Goal: Transaction & Acquisition: Purchase product/service

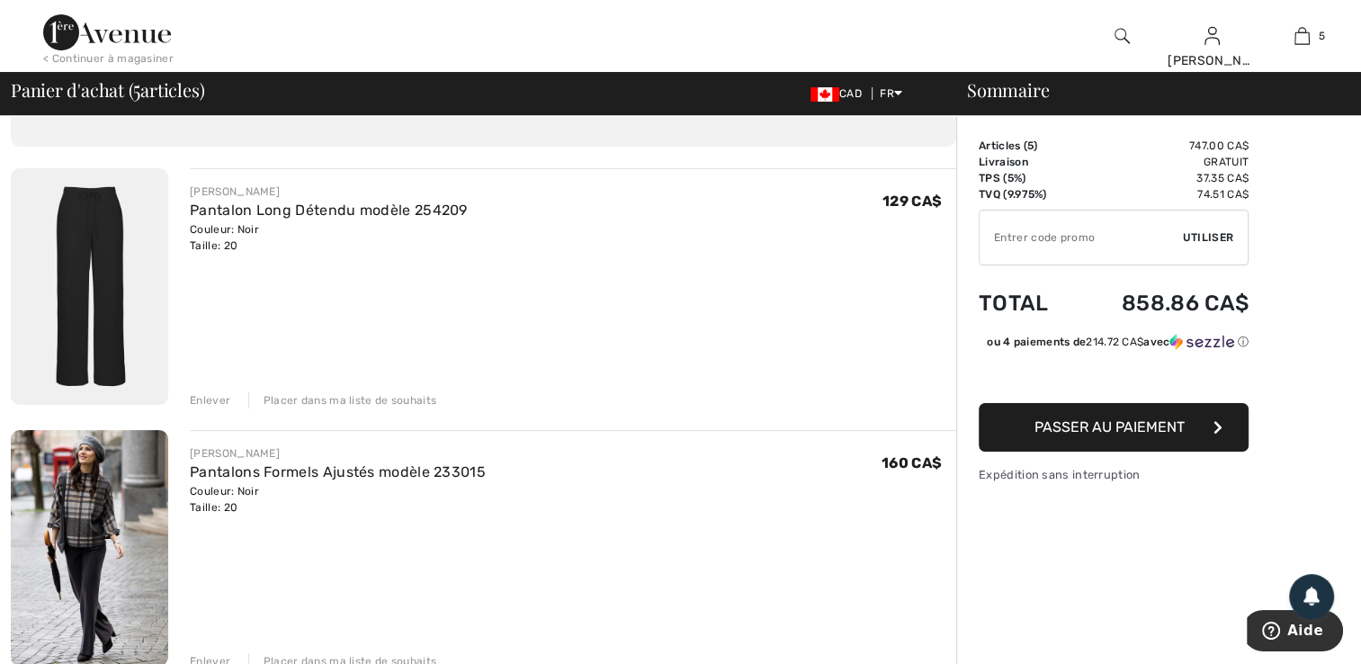
scroll to position [24, 0]
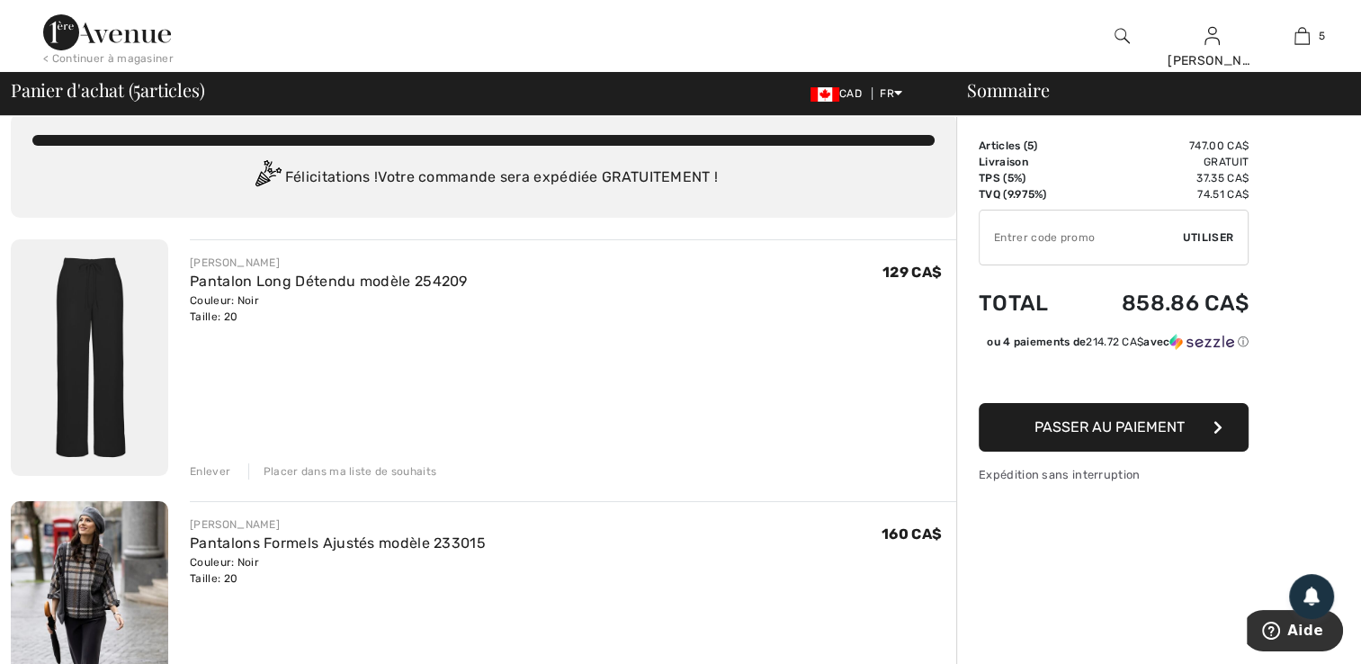
click at [209, 473] on div "Enlever" at bounding box center [210, 471] width 40 height 16
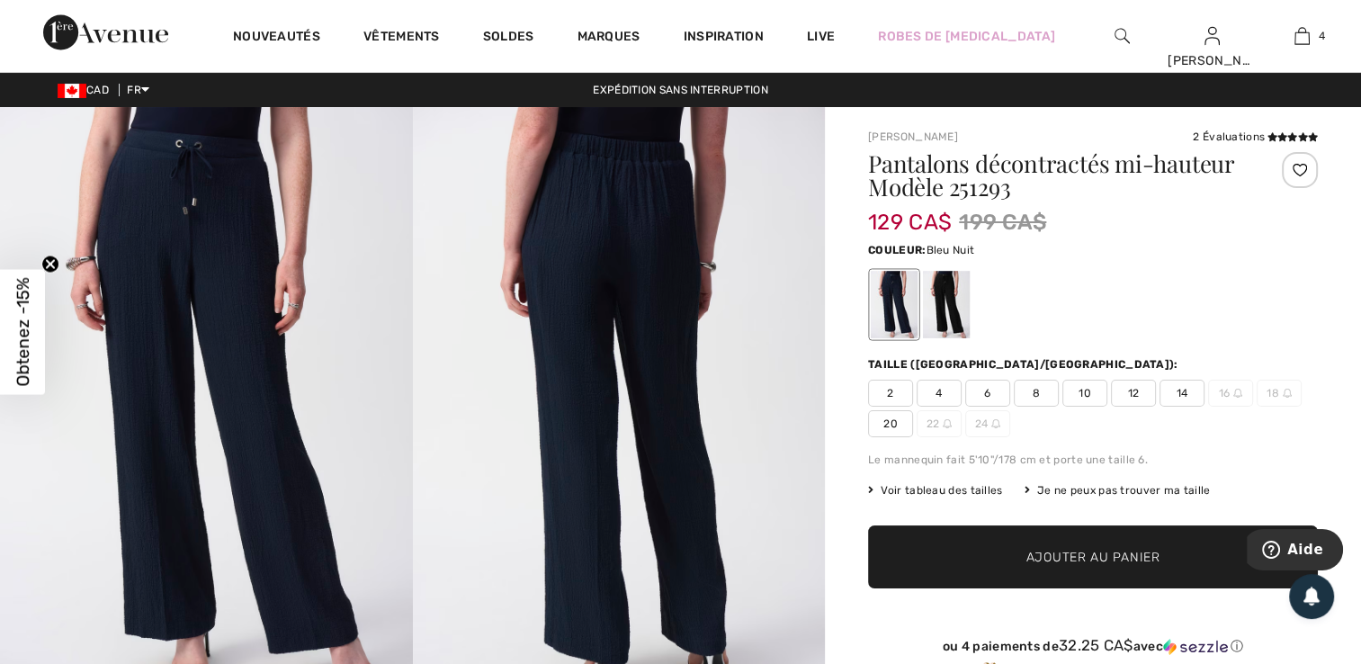
click at [891, 426] on span "20" at bounding box center [890, 423] width 45 height 27
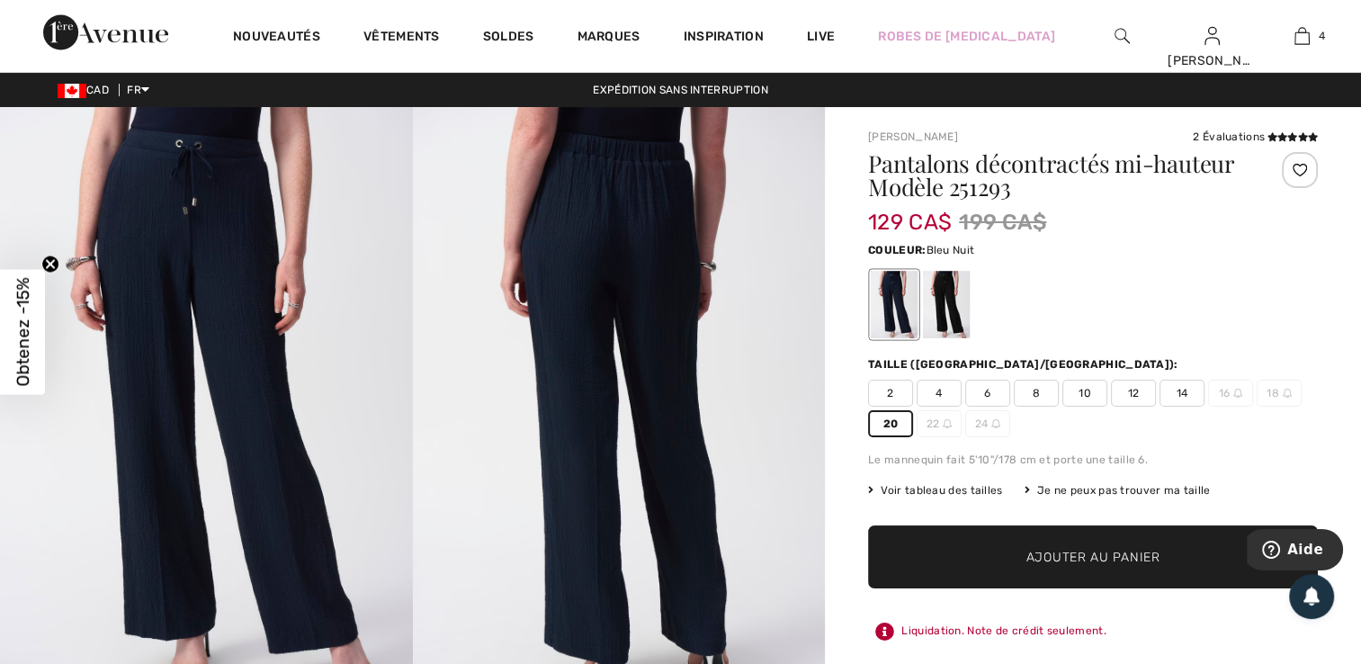
click at [1078, 556] on span "Ajouter au panier" at bounding box center [1093, 557] width 134 height 19
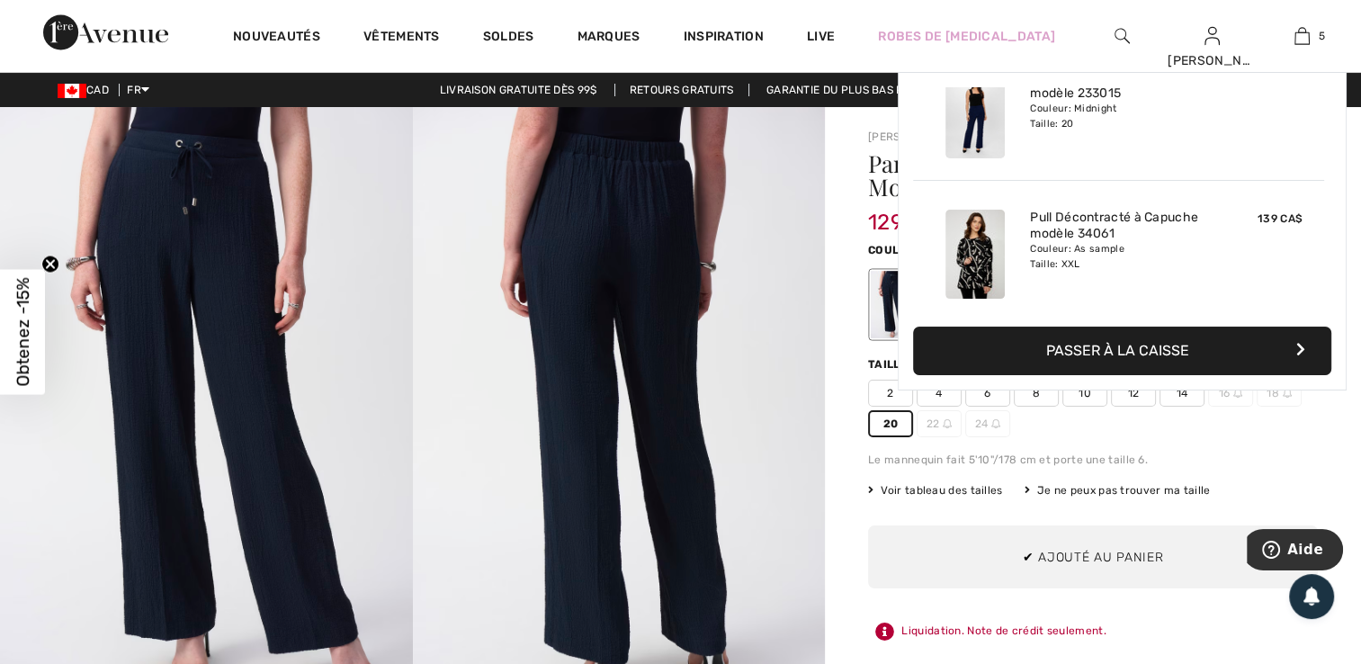
scroll to position [475, 0]
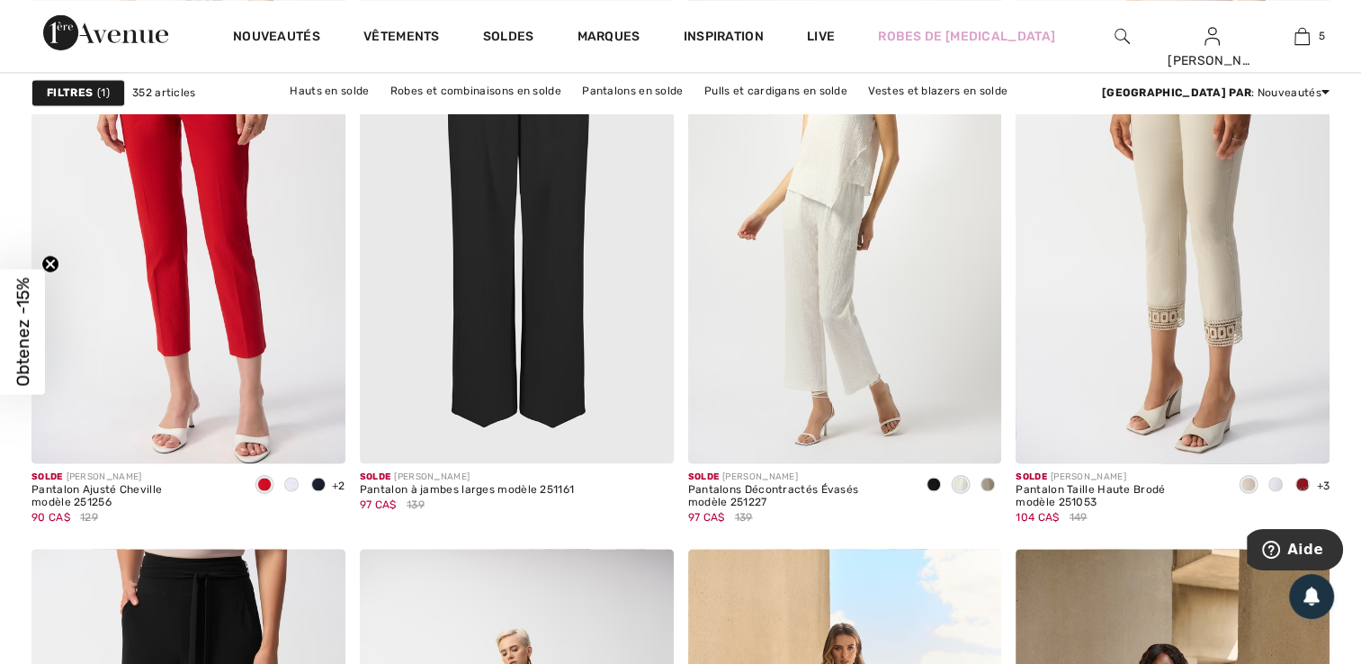
scroll to position [2721, 0]
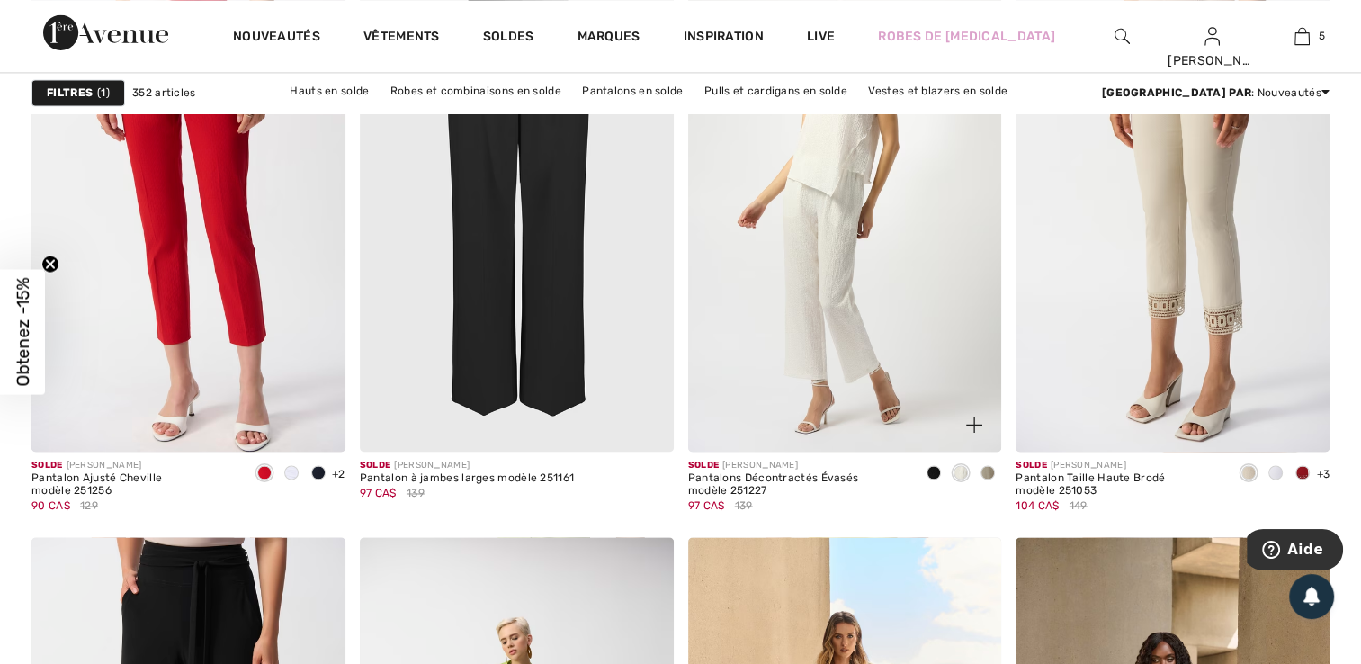
click at [989, 469] on span at bounding box center [987, 472] width 14 height 14
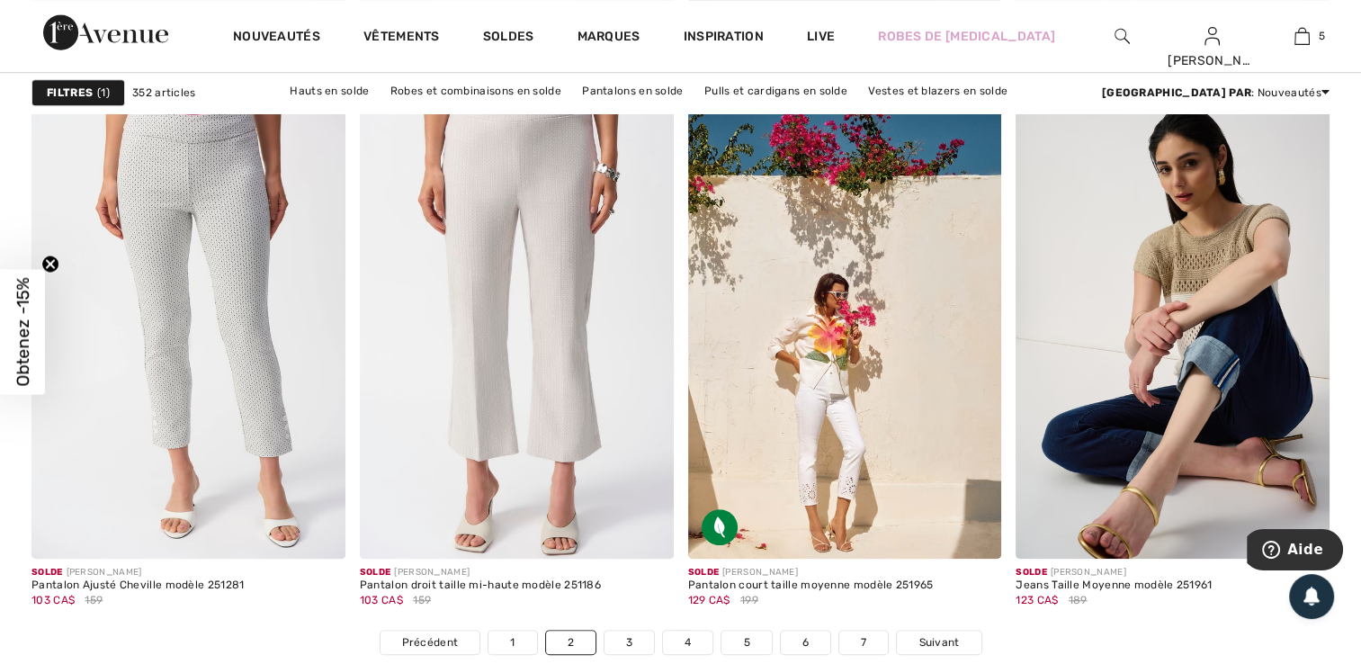
scroll to position [8189, 0]
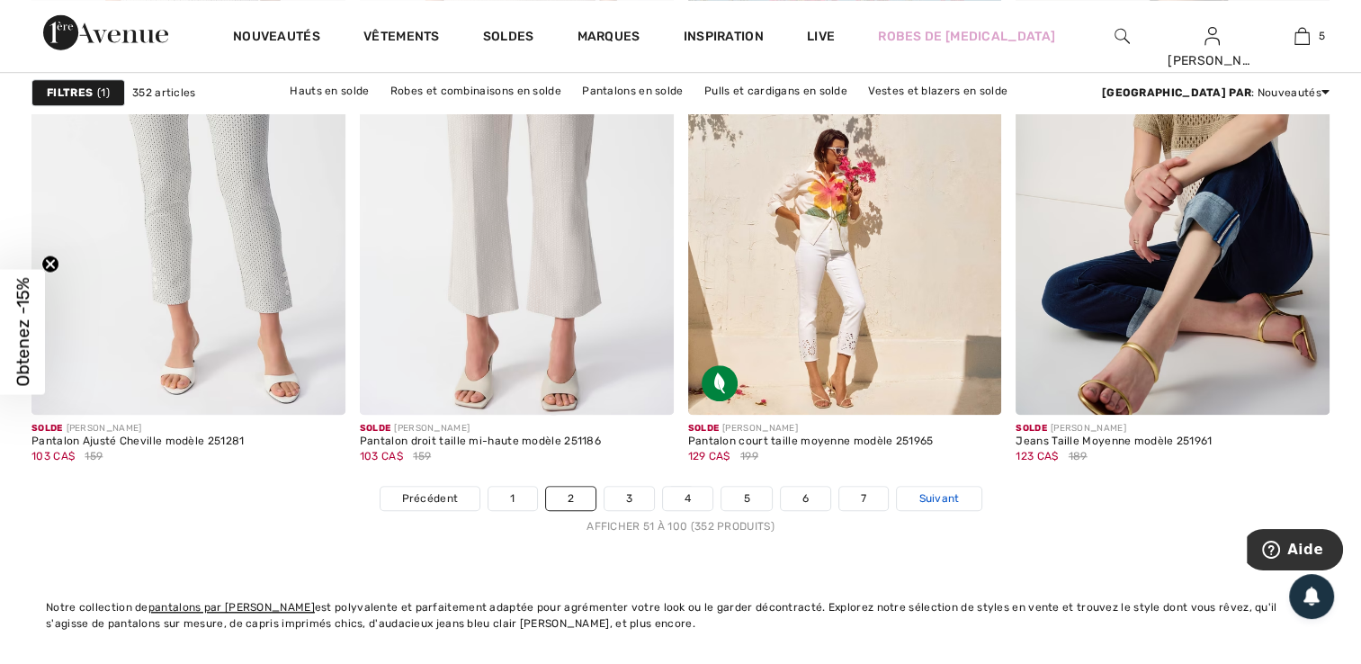
click at [937, 500] on span "Suivant" at bounding box center [938, 498] width 40 height 16
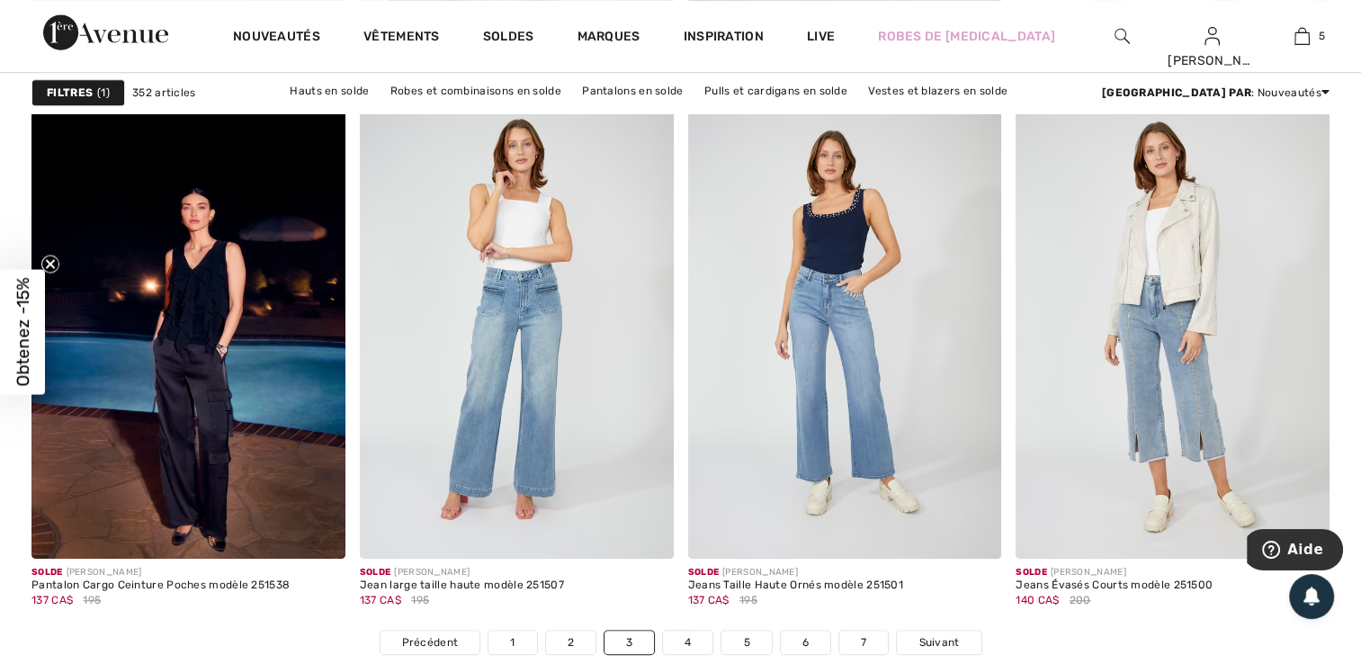
scroll to position [8105, 0]
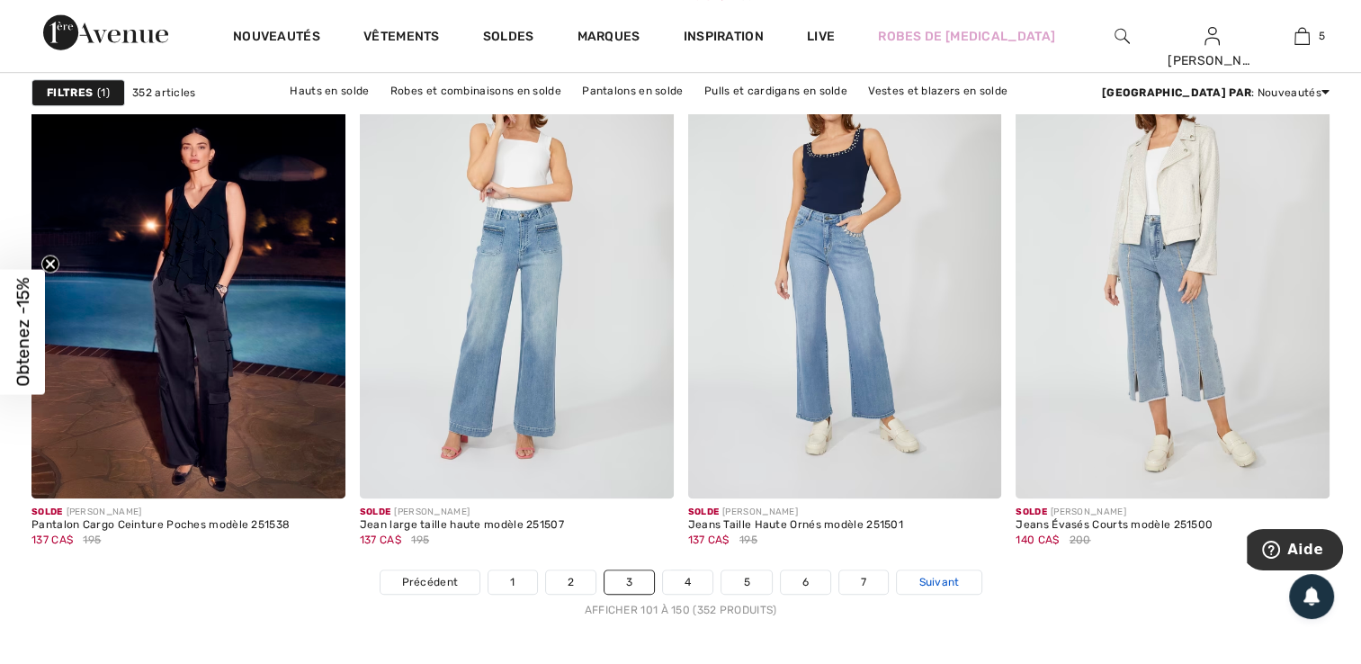
click at [937, 576] on span "Suivant" at bounding box center [938, 582] width 40 height 16
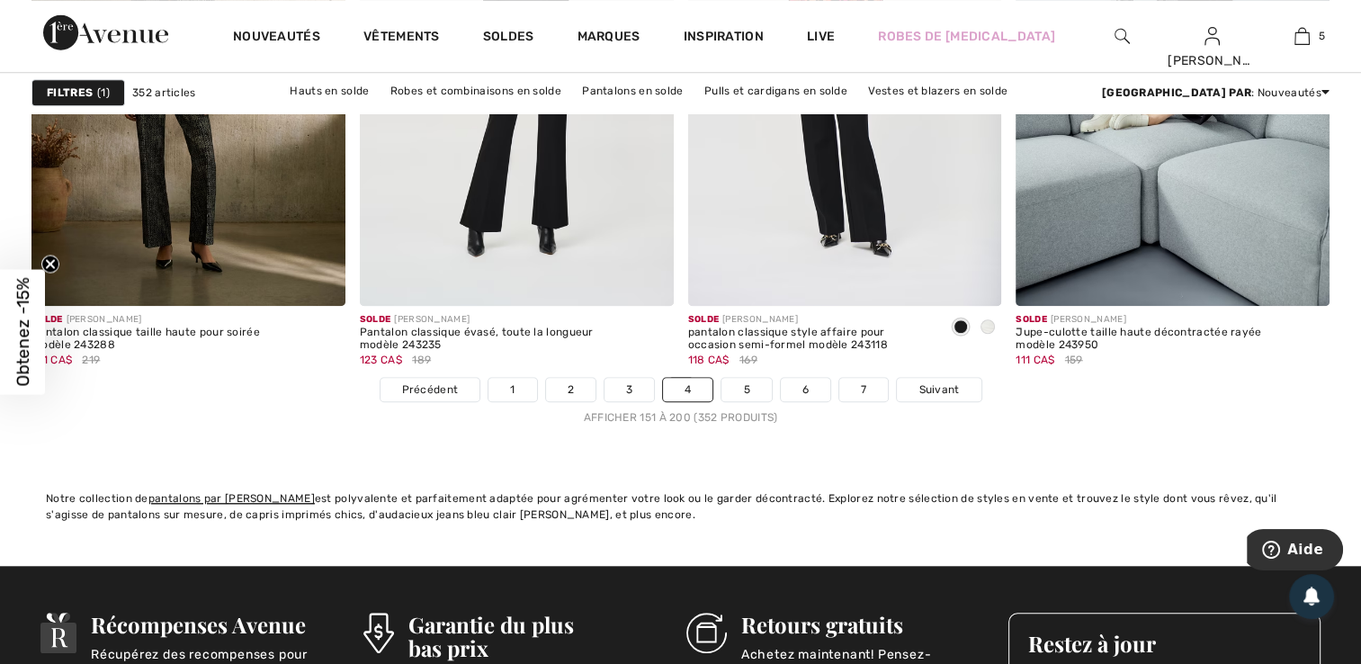
scroll to position [8393, 0]
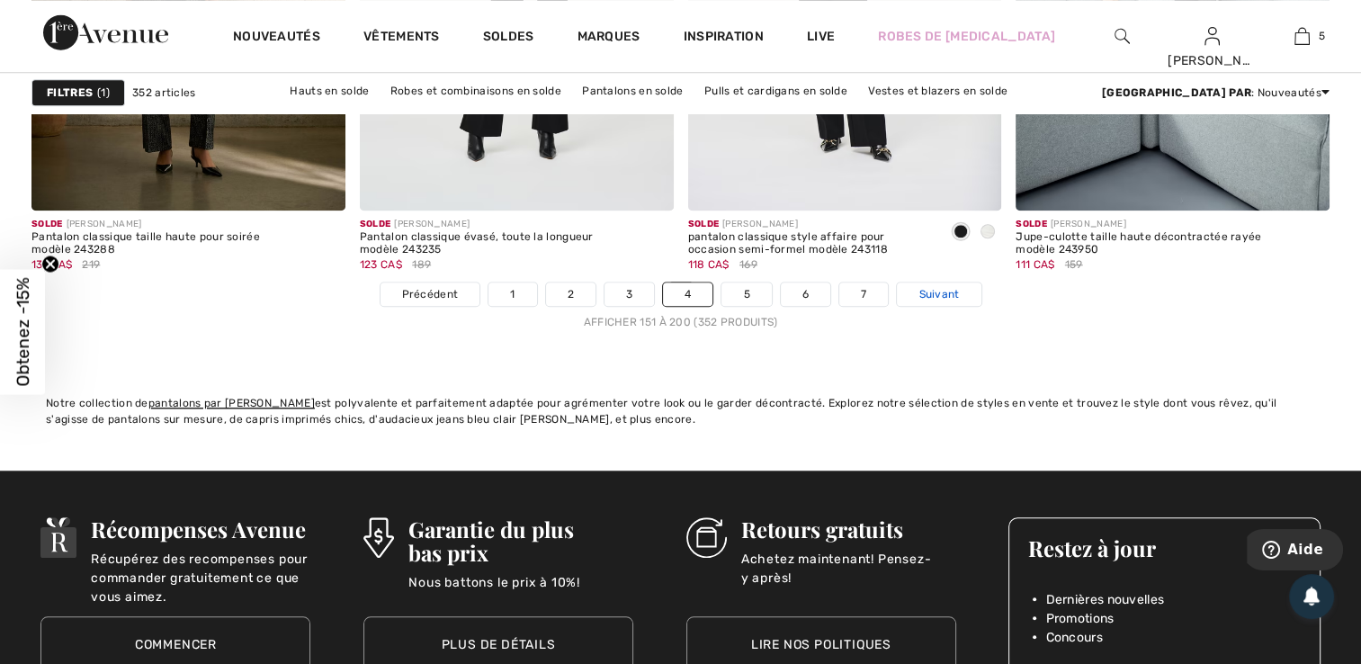
click at [939, 286] on span "Suivant" at bounding box center [938, 294] width 40 height 16
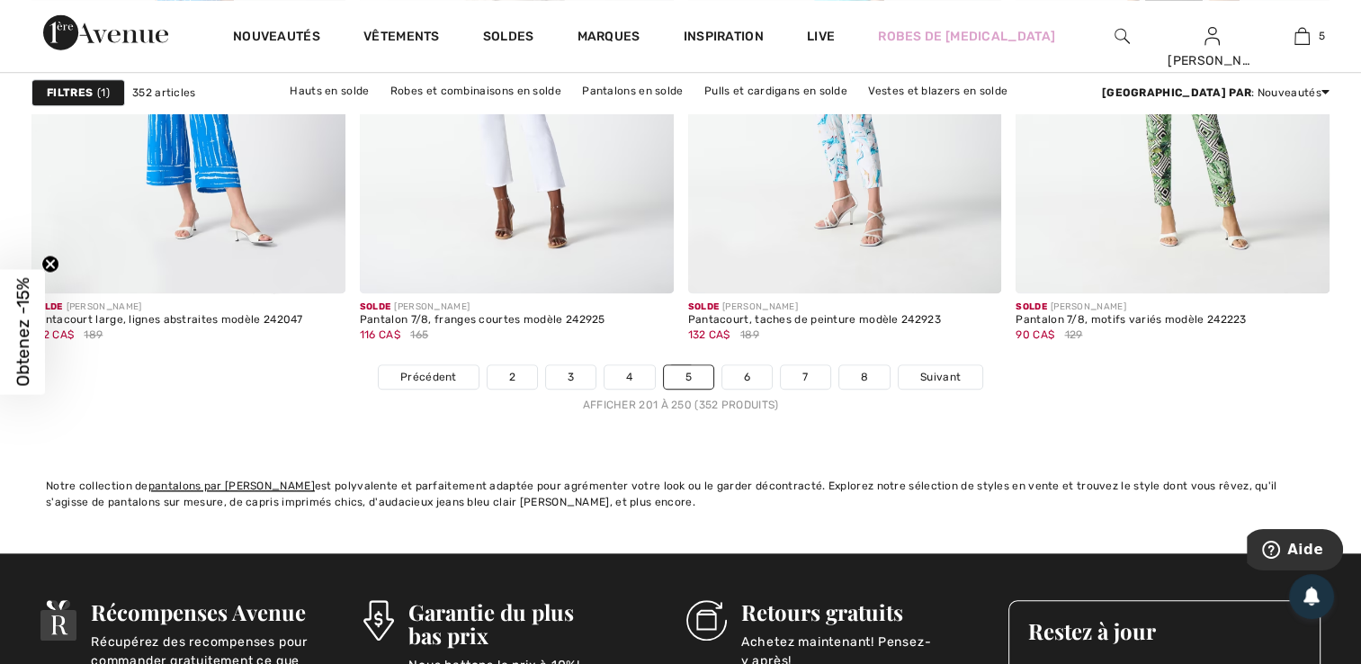
scroll to position [8274, 0]
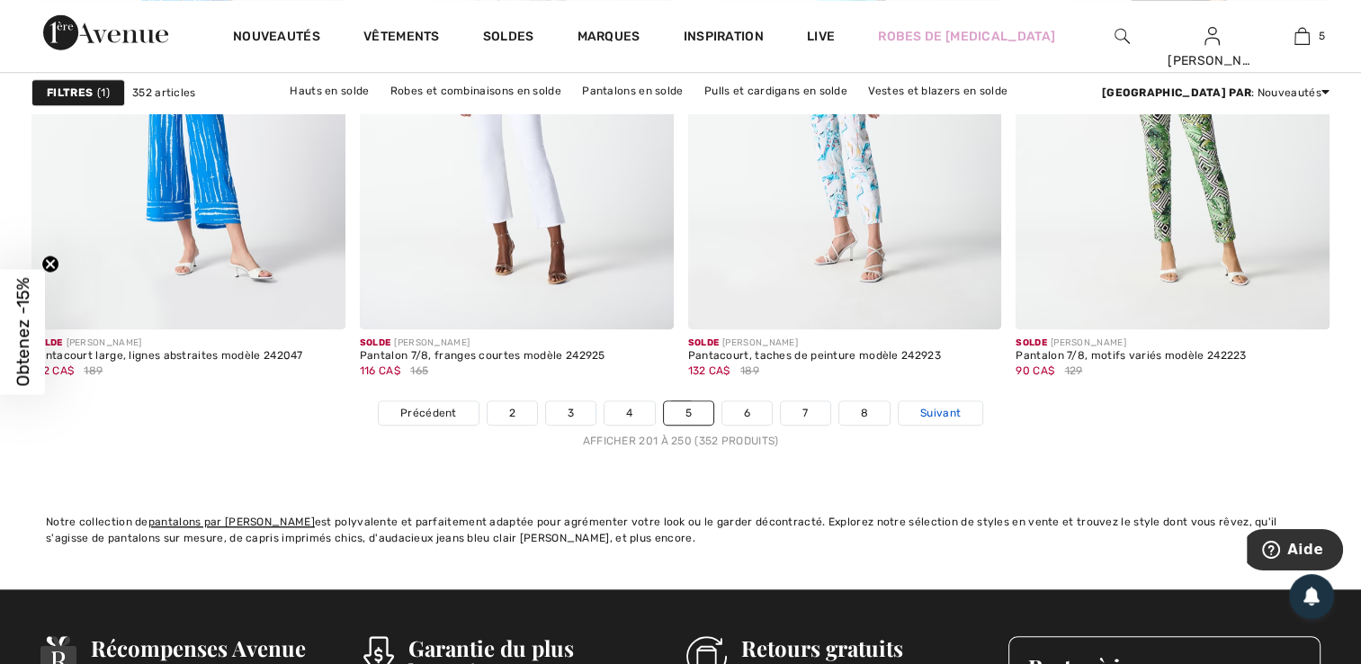
click at [943, 411] on span "Suivant" at bounding box center [940, 413] width 40 height 16
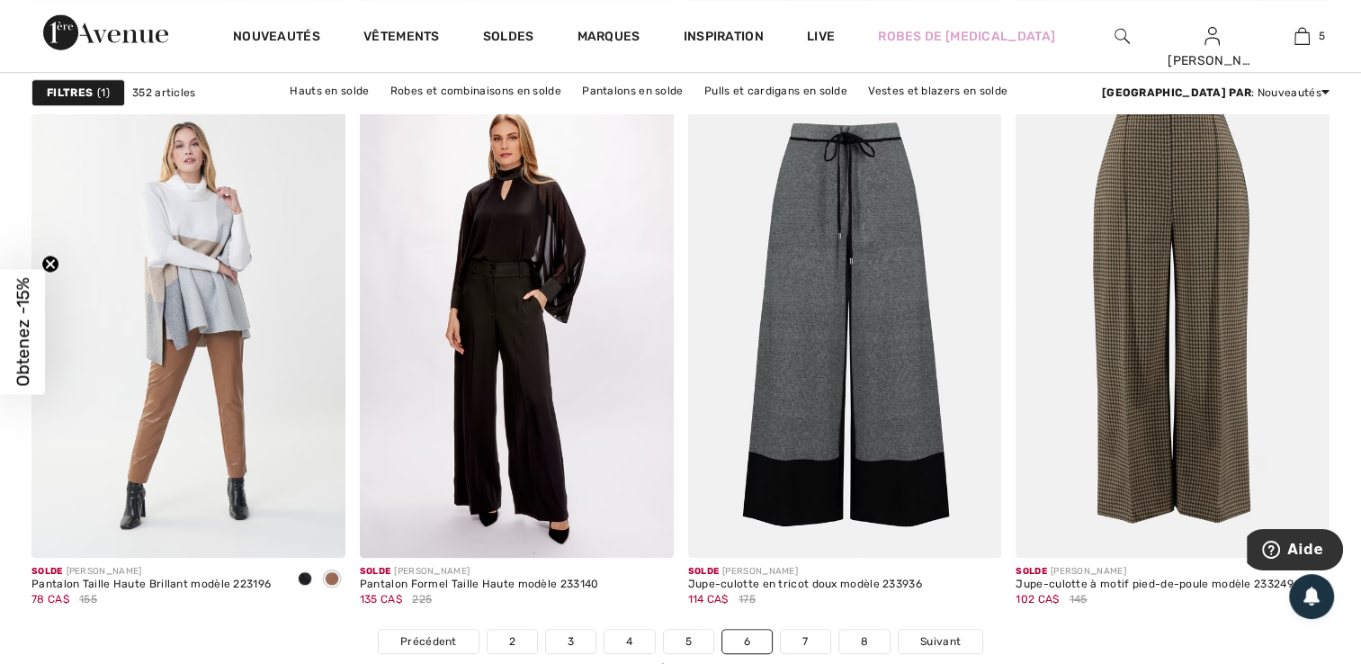
scroll to position [8058, 0]
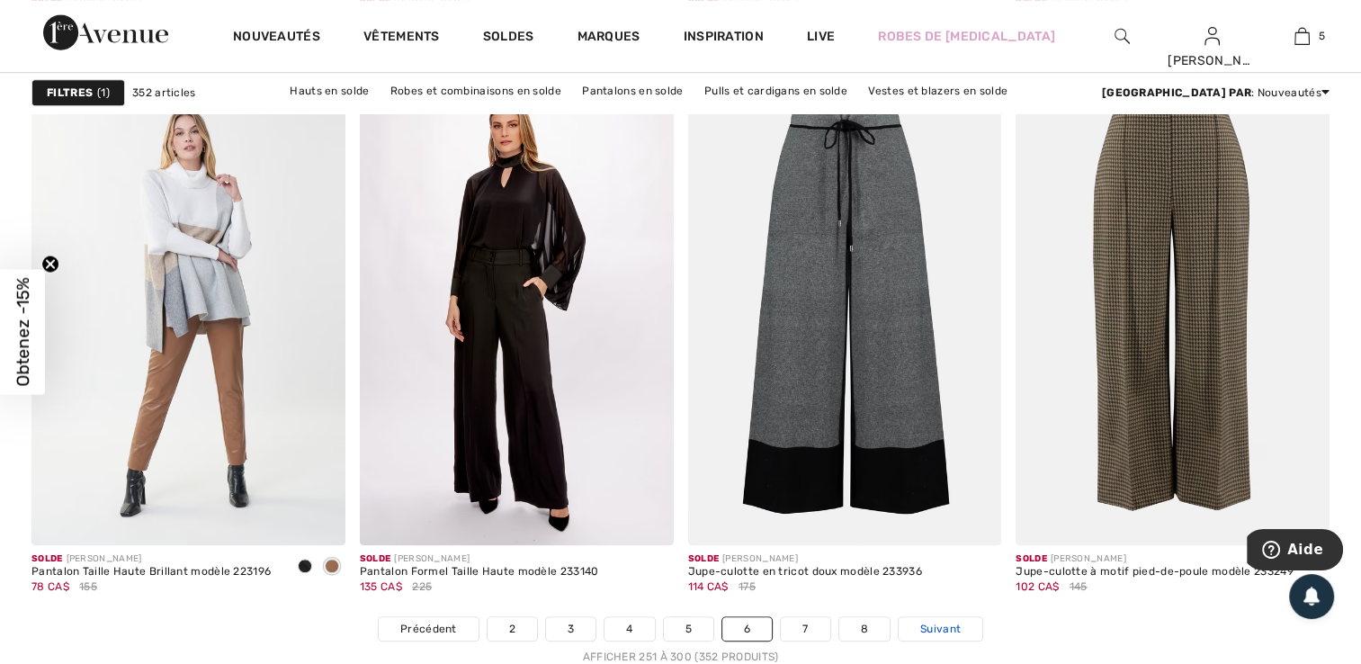
click at [942, 629] on span "Suivant" at bounding box center [940, 629] width 40 height 16
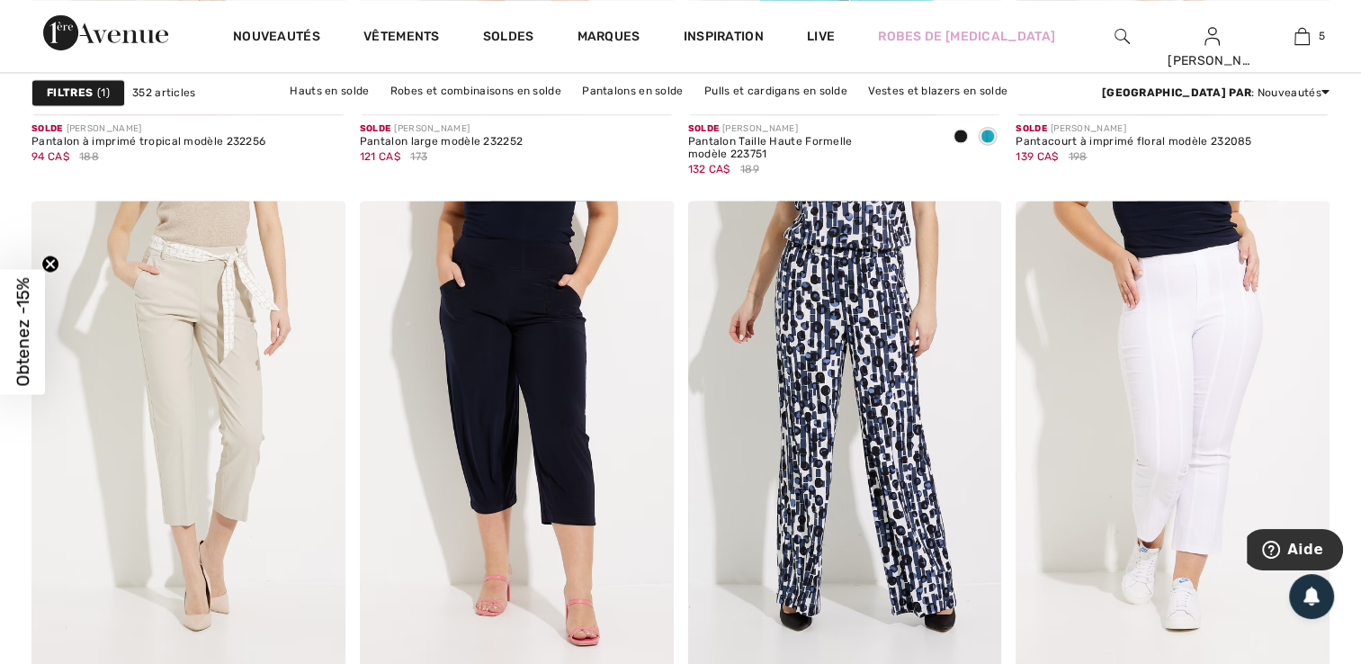
scroll to position [3130, 0]
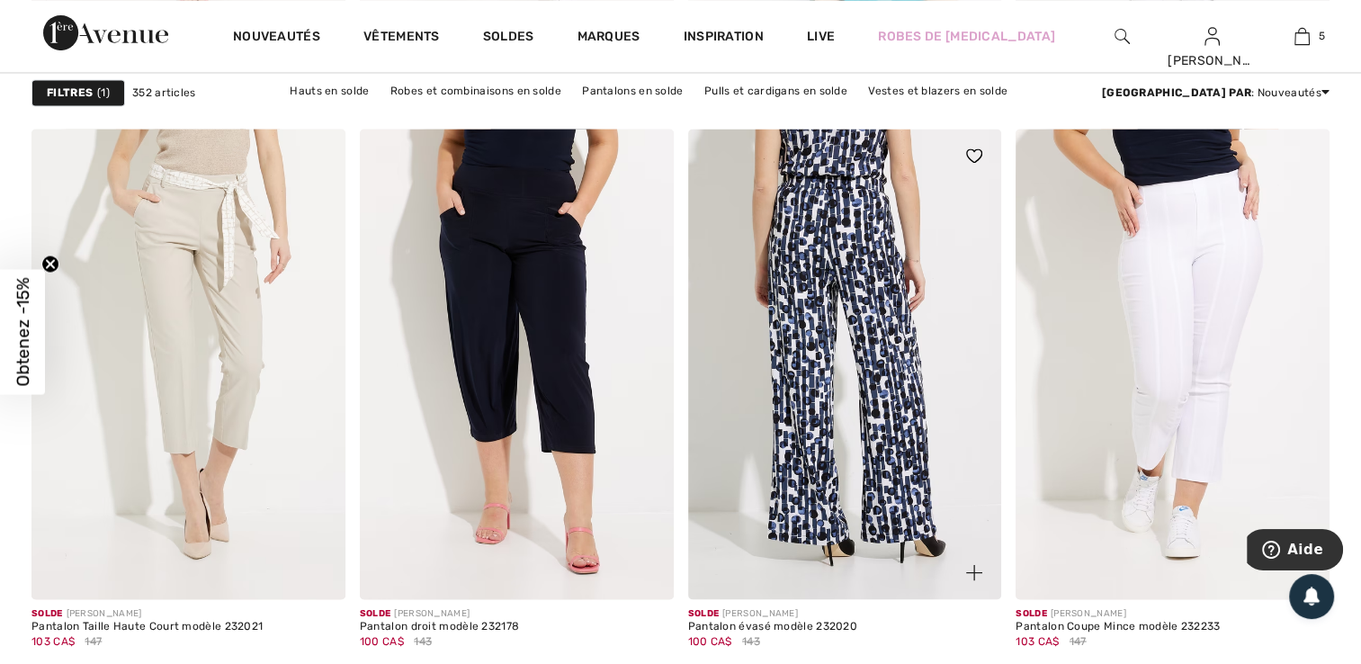
click at [907, 401] on img at bounding box center [845, 364] width 314 height 470
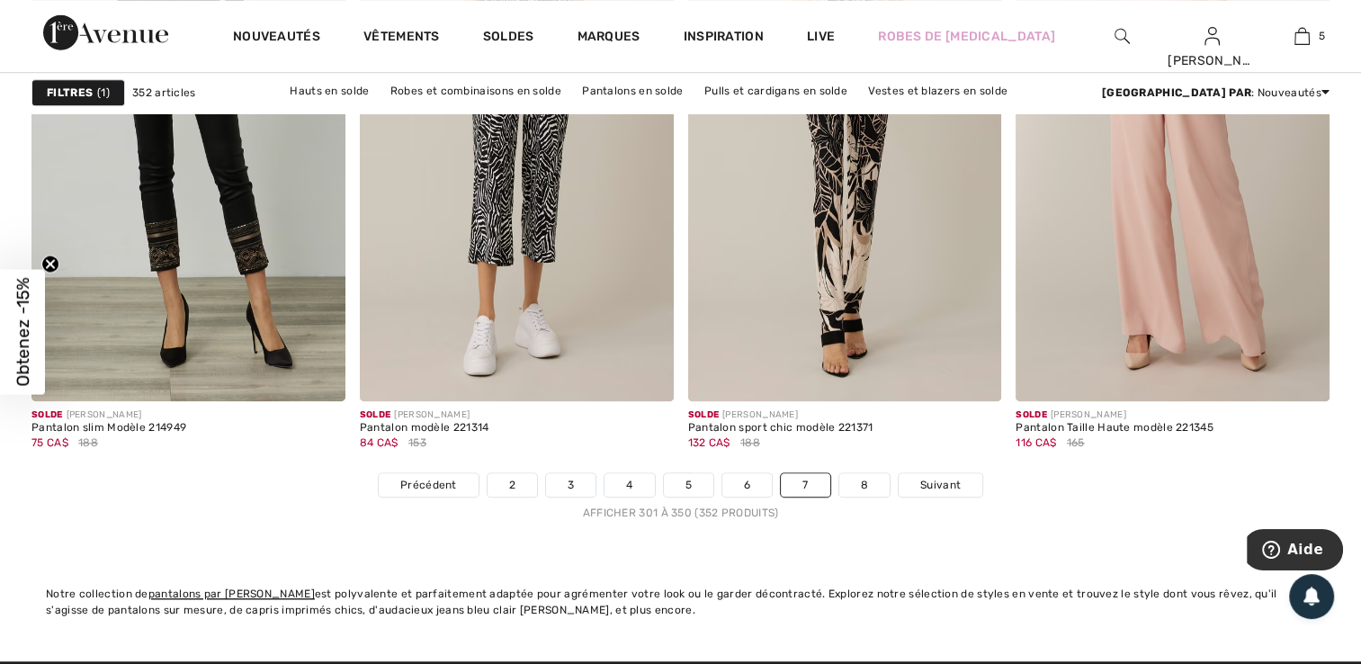
scroll to position [8250, 0]
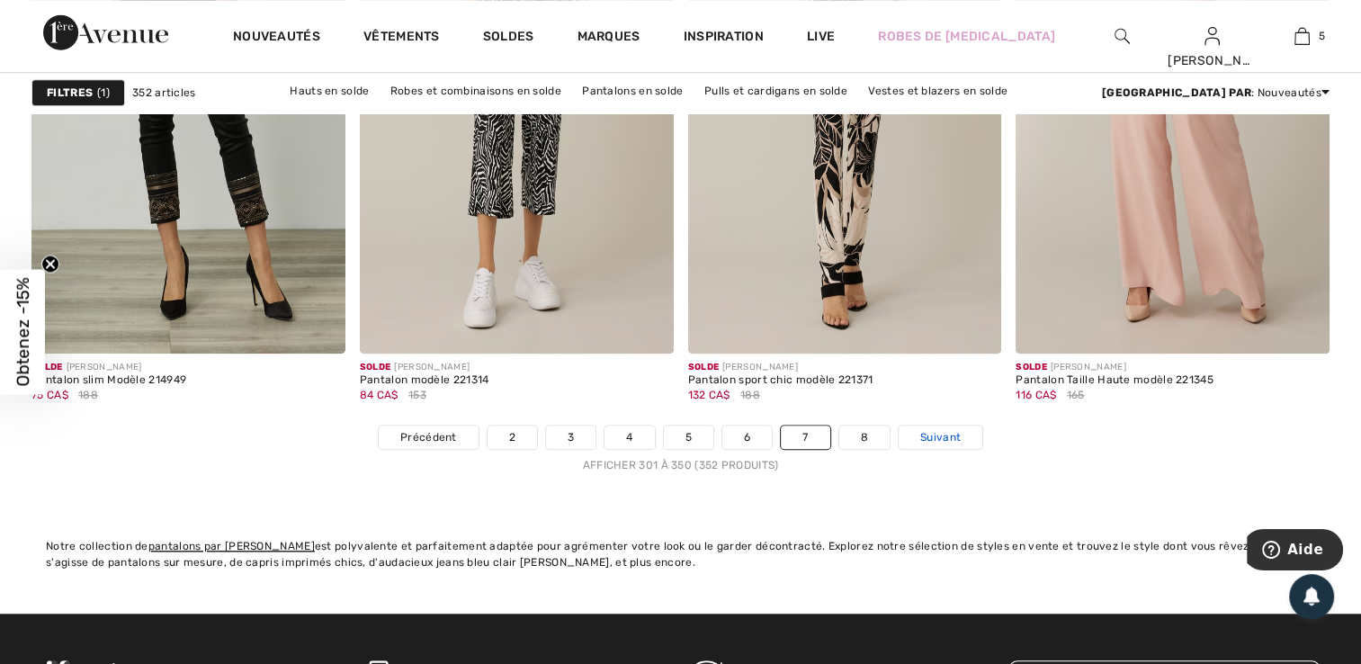
click at [925, 432] on span "Suivant" at bounding box center [940, 437] width 40 height 16
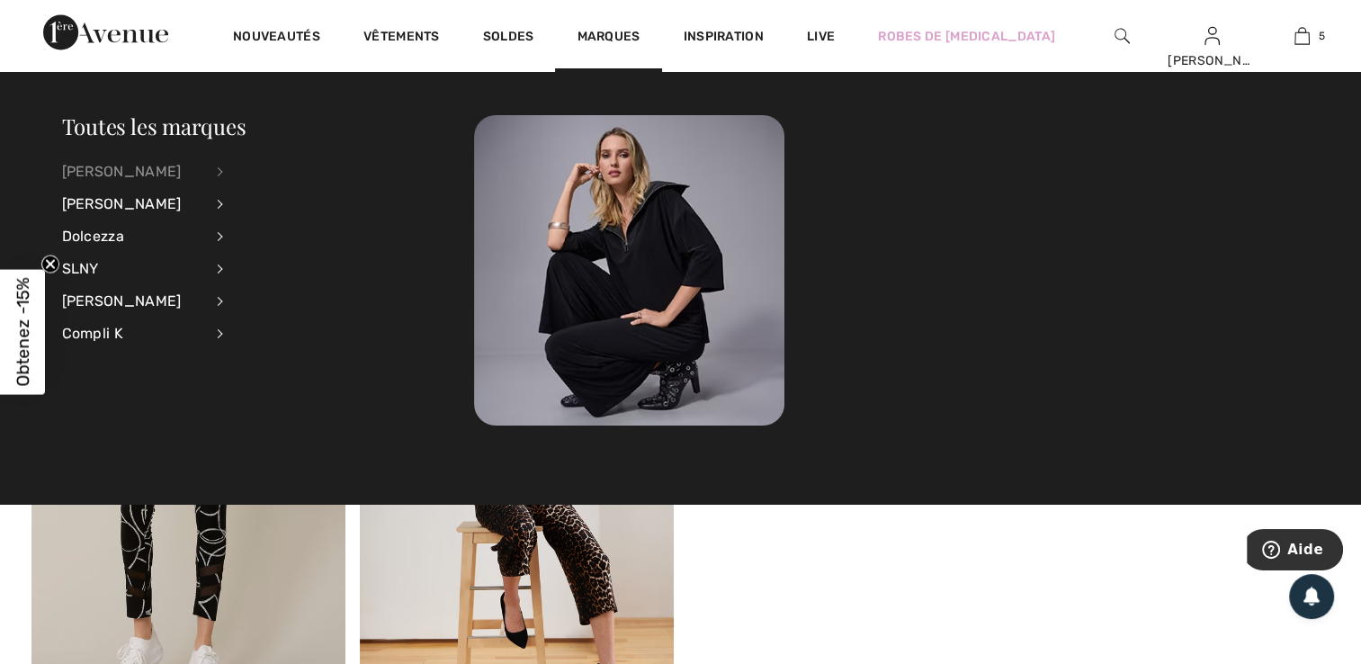
click at [158, 171] on div "[PERSON_NAME]" at bounding box center [132, 172] width 141 height 32
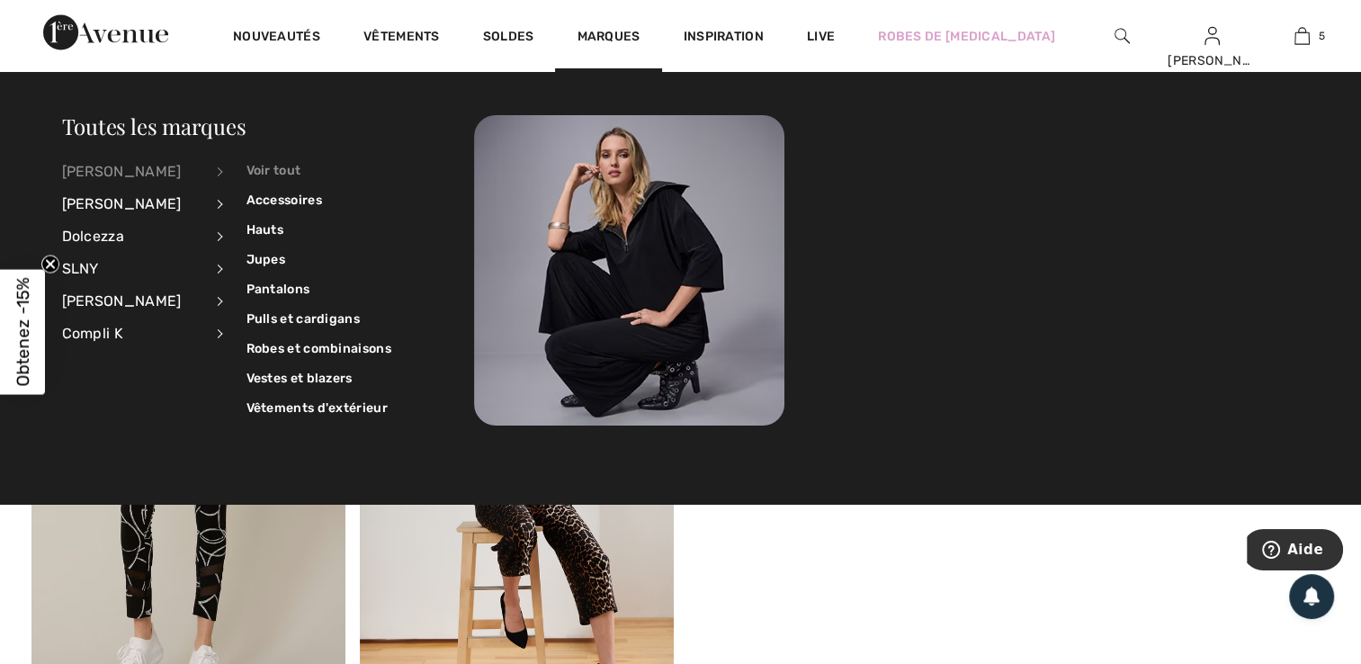
click at [277, 167] on link "Voir tout" at bounding box center [318, 171] width 145 height 30
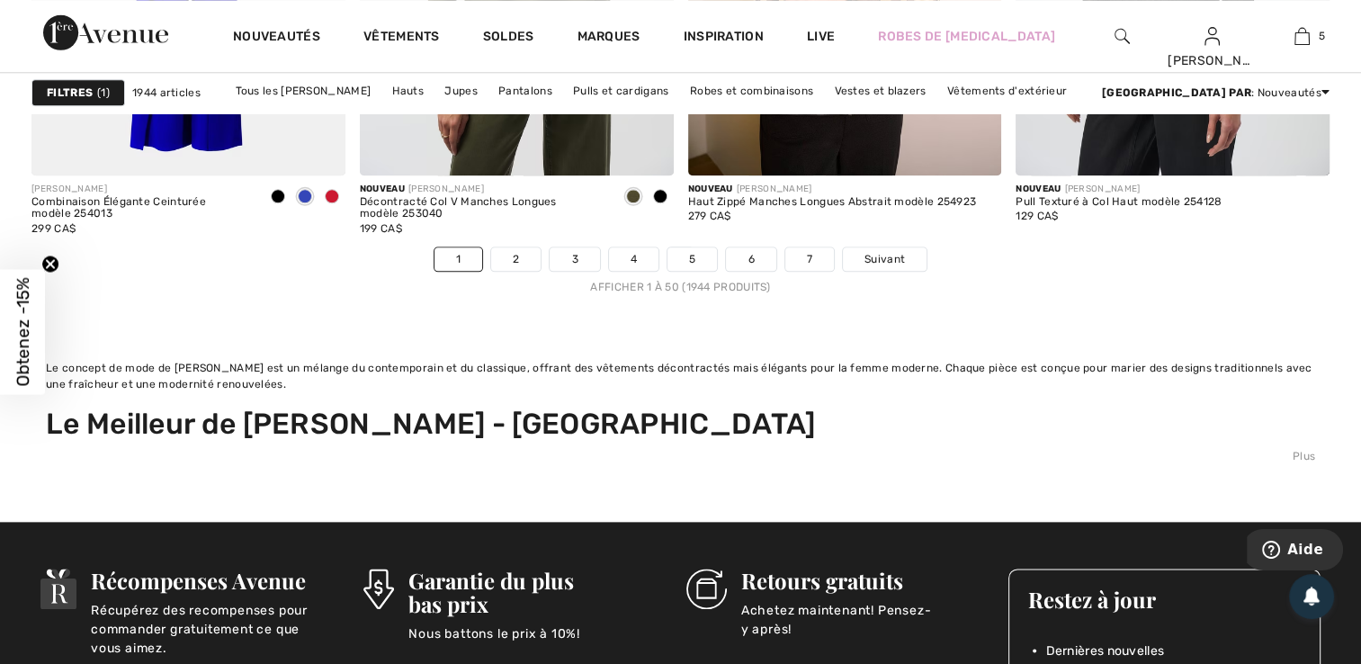
scroll to position [8728, 0]
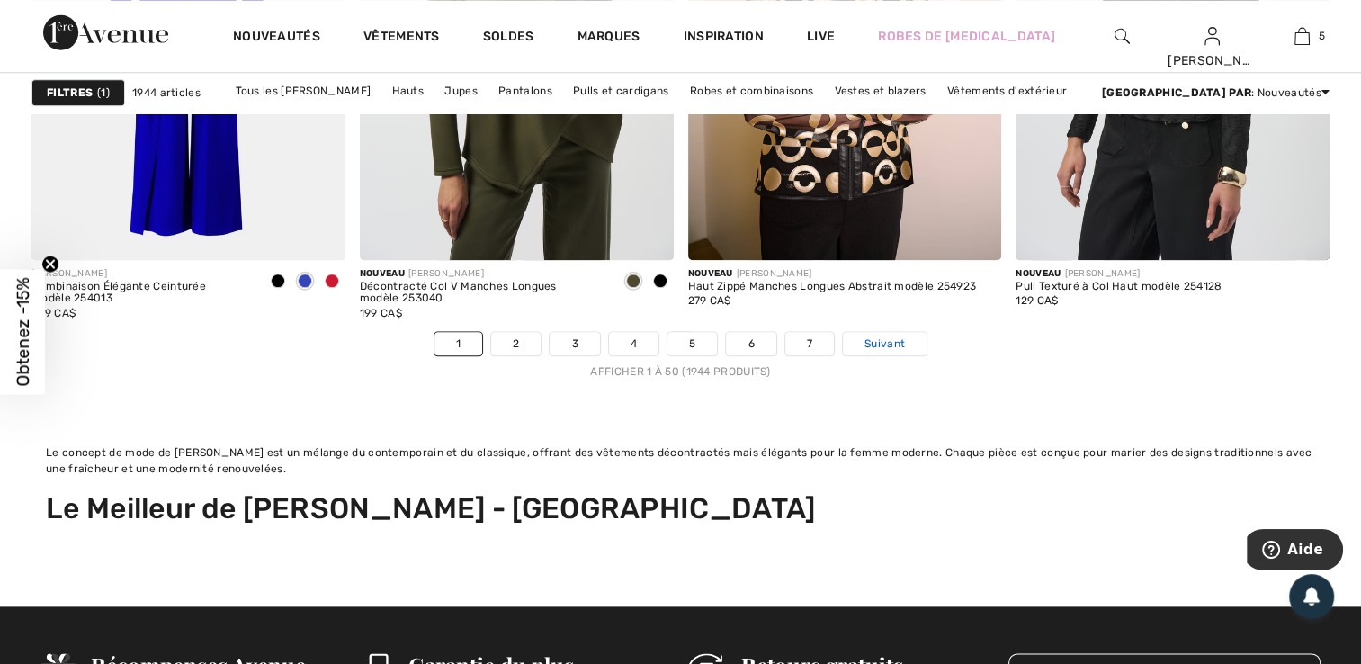
click at [890, 344] on span "Suivant" at bounding box center [884, 343] width 40 height 16
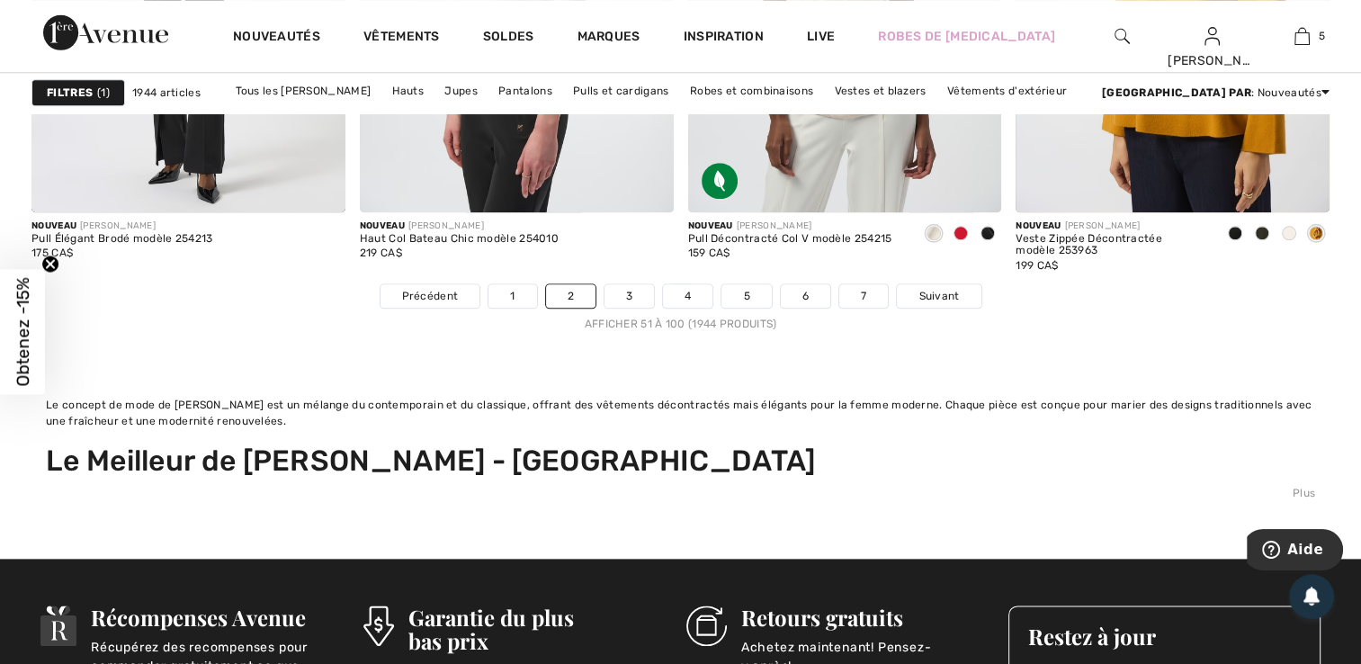
scroll to position [8717, 0]
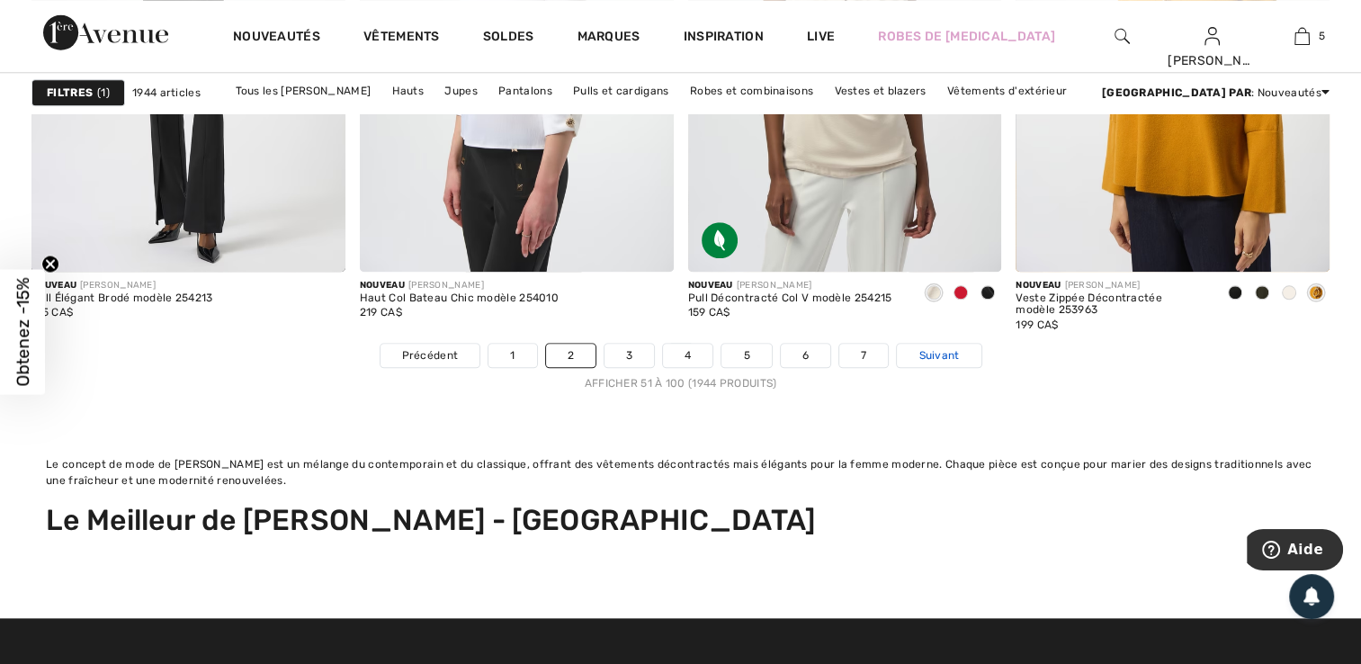
click at [946, 347] on span "Suivant" at bounding box center [938, 355] width 40 height 16
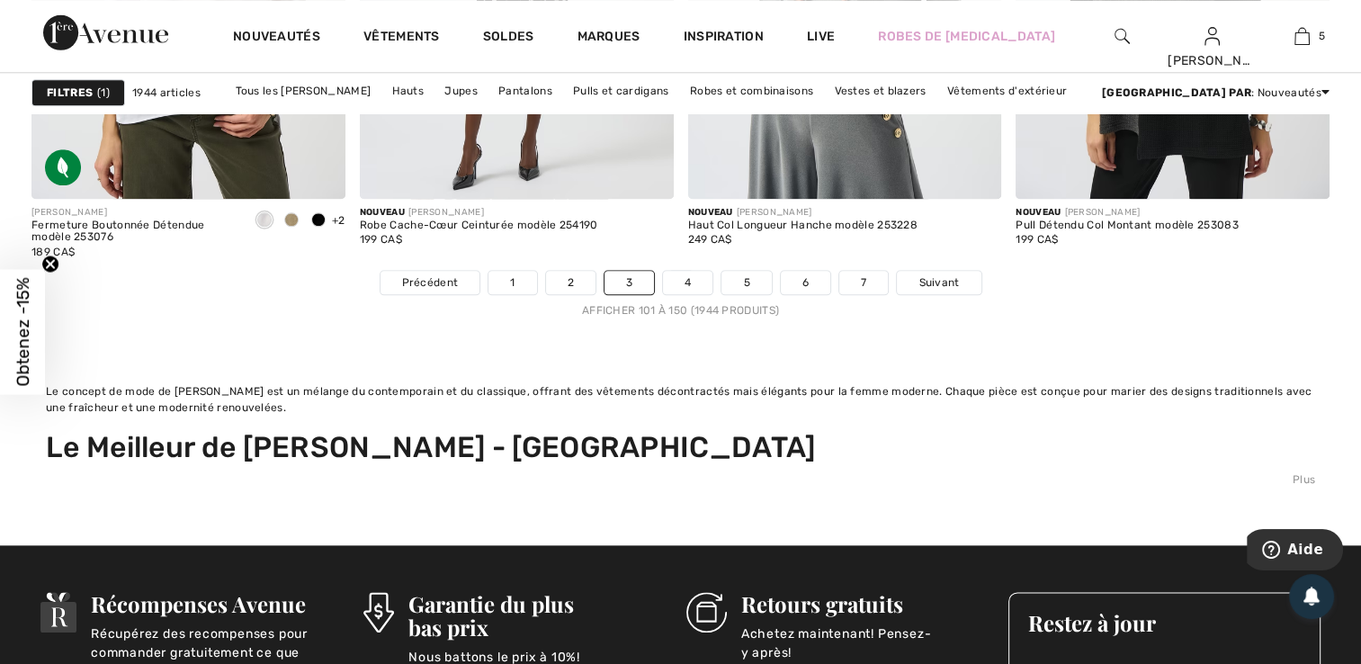
scroll to position [8874, 0]
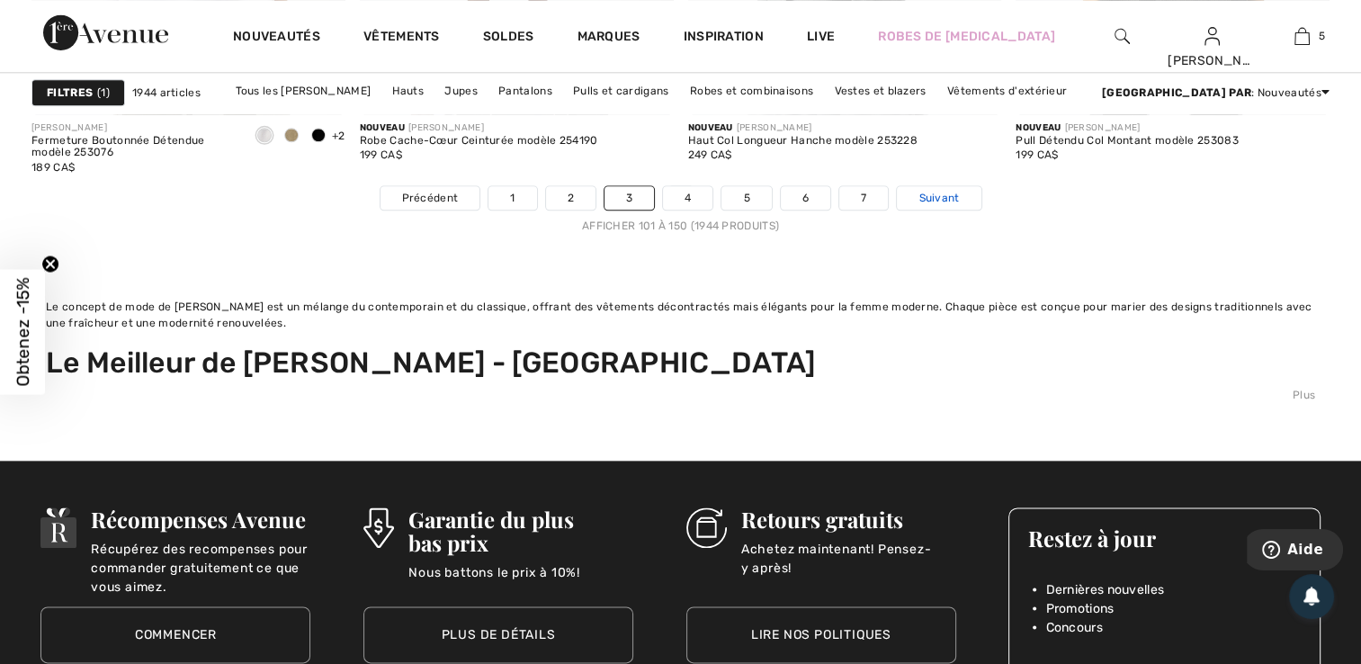
click at [933, 195] on span "Suivant" at bounding box center [938, 198] width 40 height 16
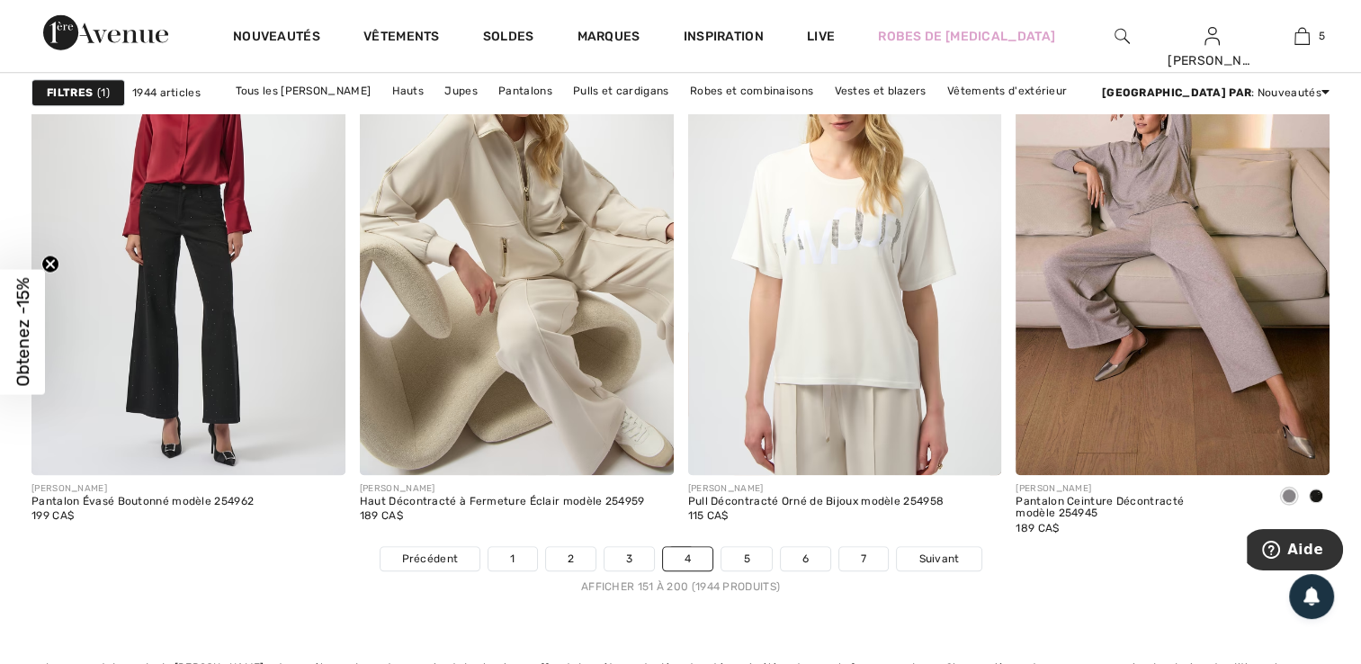
scroll to position [8598, 0]
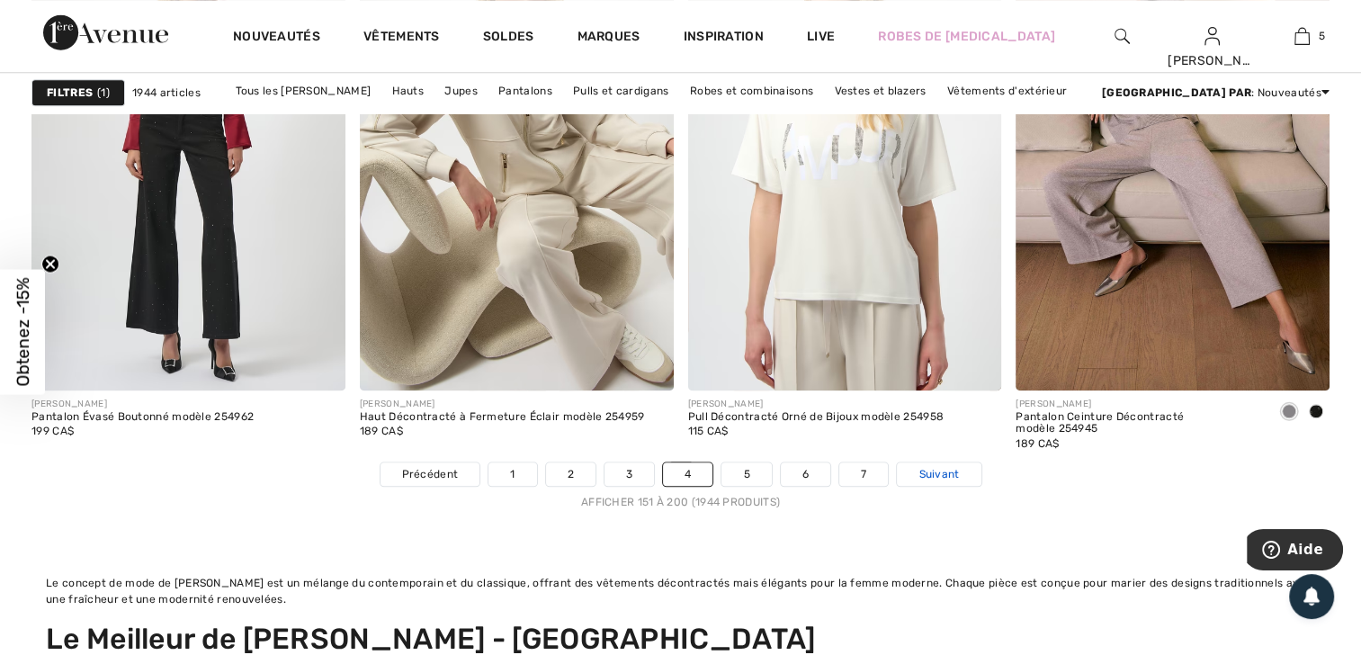
click at [925, 472] on span "Suivant" at bounding box center [938, 474] width 40 height 16
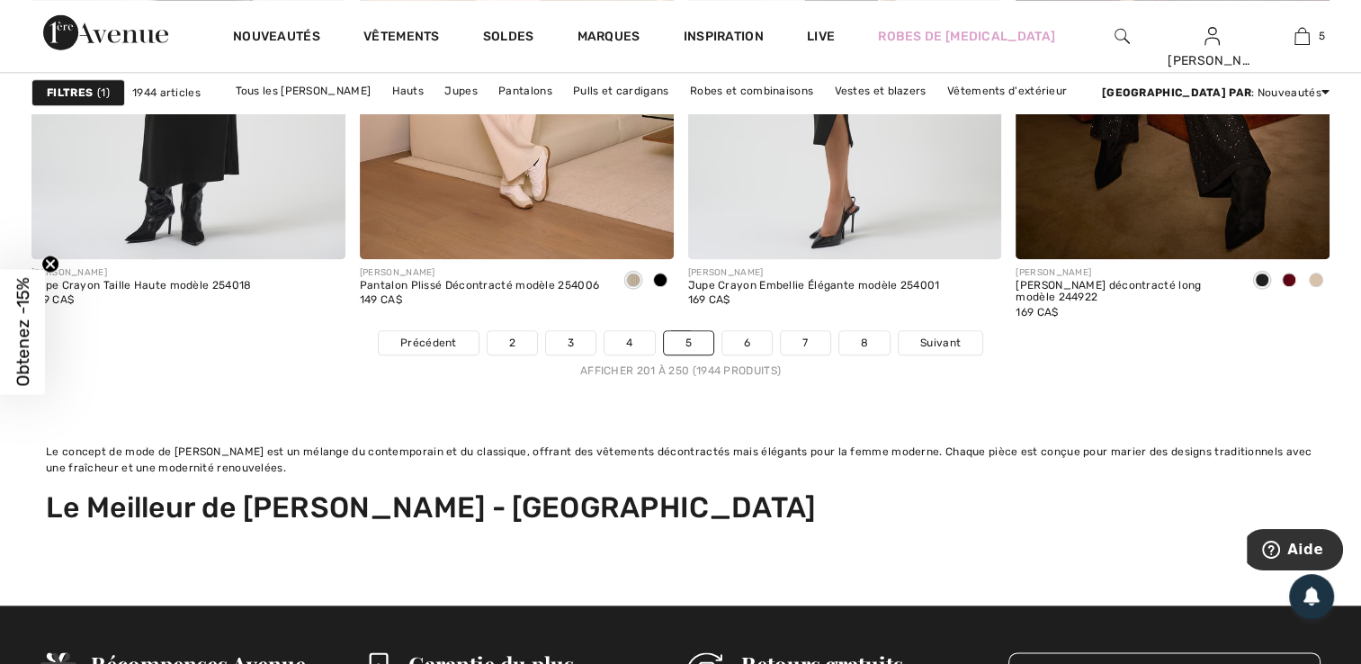
scroll to position [8670, 0]
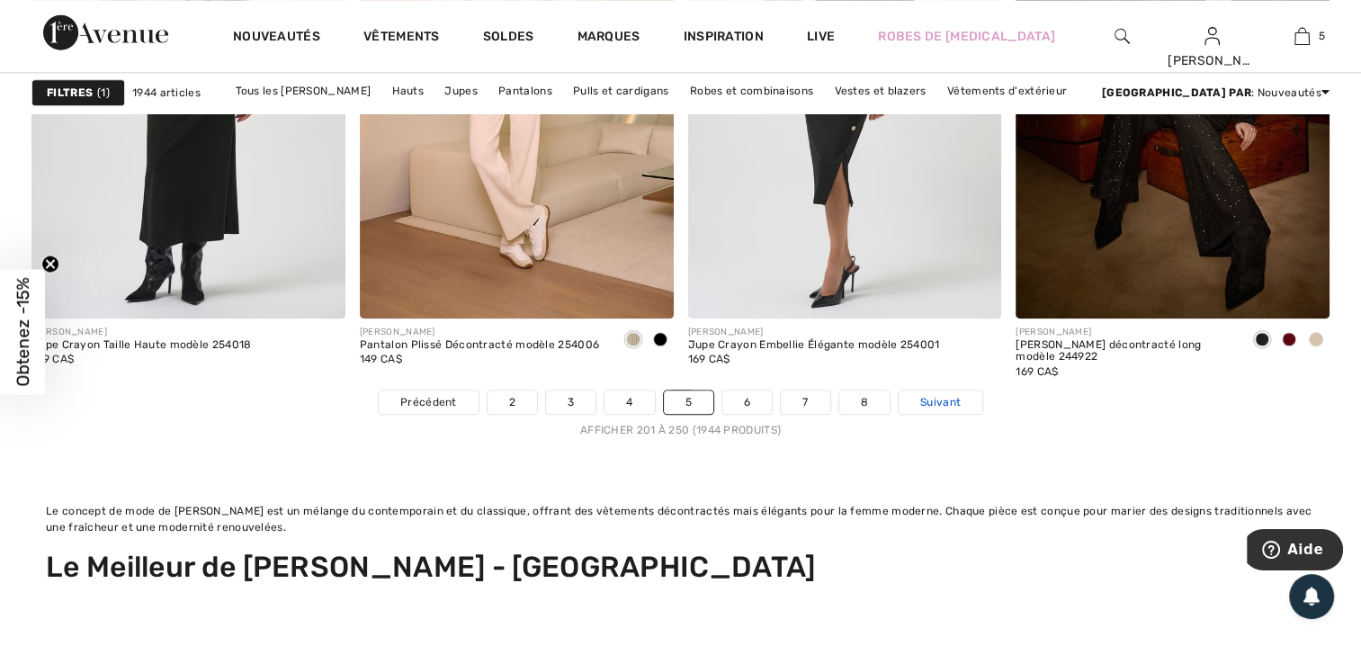
click at [946, 398] on span "Suivant" at bounding box center [940, 402] width 40 height 16
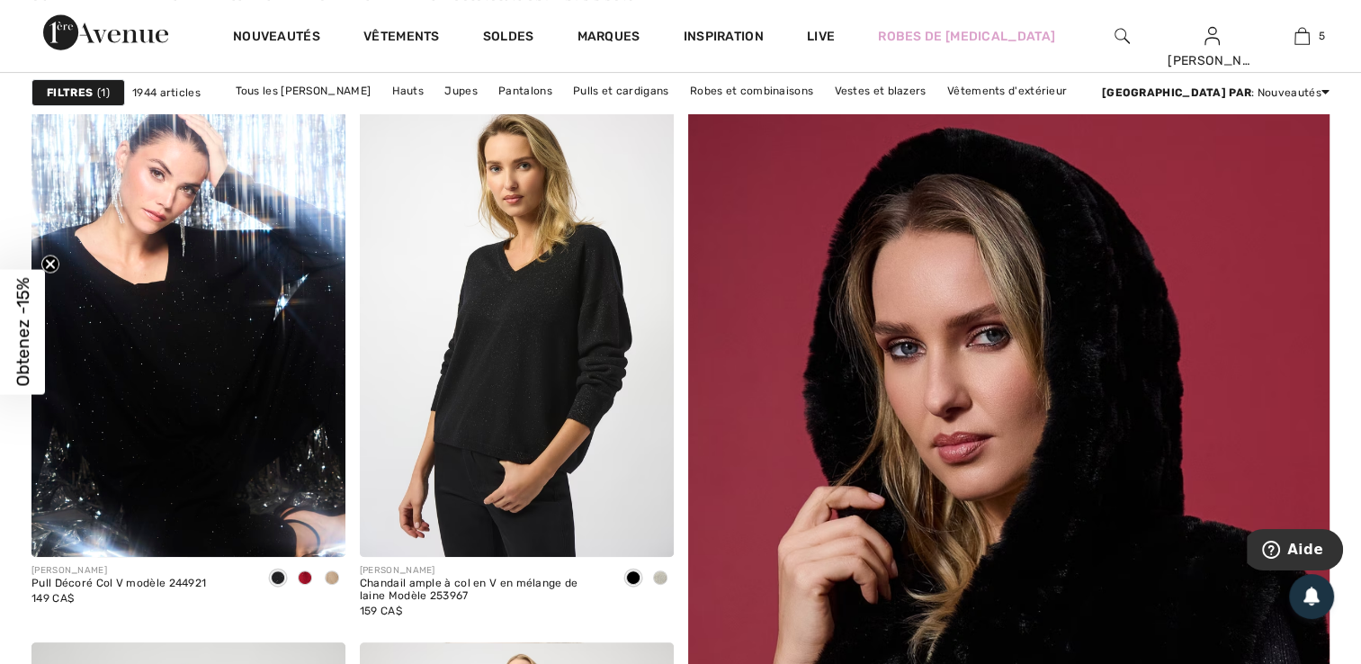
scroll to position [659, 0]
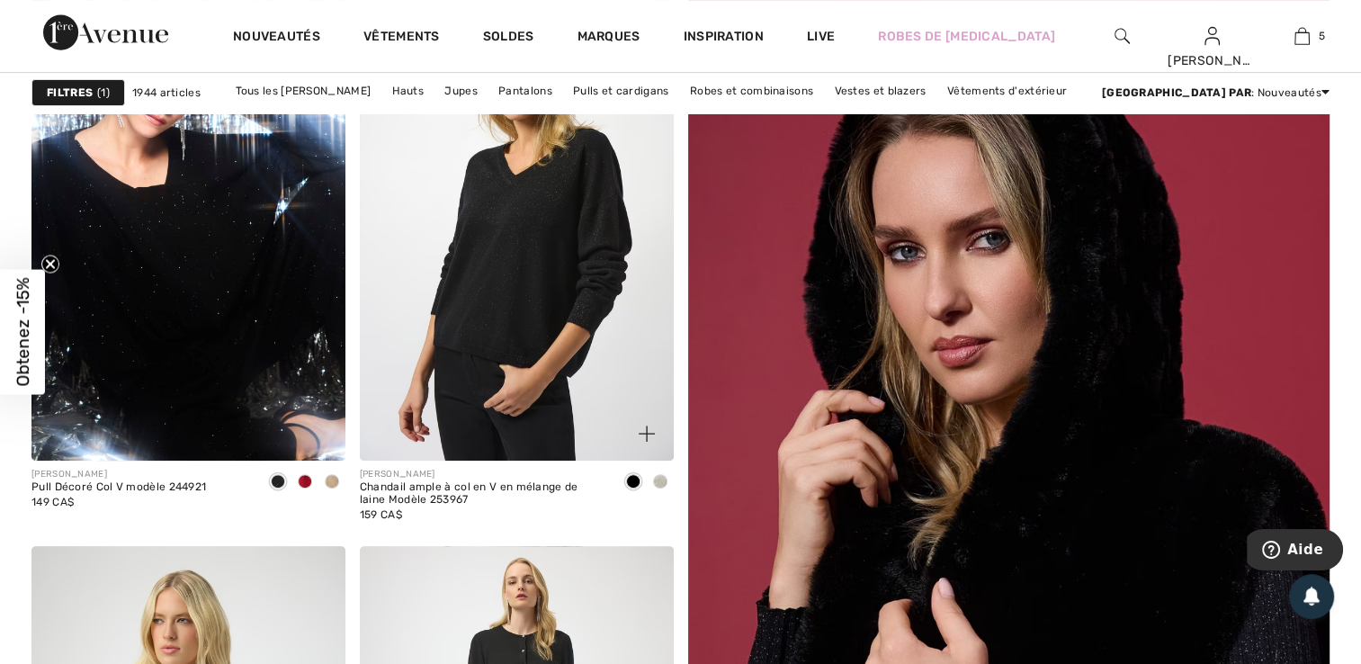
click at [662, 482] on span at bounding box center [660, 481] width 14 height 14
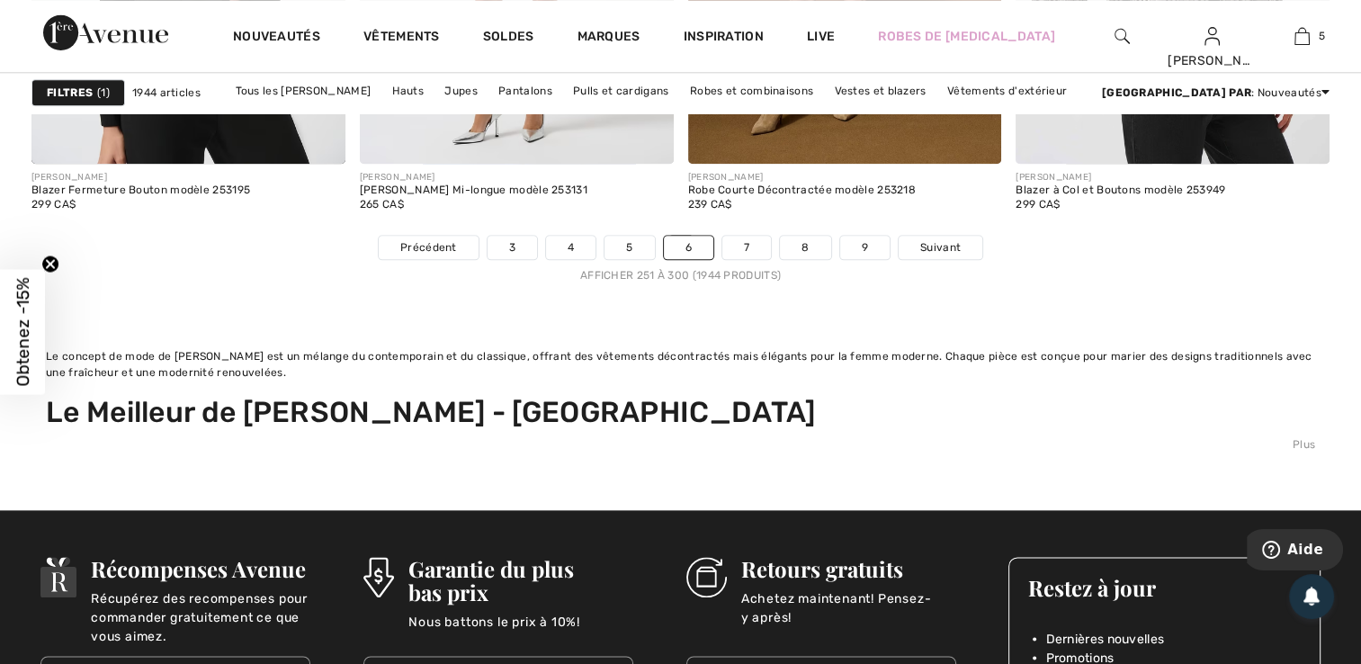
scroll to position [8908, 0]
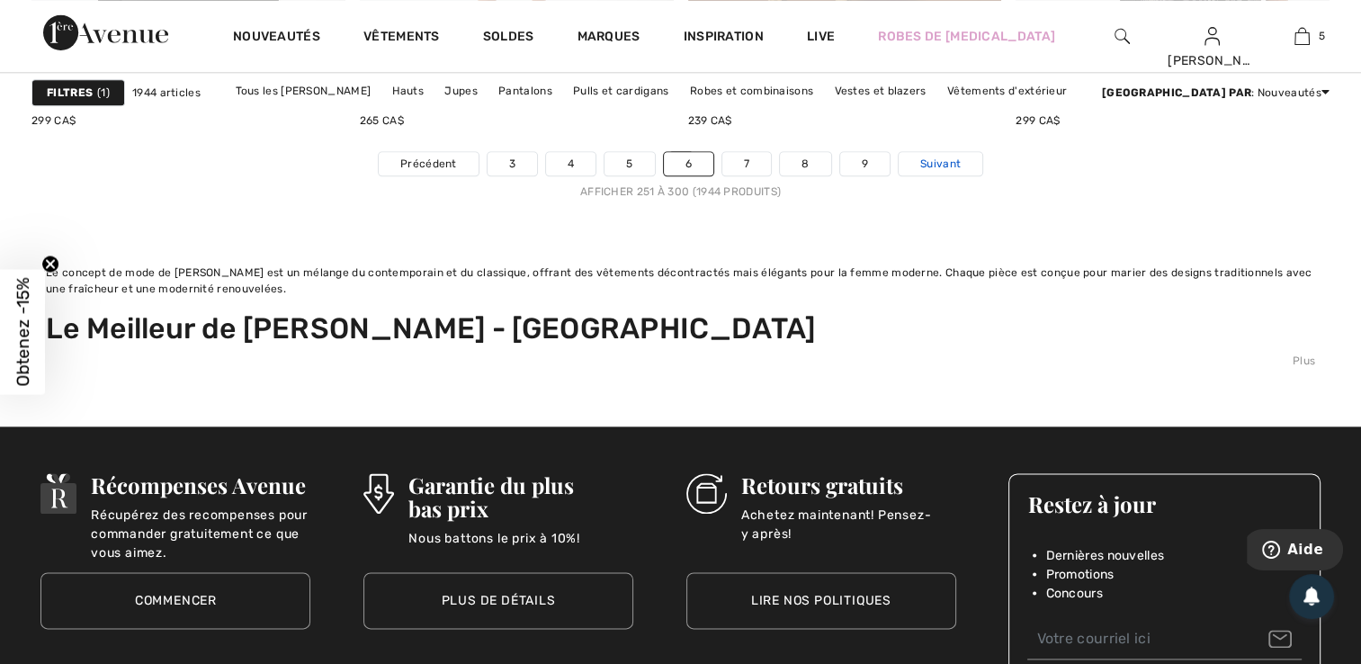
click at [935, 164] on span "Suivant" at bounding box center [940, 164] width 40 height 16
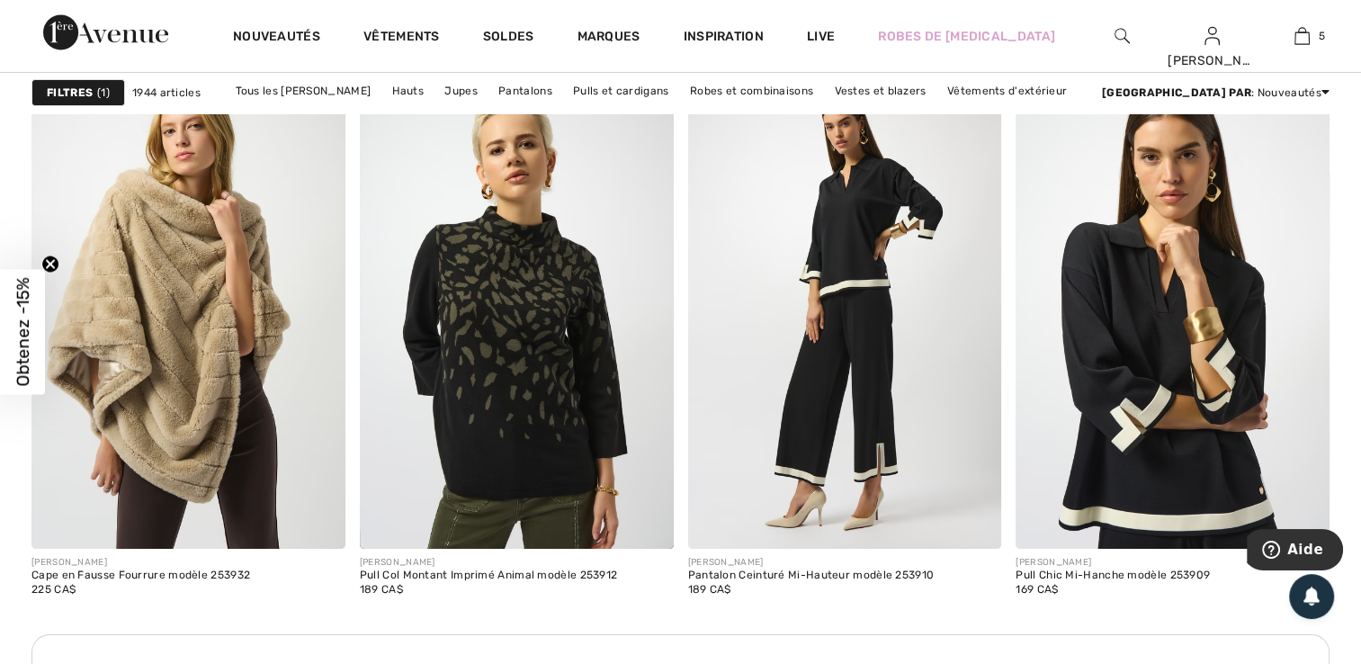
scroll to position [6594, 0]
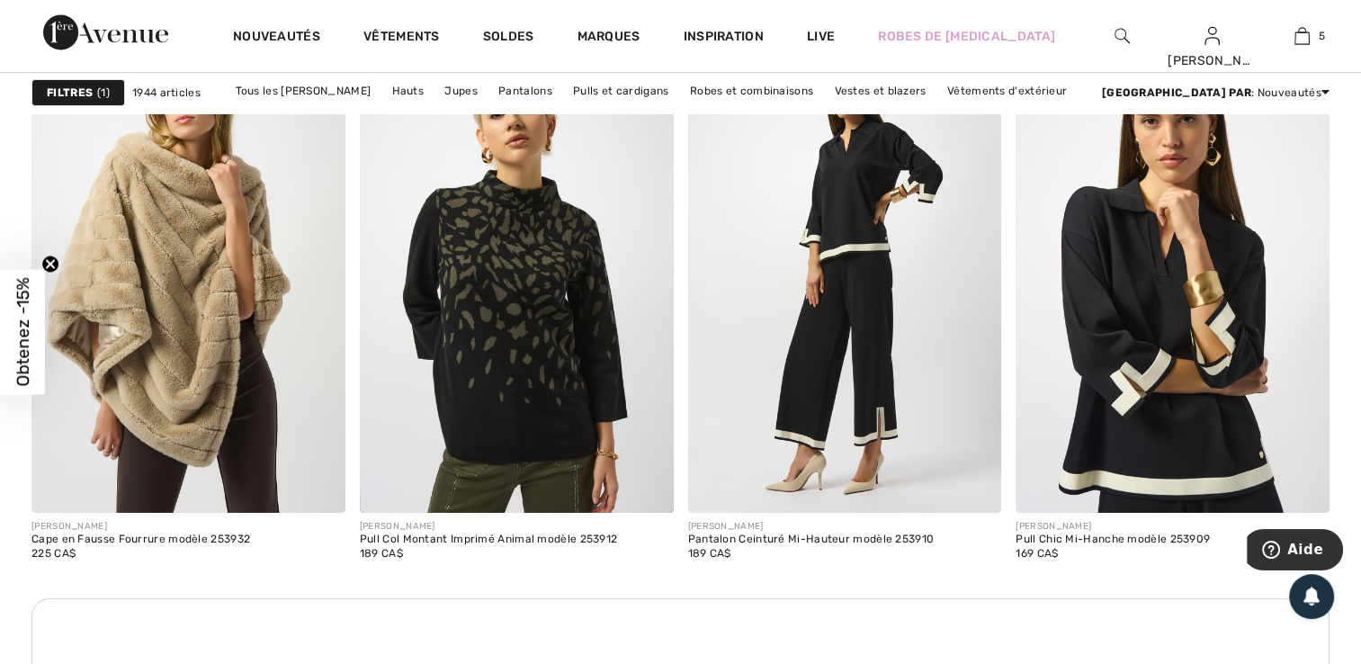
drag, startPoint x: 1367, startPoint y: 649, endPoint x: 1359, endPoint y: 224, distance: 425.5
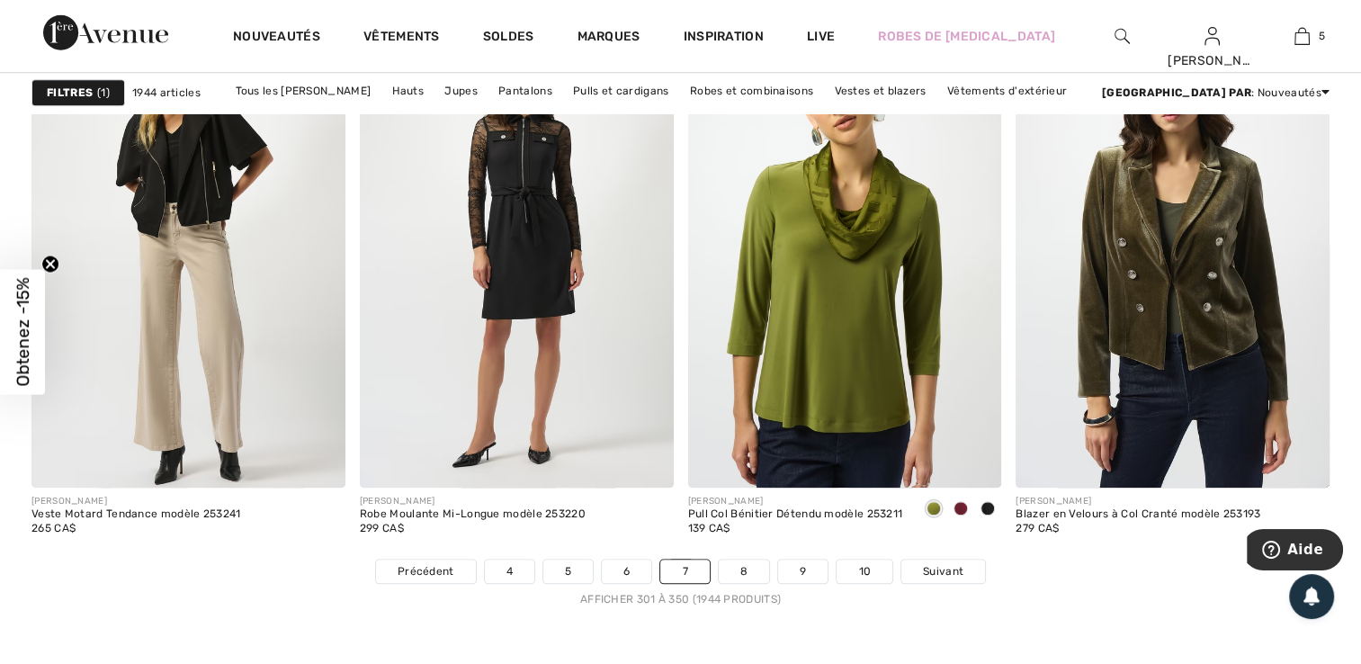
scroll to position [8561, 0]
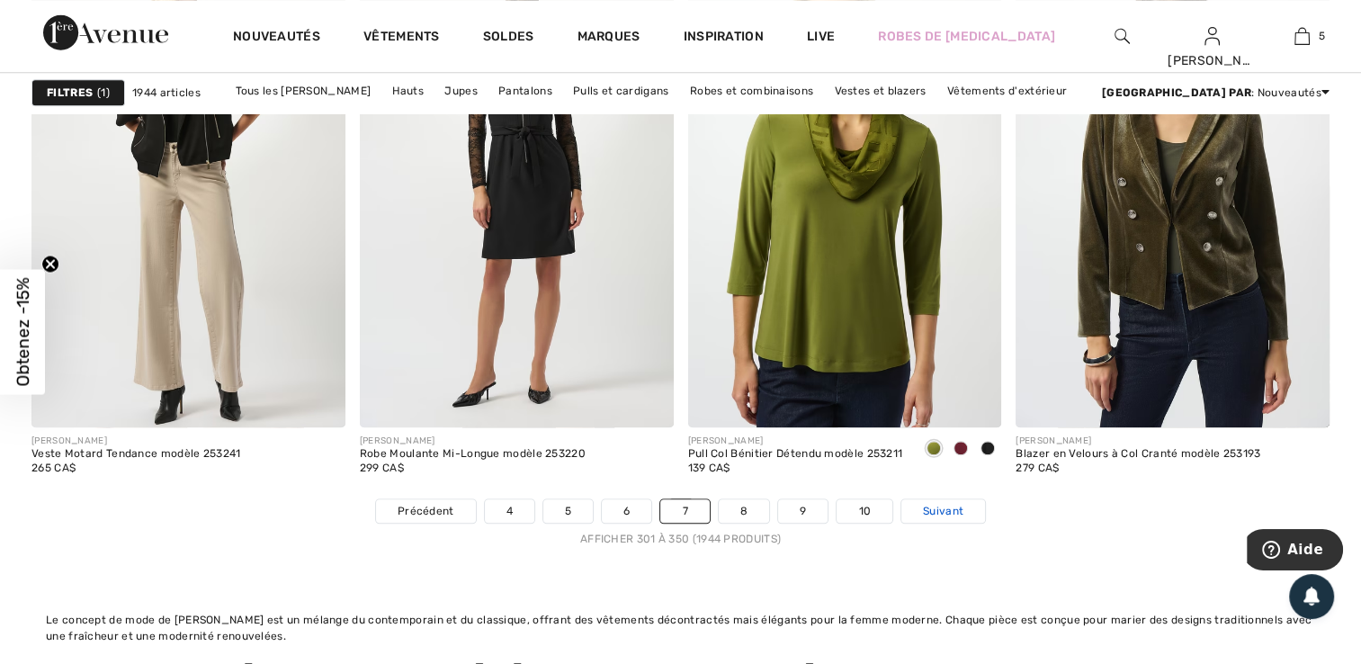
click at [948, 516] on link "Suivant" at bounding box center [943, 510] width 84 height 23
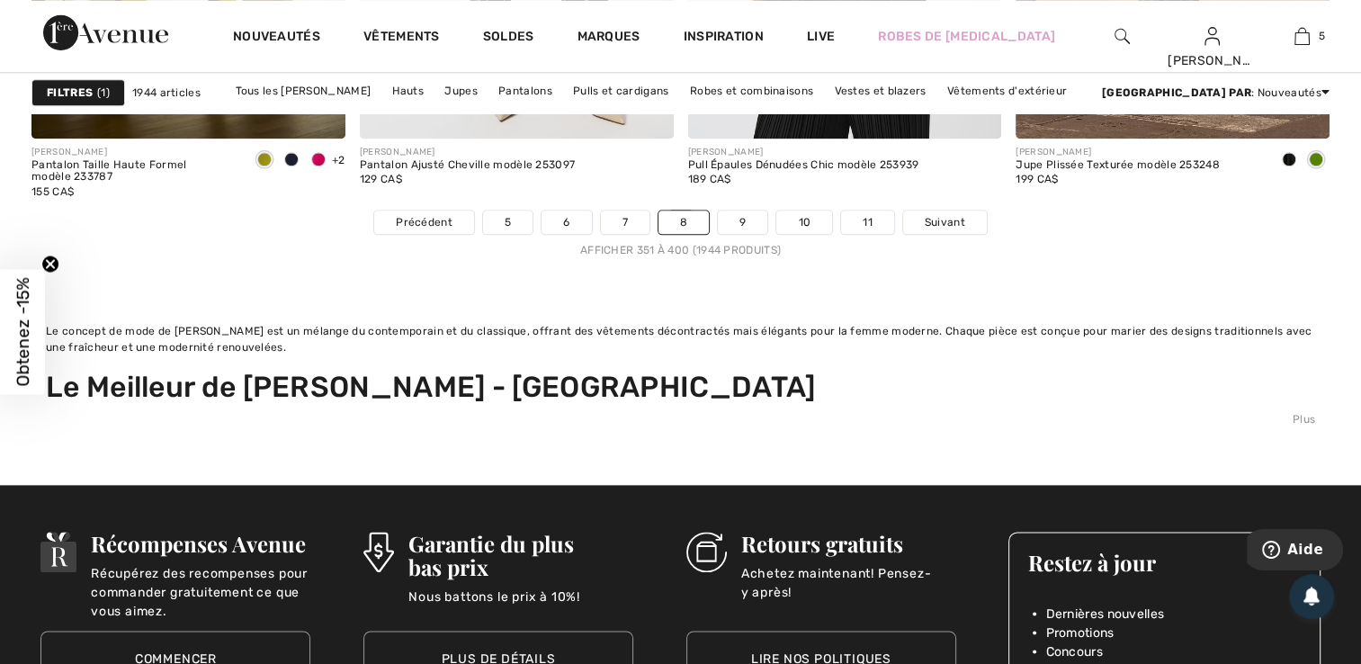
scroll to position [8860, 0]
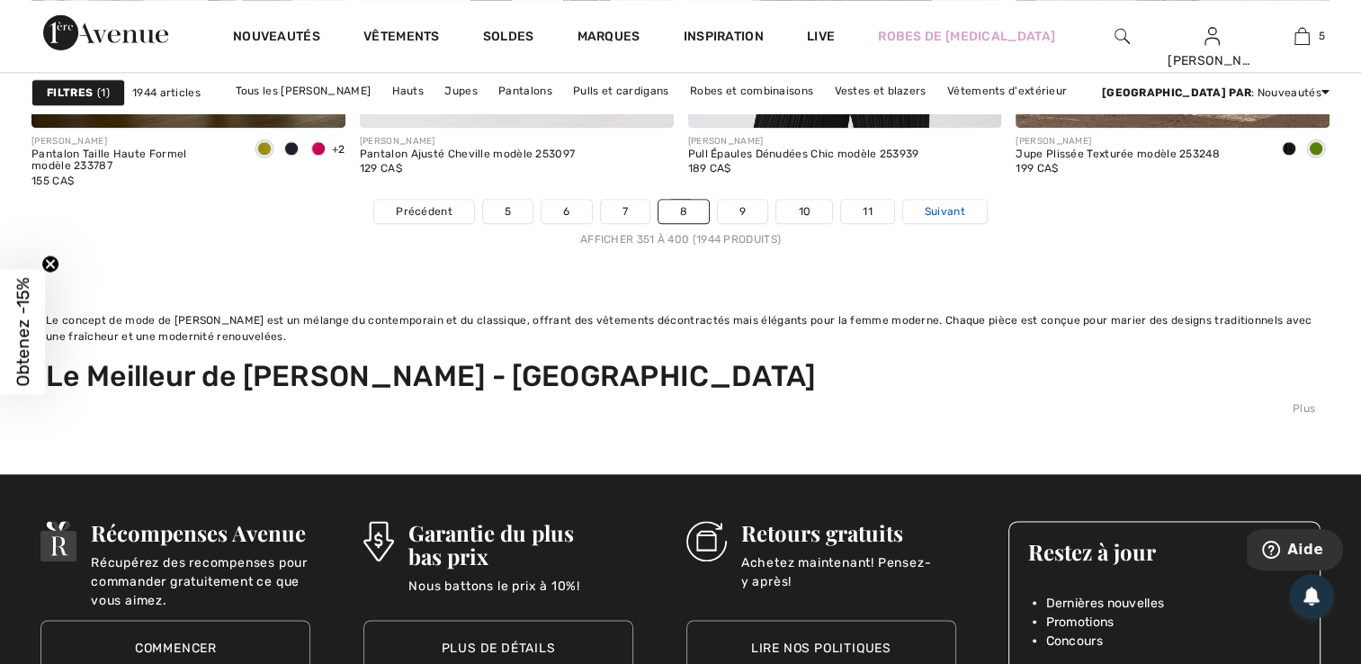
click at [947, 210] on span "Suivant" at bounding box center [945, 211] width 40 height 16
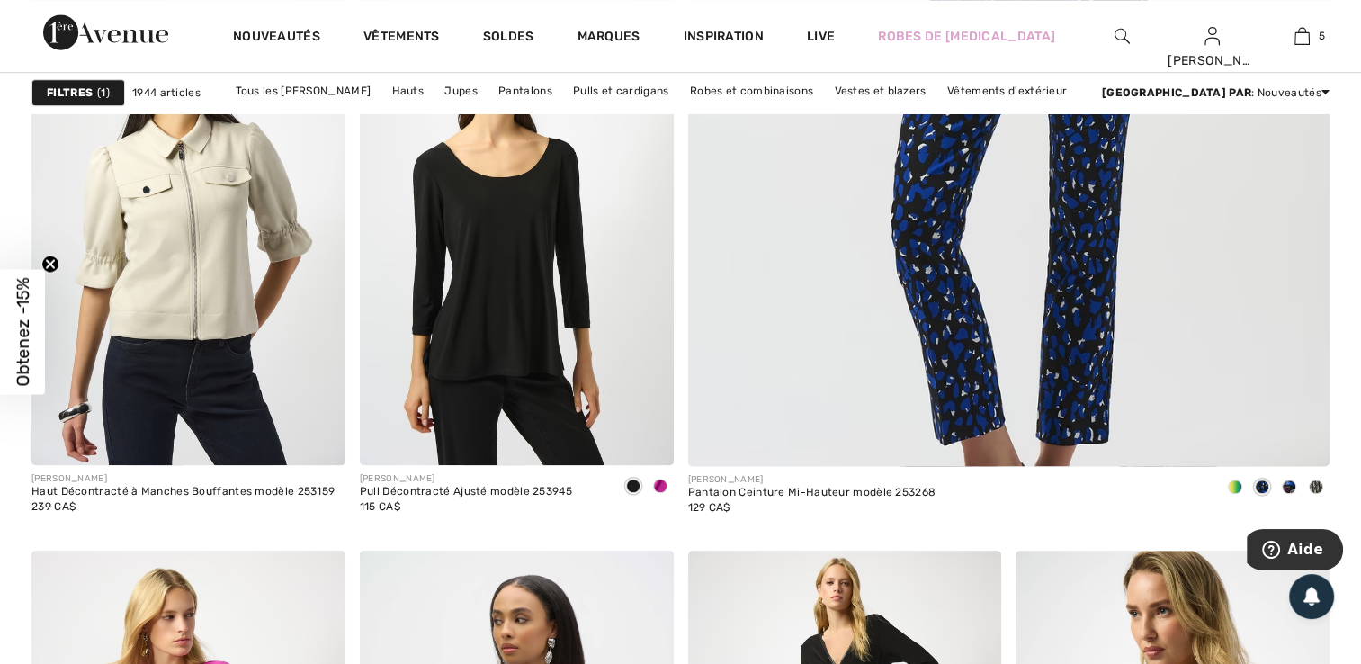
scroll to position [1223, 0]
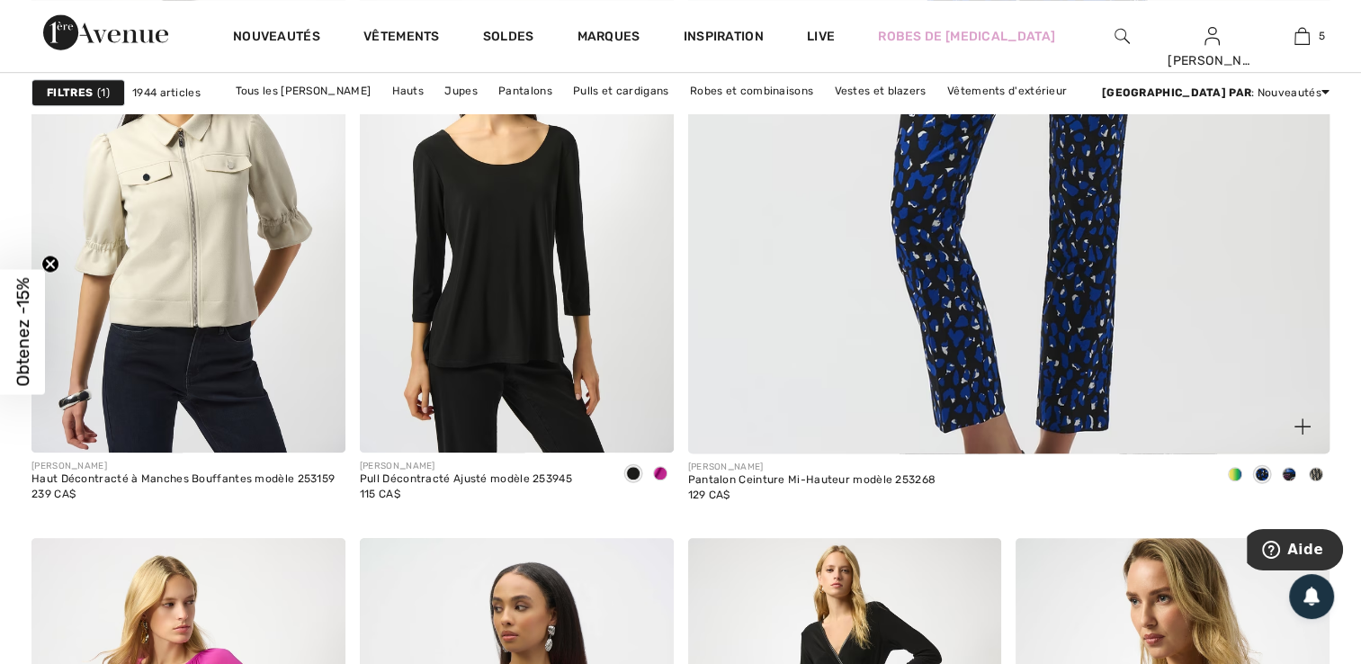
click at [1263, 472] on span at bounding box center [1262, 474] width 14 height 14
click at [1234, 472] on span at bounding box center [1235, 474] width 14 height 14
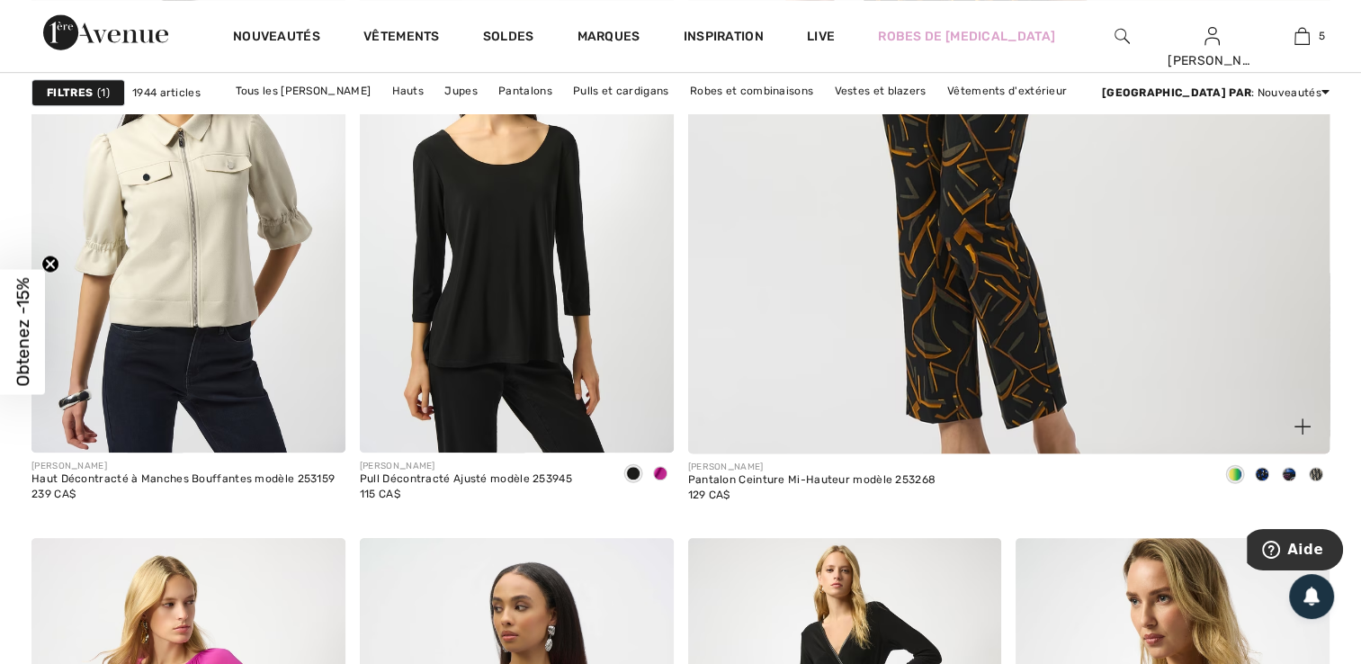
click at [1291, 477] on span at bounding box center [1289, 474] width 14 height 14
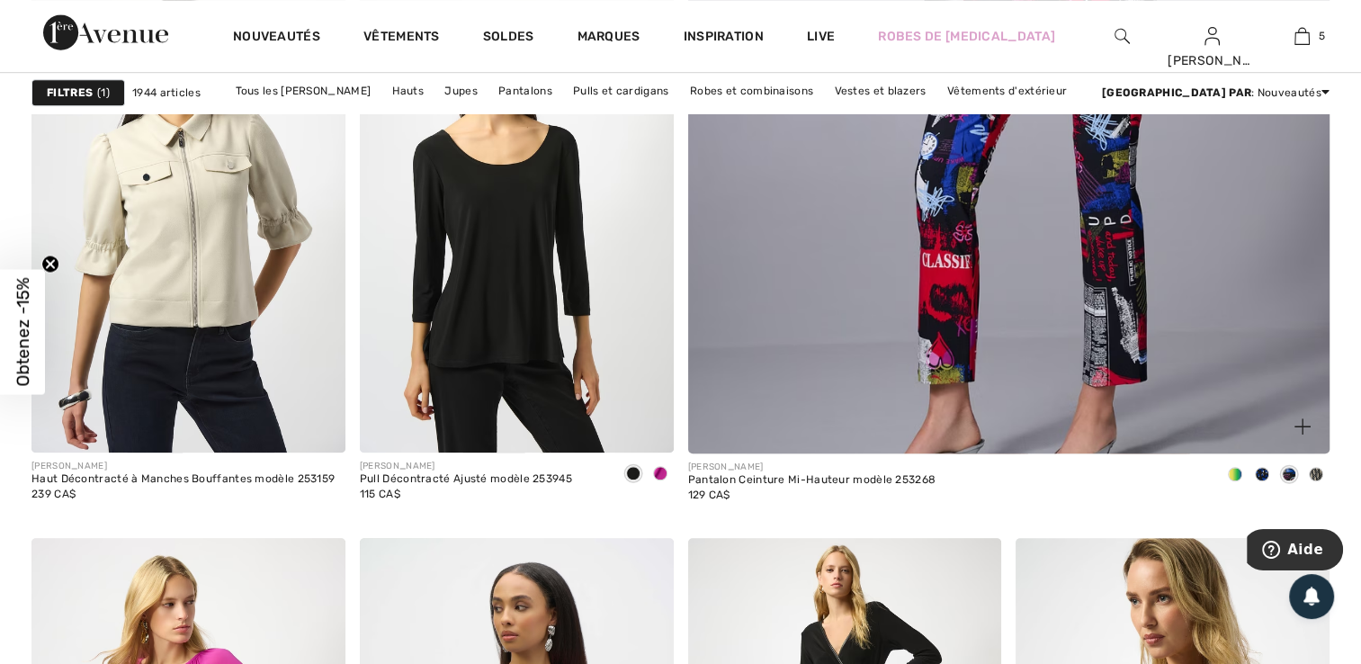
click at [1318, 469] on span at bounding box center [1316, 474] width 14 height 14
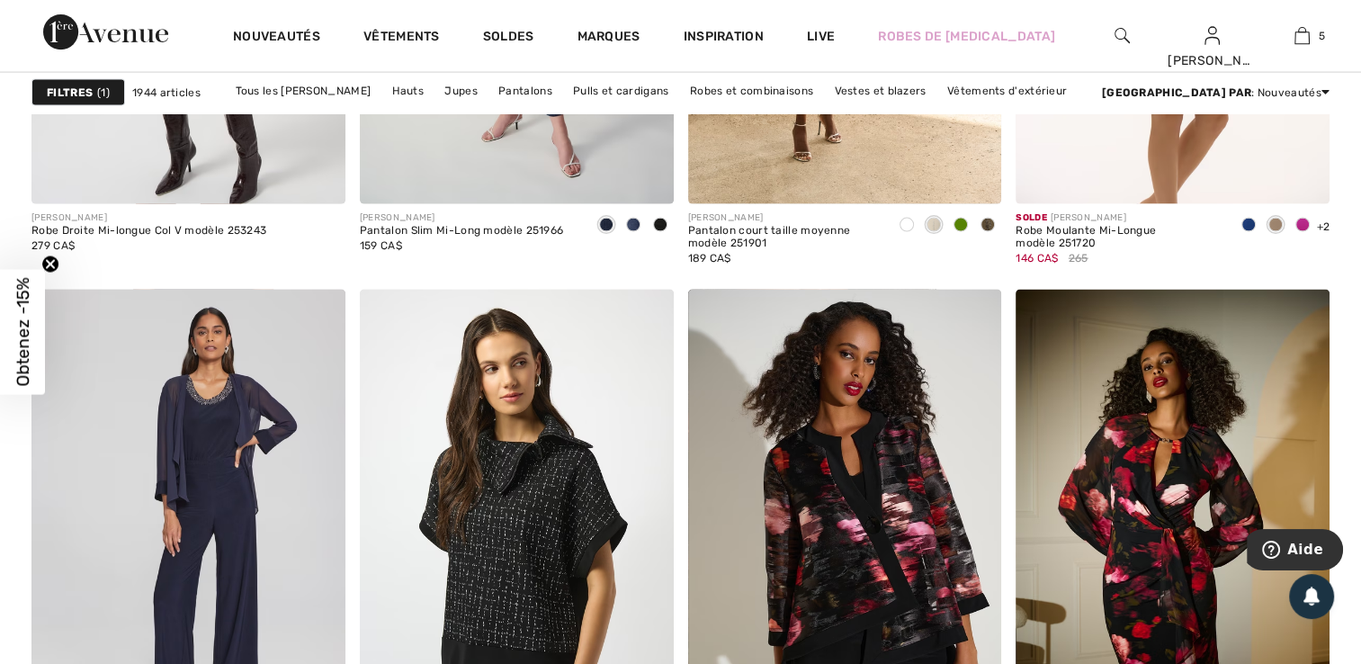
scroll to position [3981, 0]
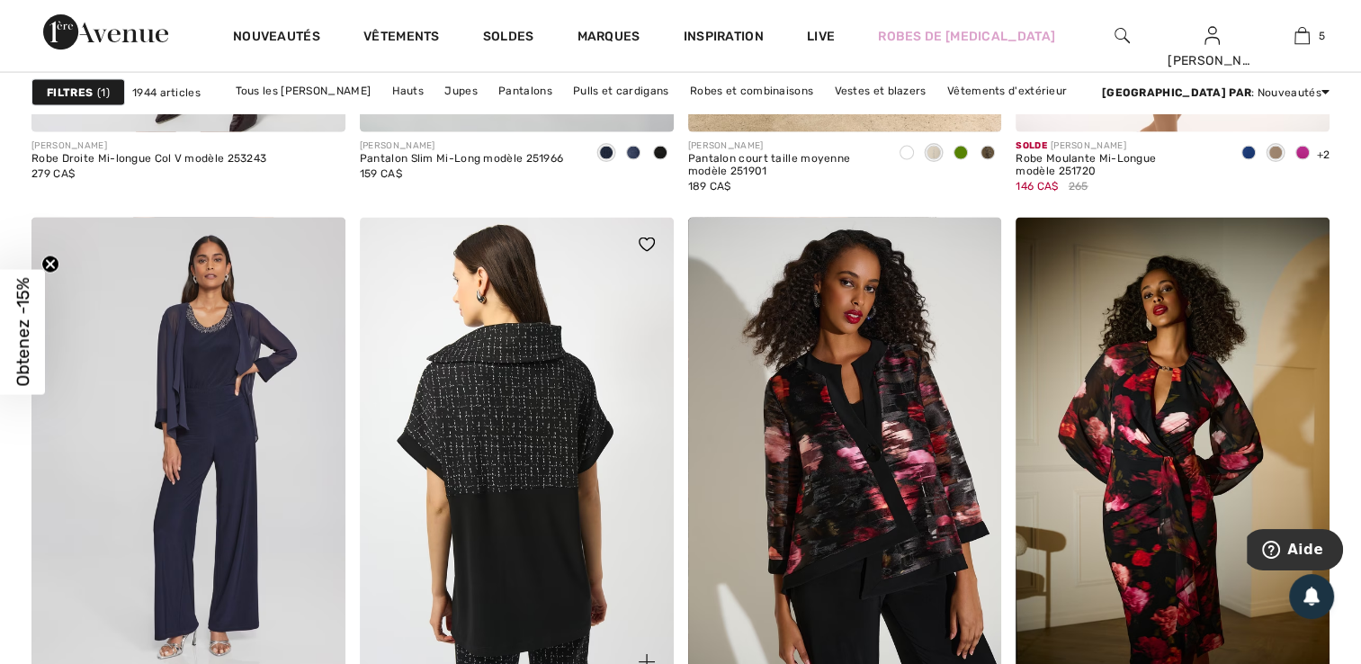
click at [519, 466] on img at bounding box center [517, 453] width 314 height 470
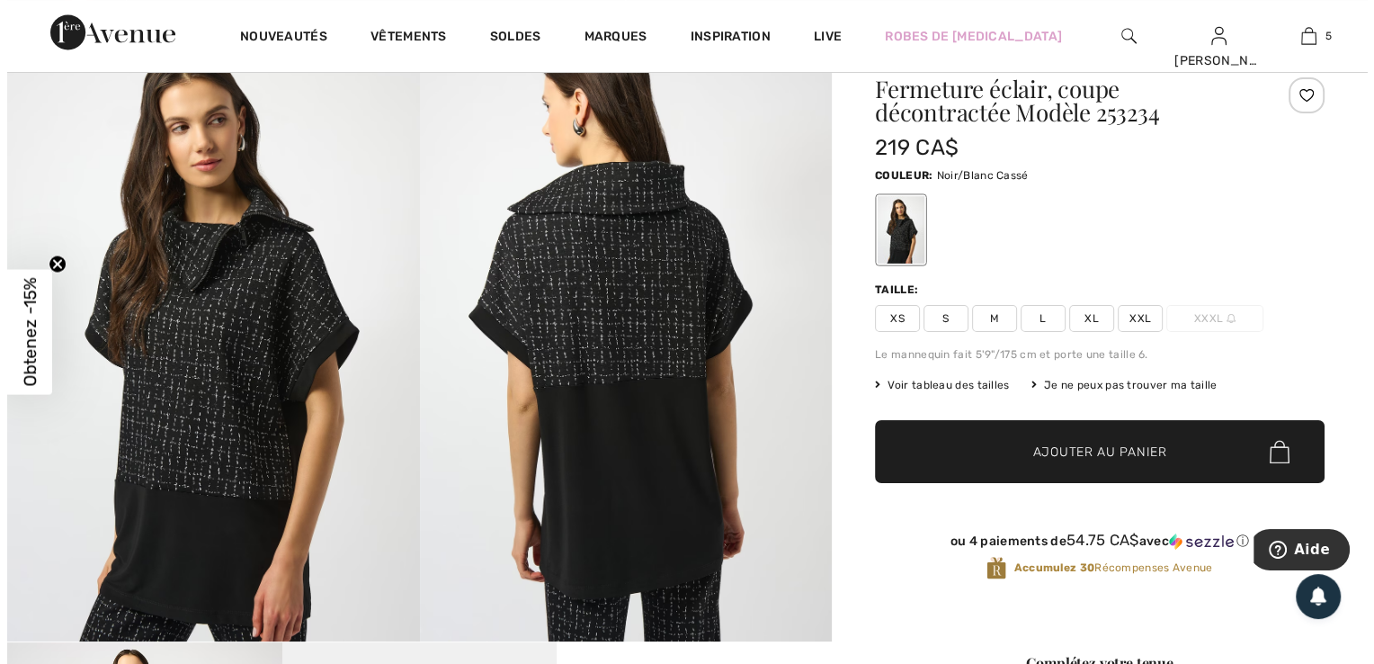
scroll to position [12, 0]
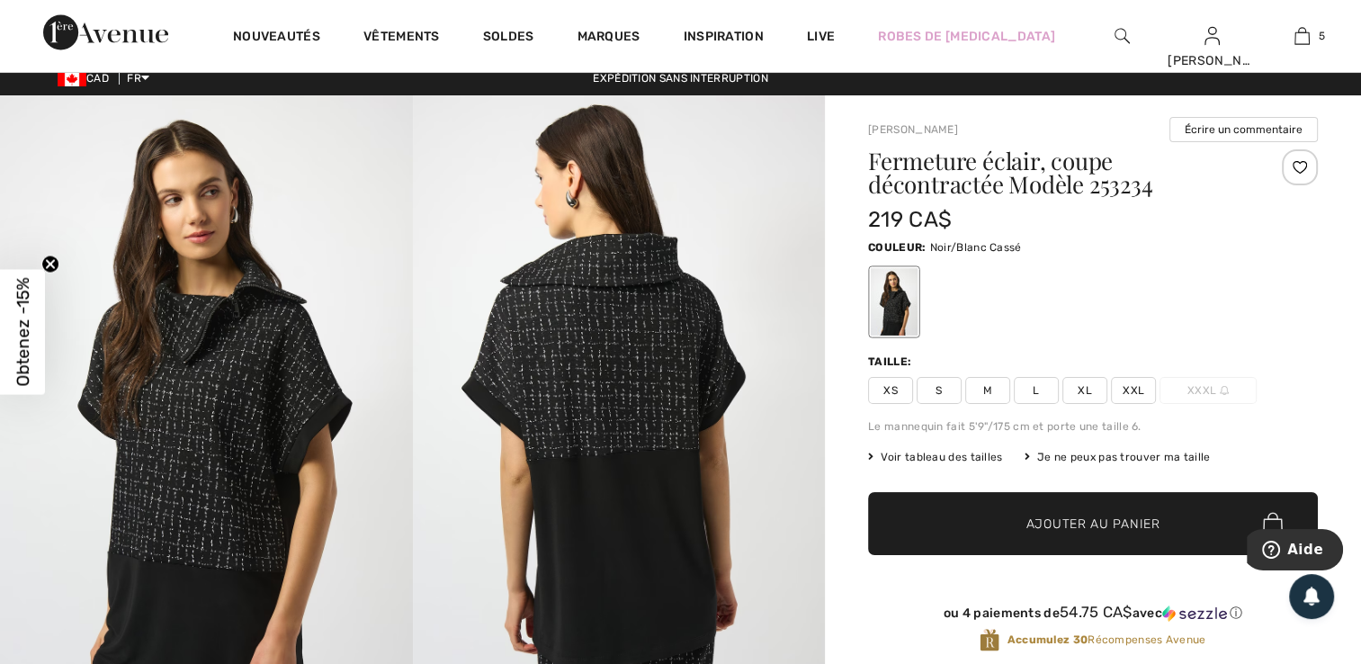
click at [1126, 389] on span "XXL" at bounding box center [1133, 390] width 45 height 27
click at [939, 453] on span "Voir tableau des tailles" at bounding box center [935, 457] width 135 height 16
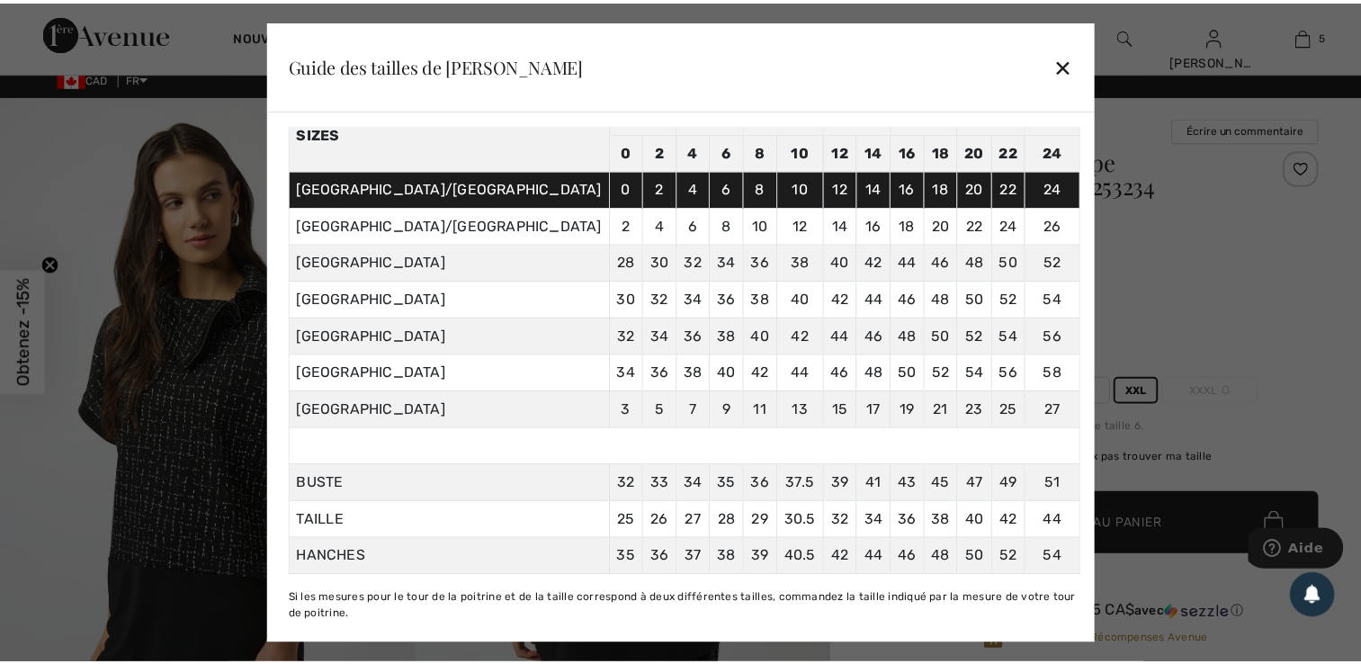
scroll to position [137, 0]
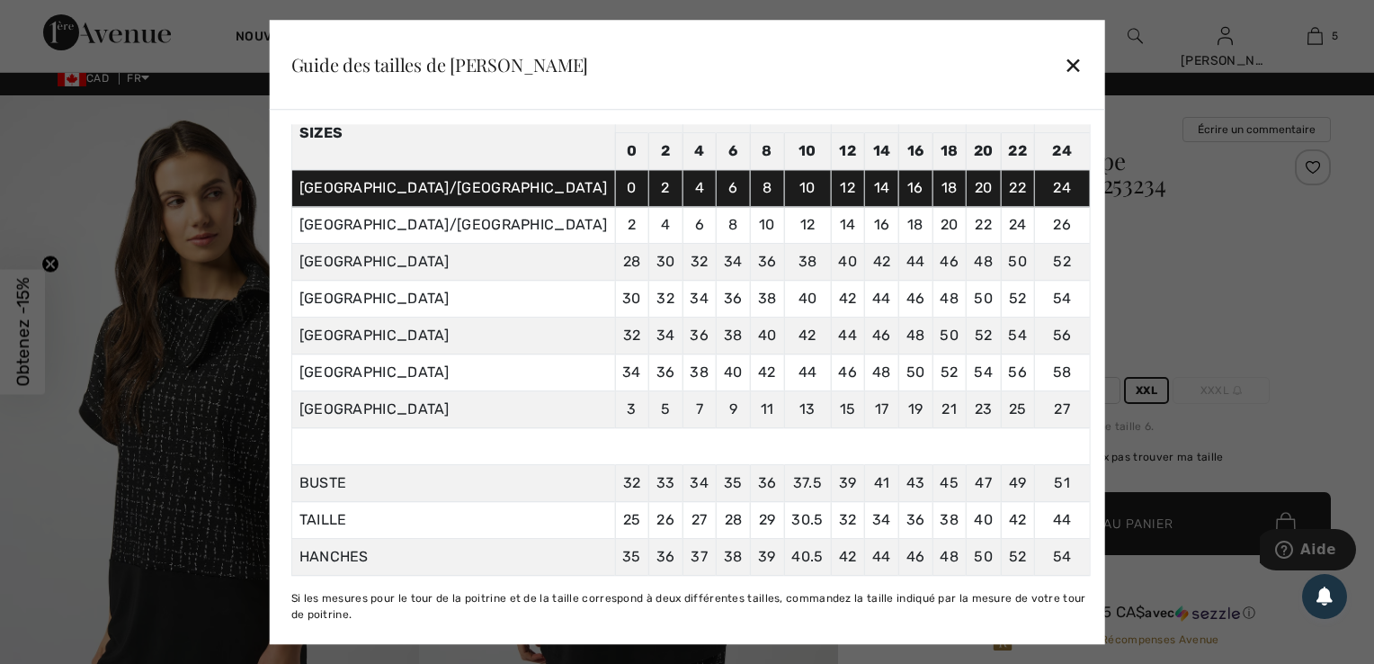
click at [1064, 65] on div "✕" at bounding box center [1073, 65] width 19 height 38
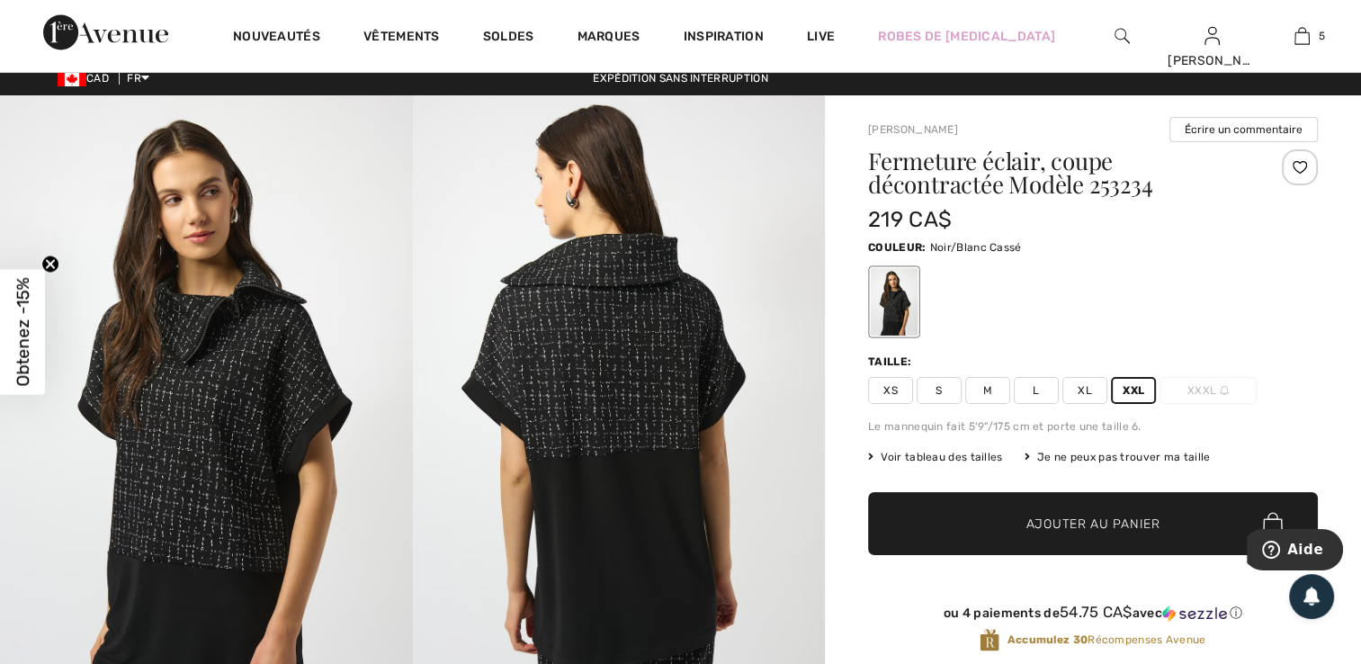
click at [1094, 523] on span "Ajouter au panier" at bounding box center [1093, 523] width 134 height 19
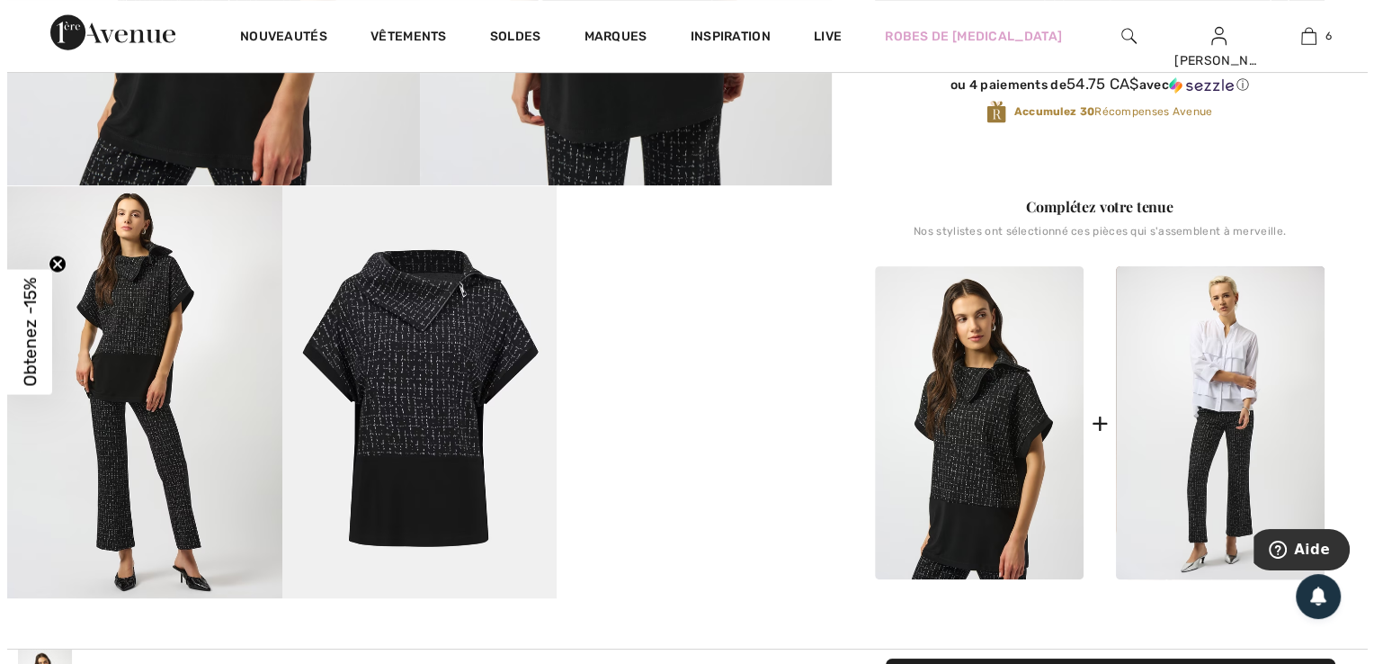
scroll to position [551, 0]
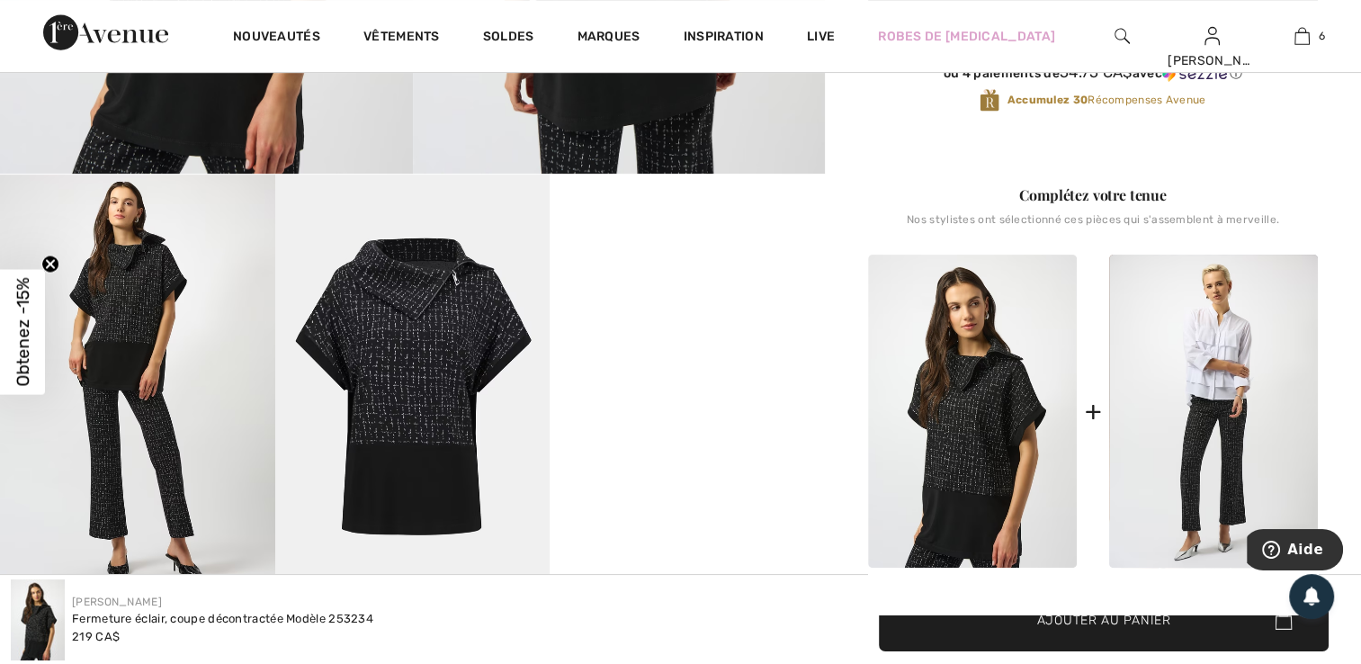
click at [173, 441] on img at bounding box center [137, 380] width 275 height 412
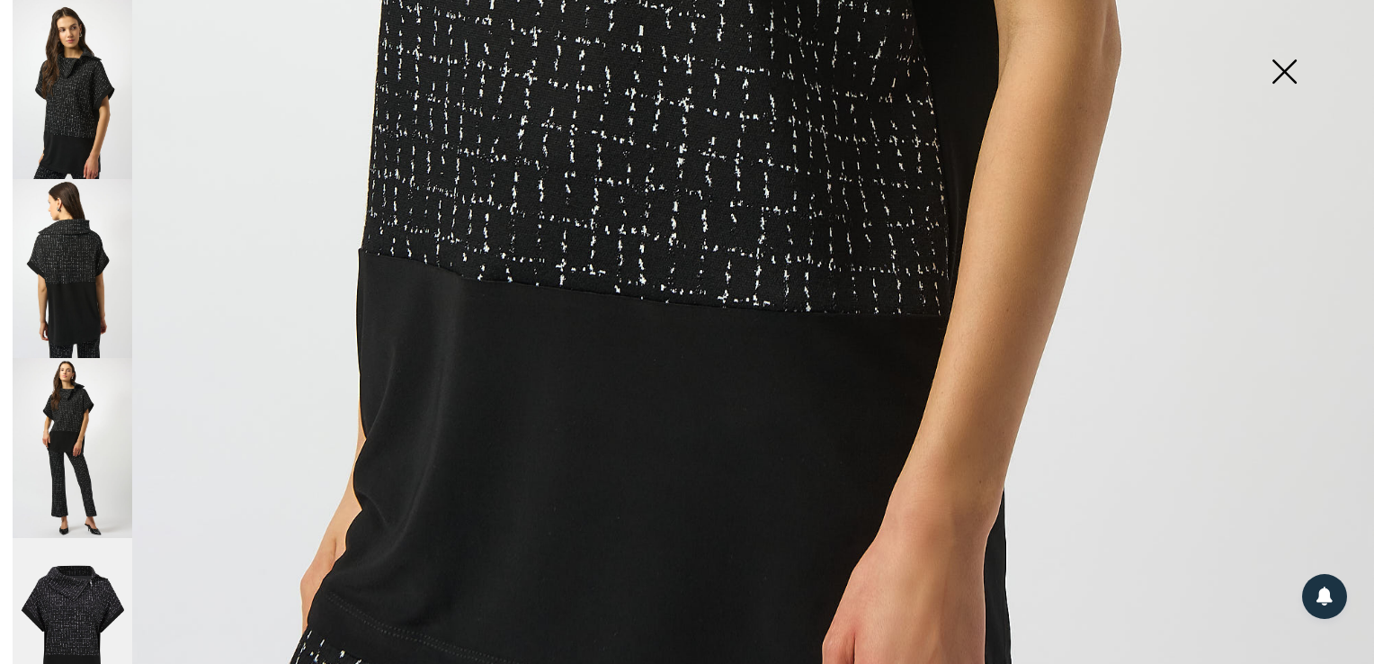
scroll to position [1374, 0]
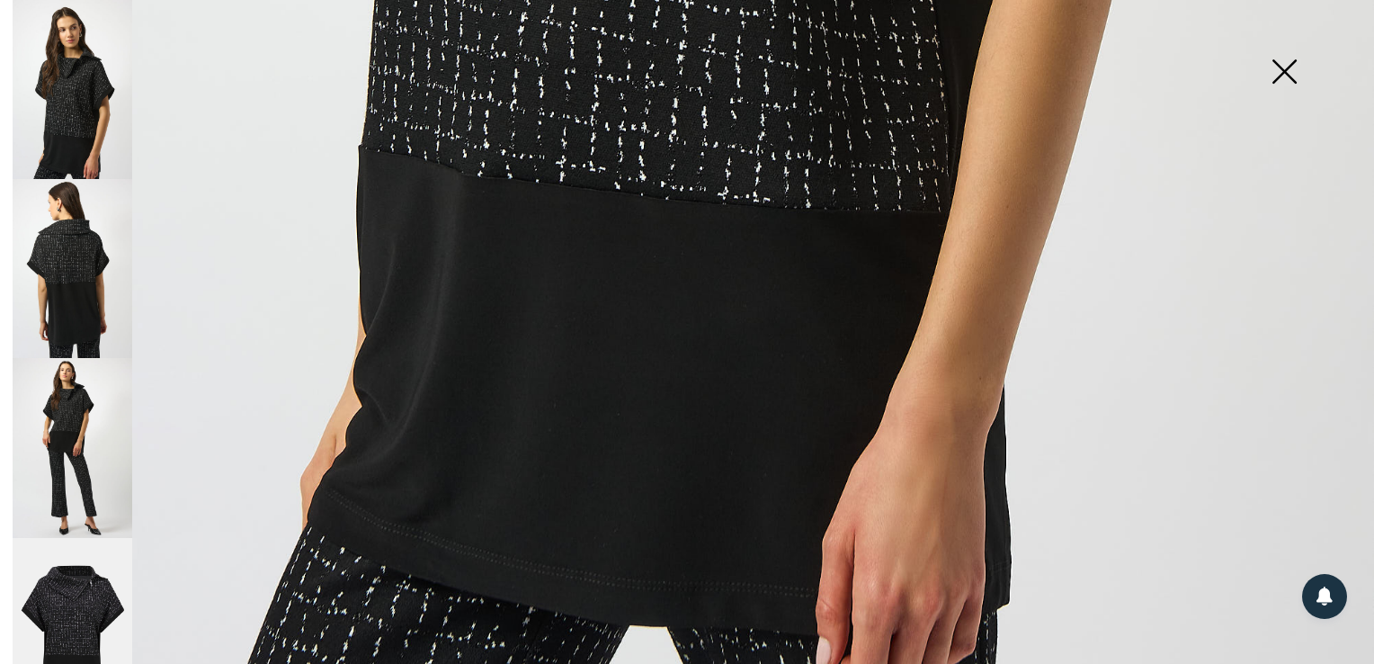
click at [100, 473] on img at bounding box center [73, 447] width 120 height 179
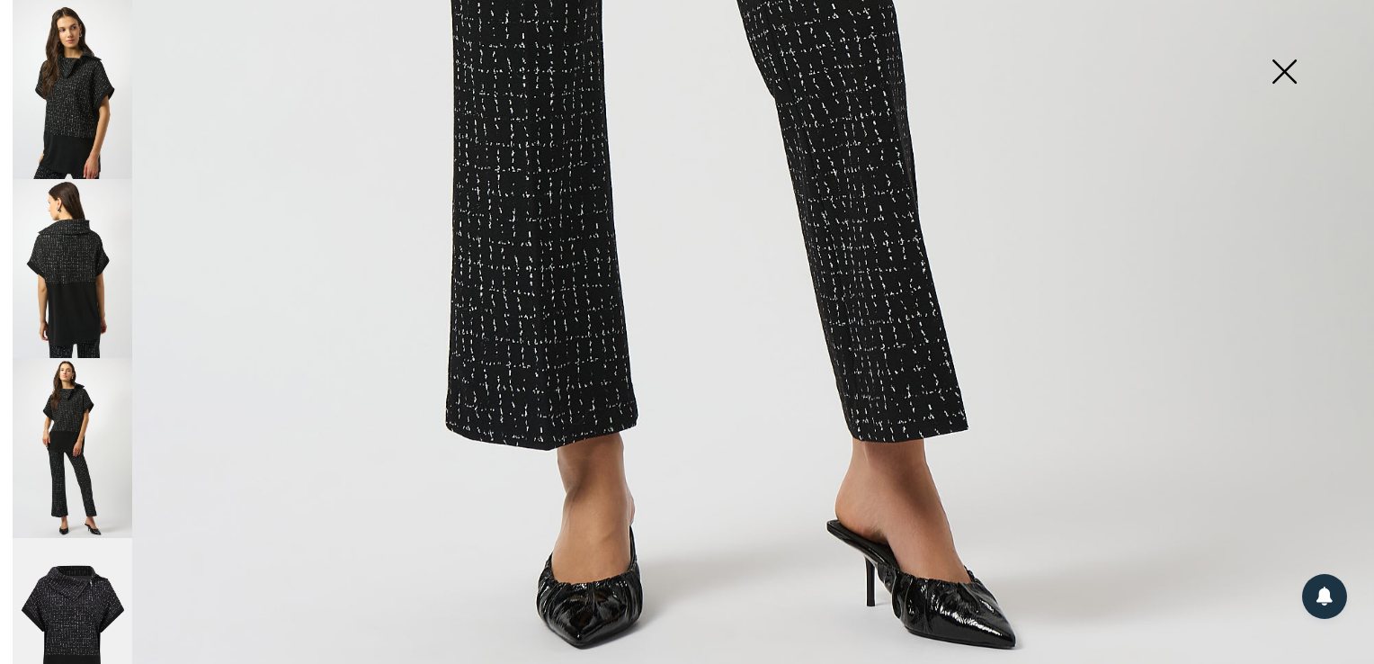
click at [1287, 67] on img at bounding box center [1284, 73] width 90 height 93
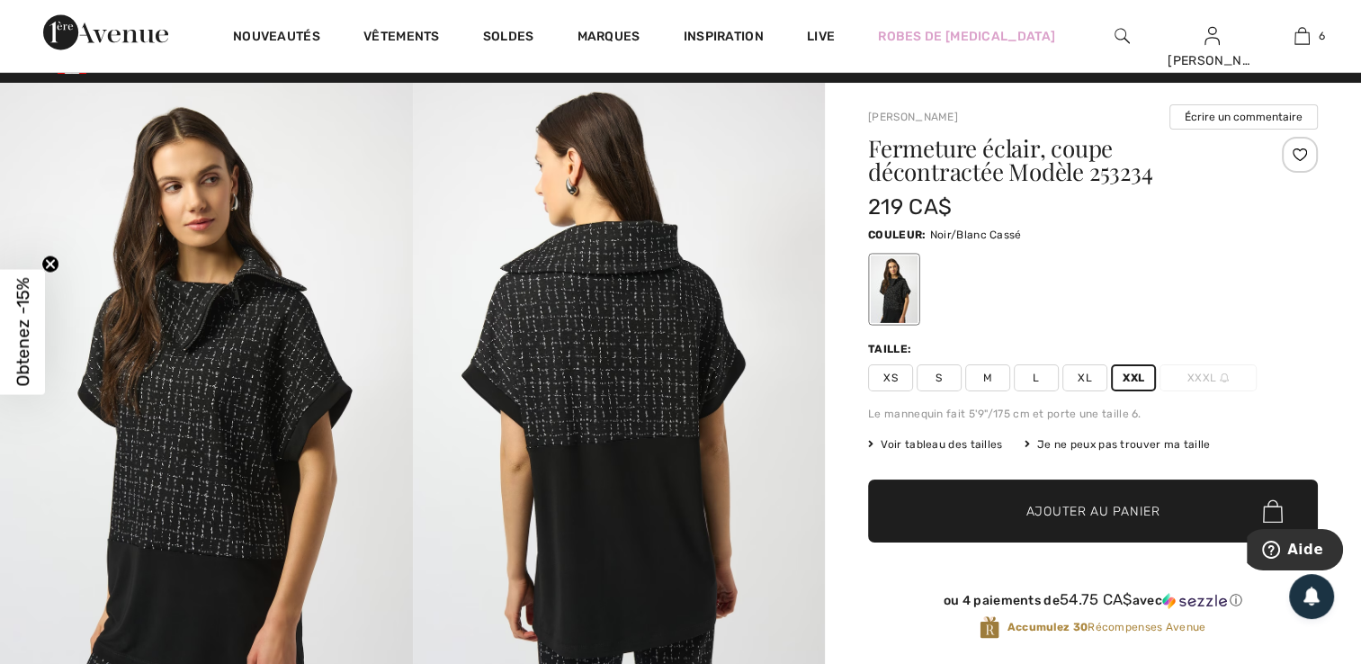
scroll to position [0, 0]
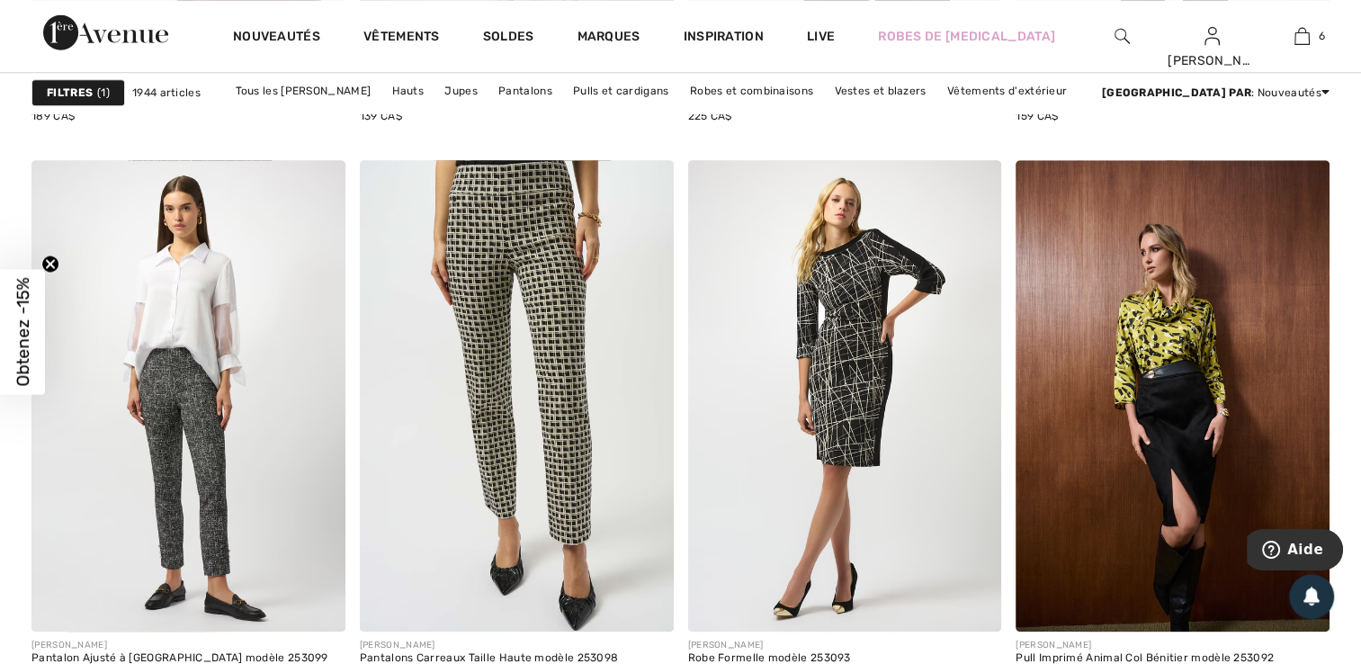
scroll to position [8405, 0]
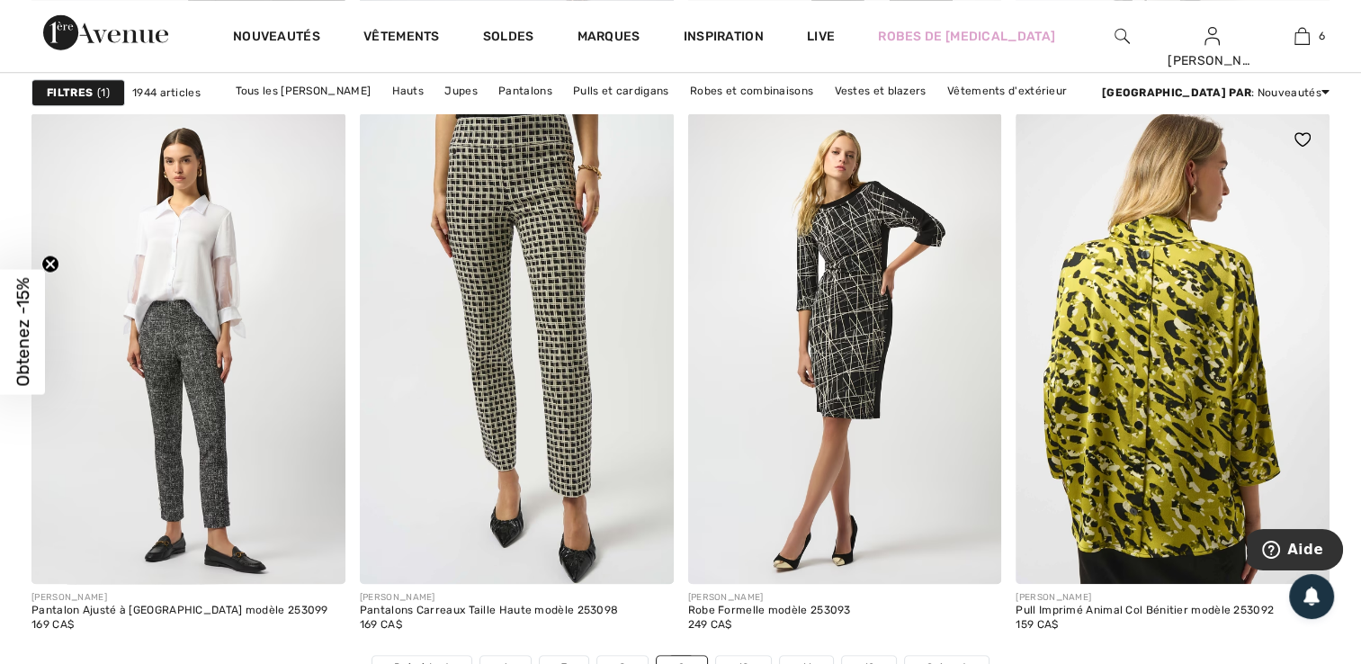
click at [1185, 361] on img at bounding box center [1172, 347] width 314 height 470
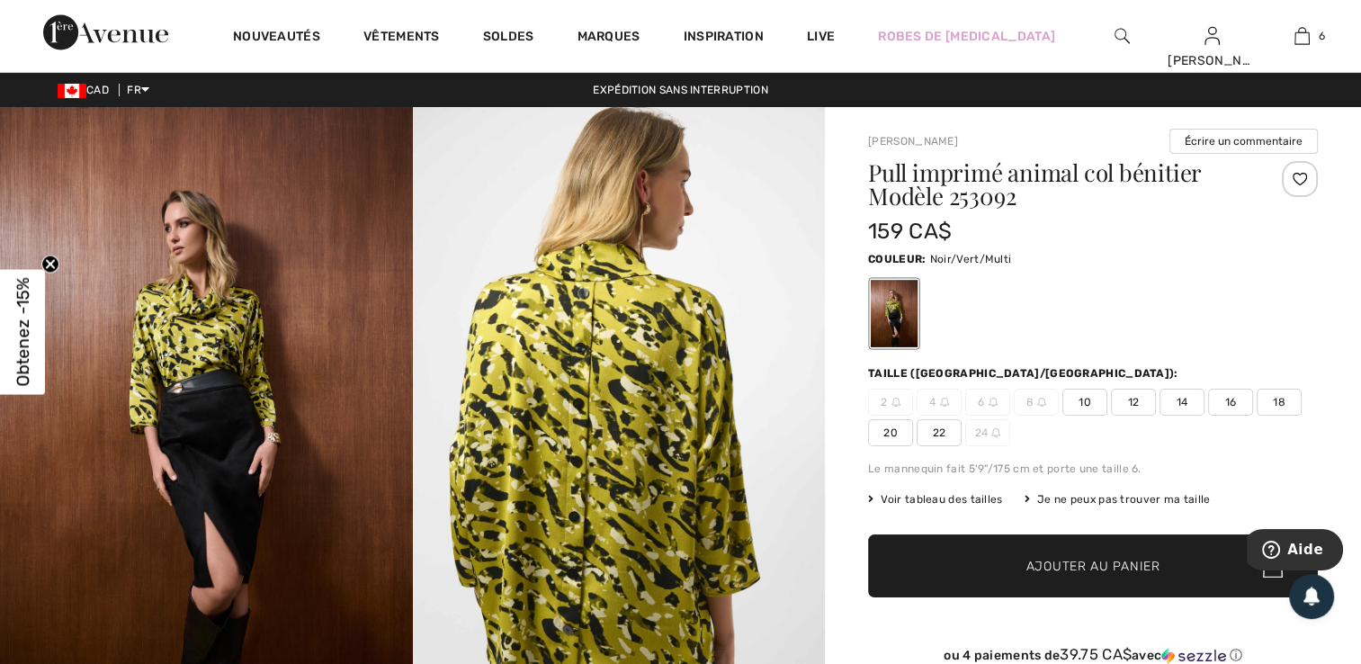
click at [210, 345] on img at bounding box center [206, 416] width 413 height 619
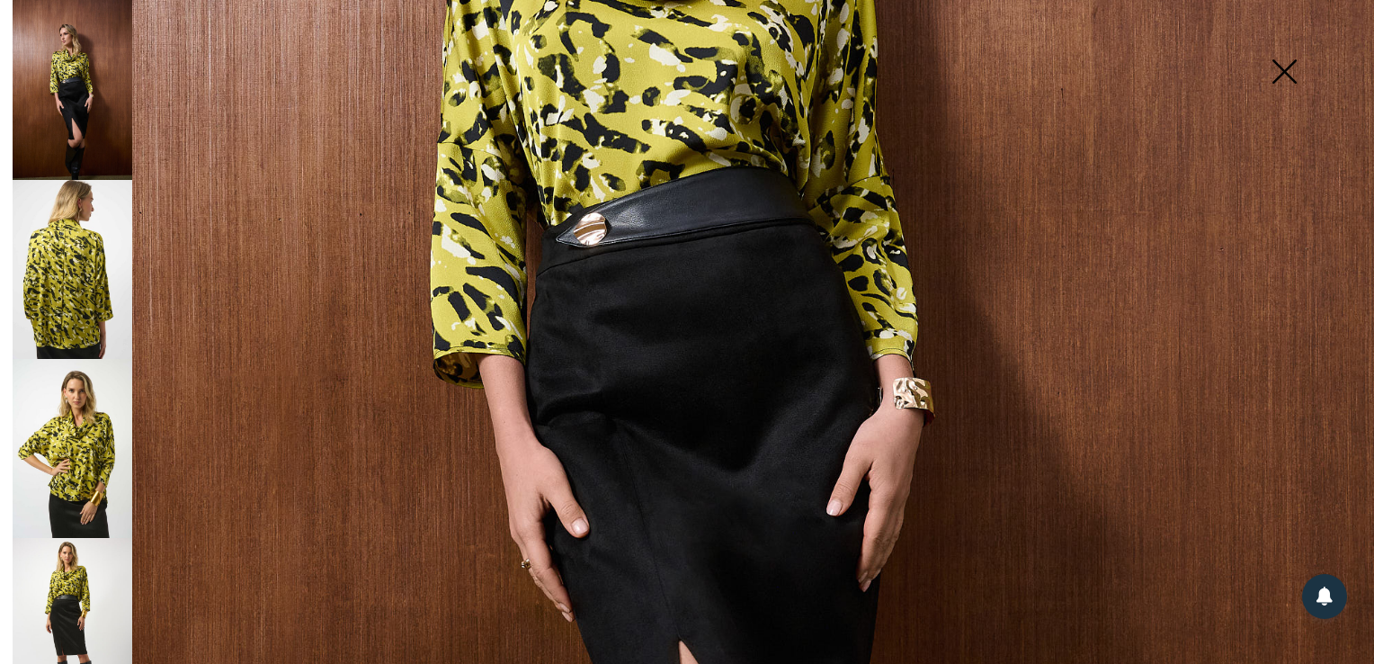
scroll to position [851, 0]
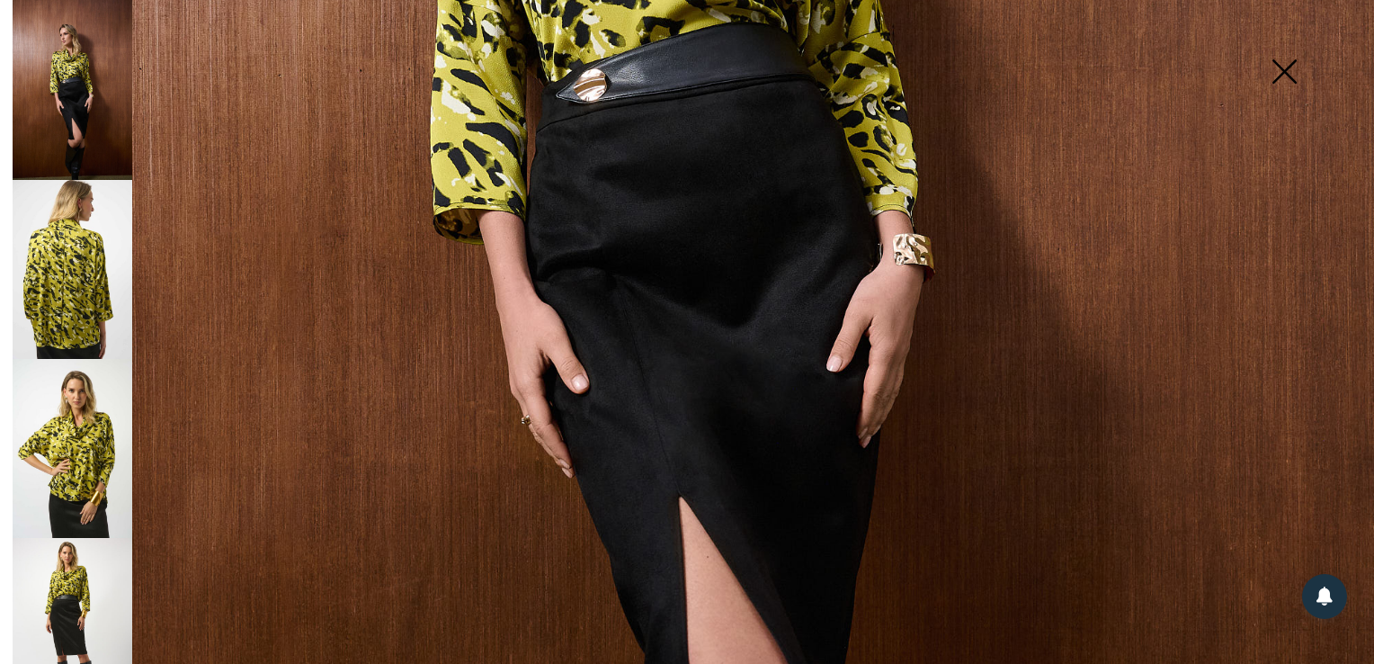
click at [66, 278] on img at bounding box center [73, 269] width 120 height 179
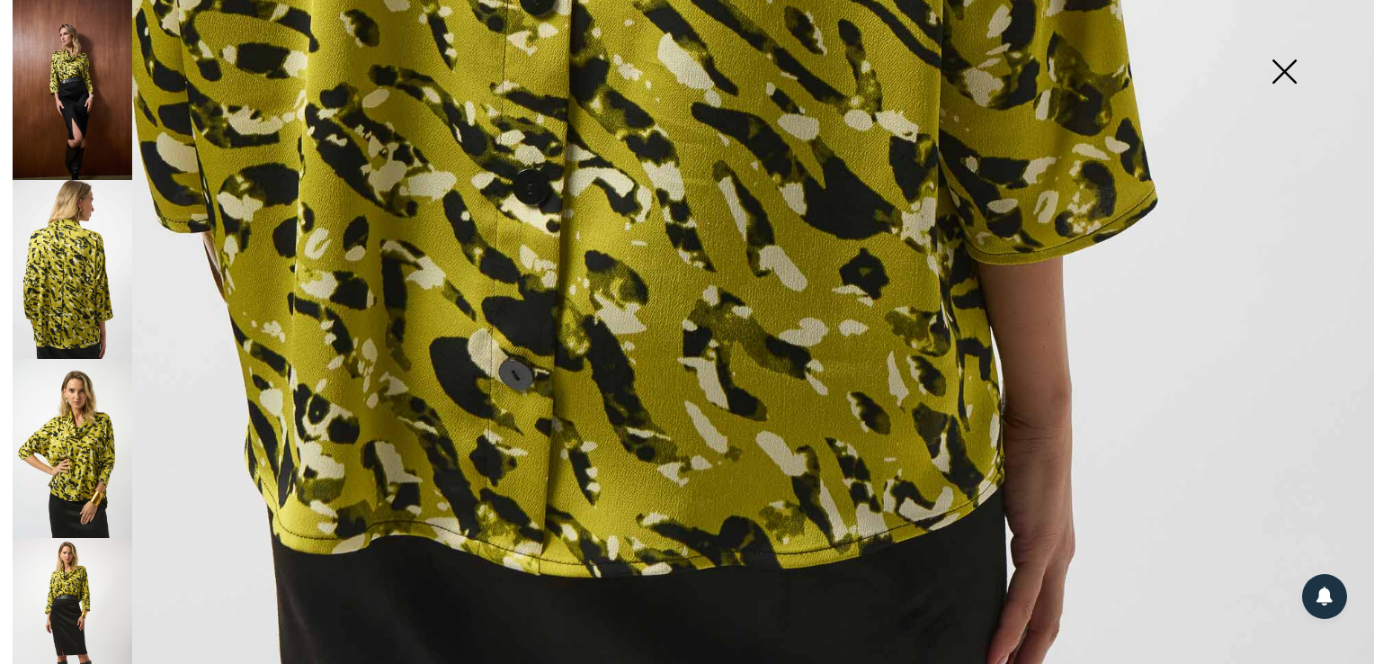
scroll to position [1374, 0]
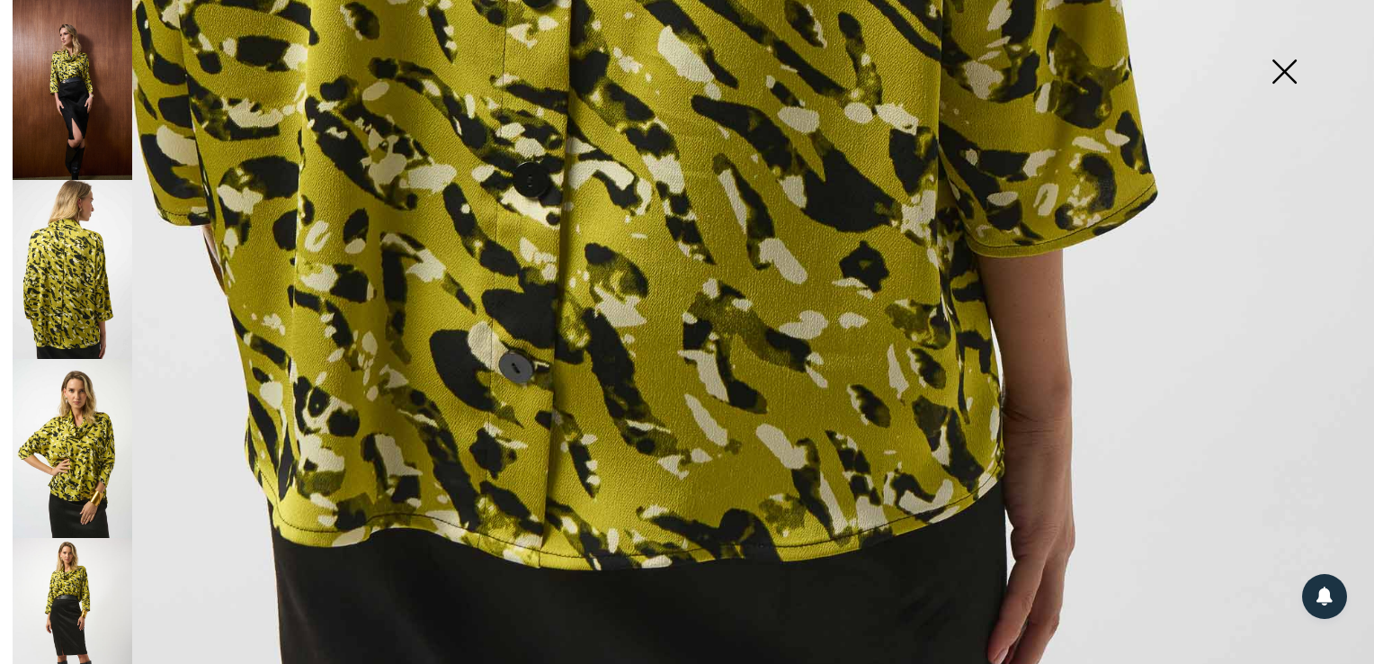
click at [76, 416] on img at bounding box center [73, 448] width 120 height 179
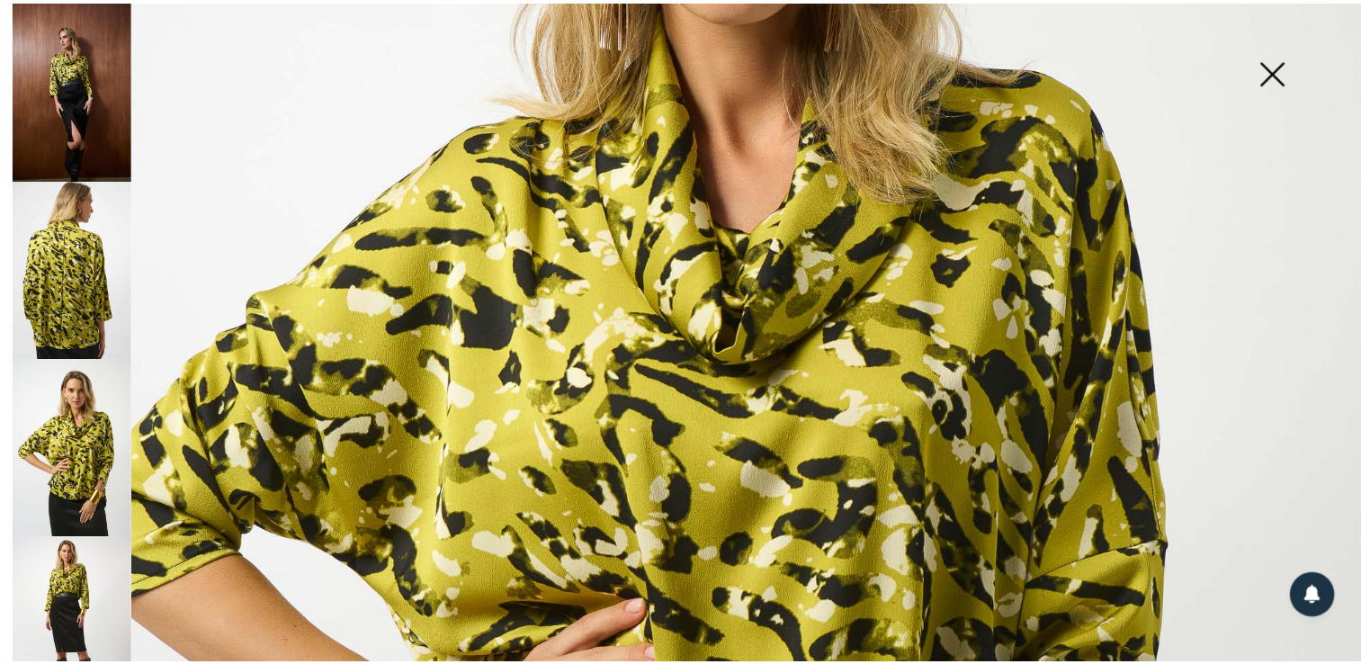
scroll to position [487, 0]
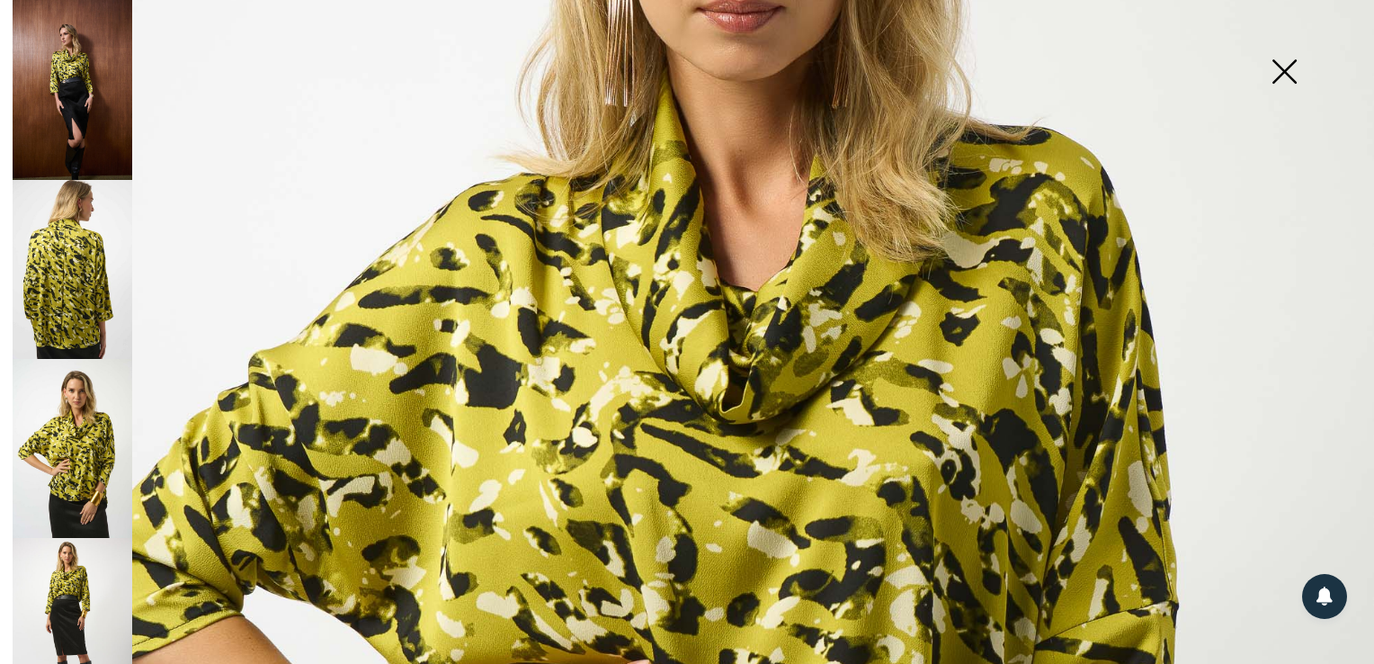
click at [1288, 67] on img at bounding box center [1284, 73] width 90 height 93
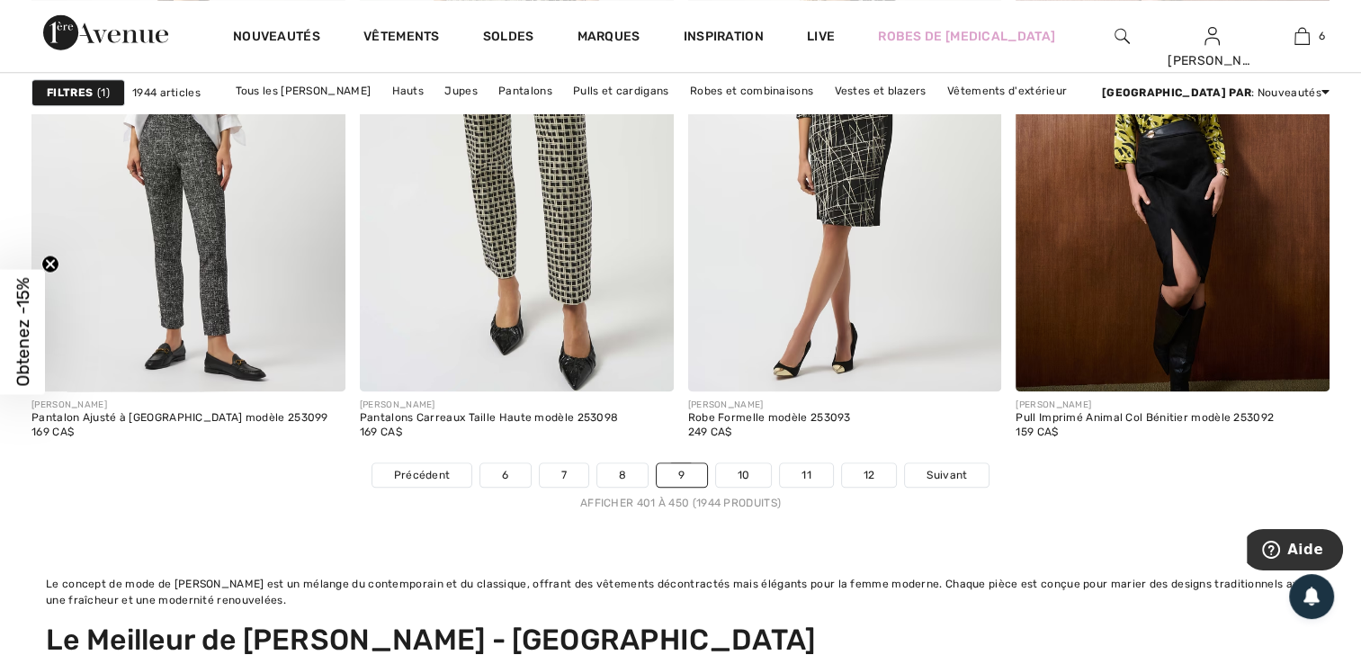
scroll to position [8609, 0]
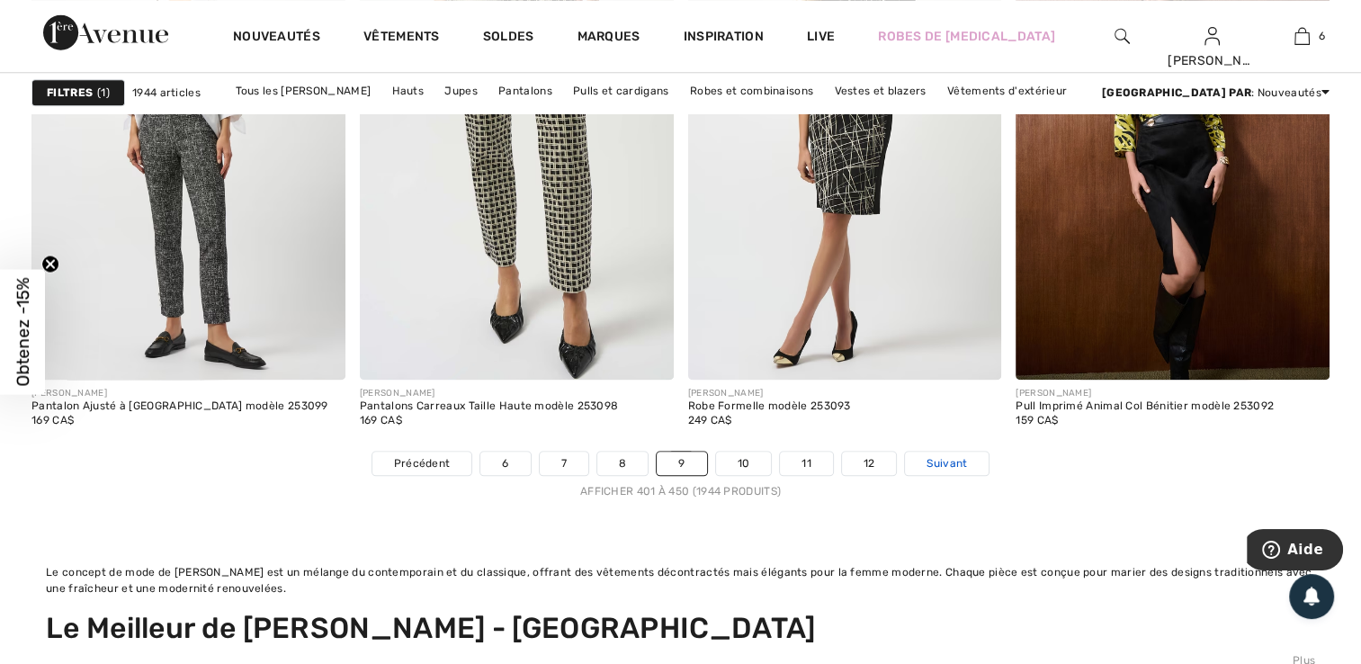
click at [965, 468] on link "Suivant" at bounding box center [947, 462] width 84 height 23
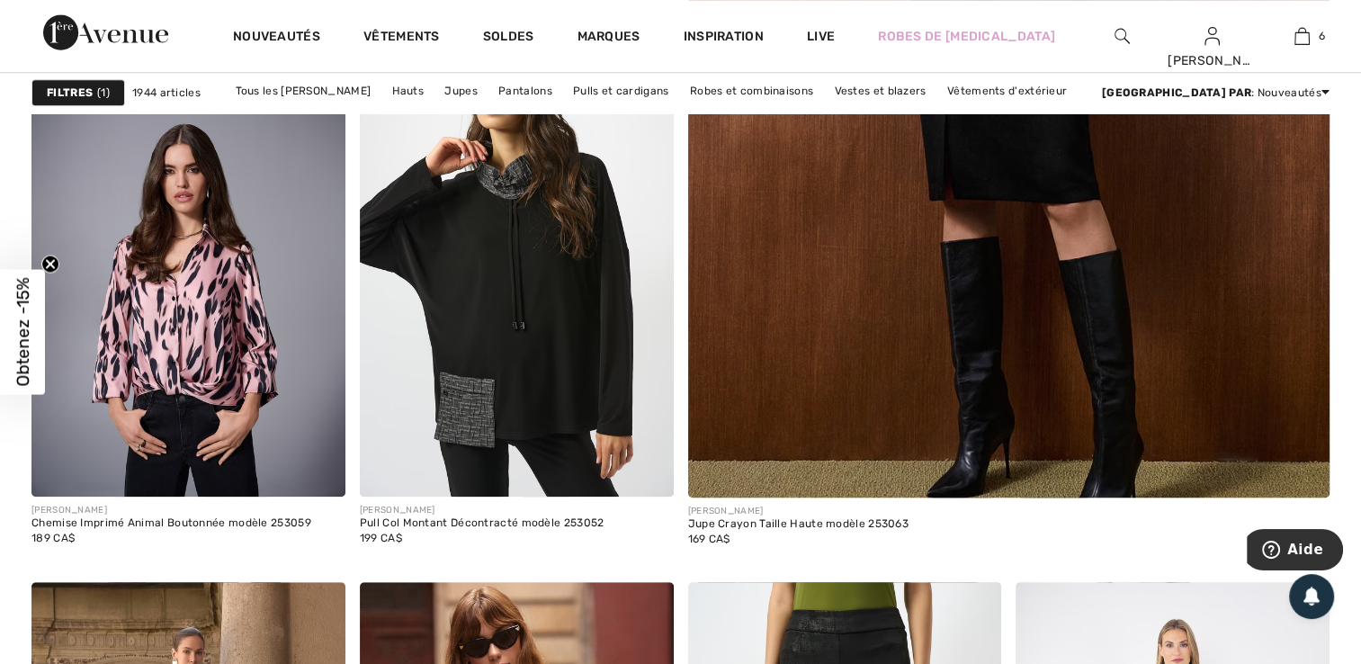
scroll to position [1187, 0]
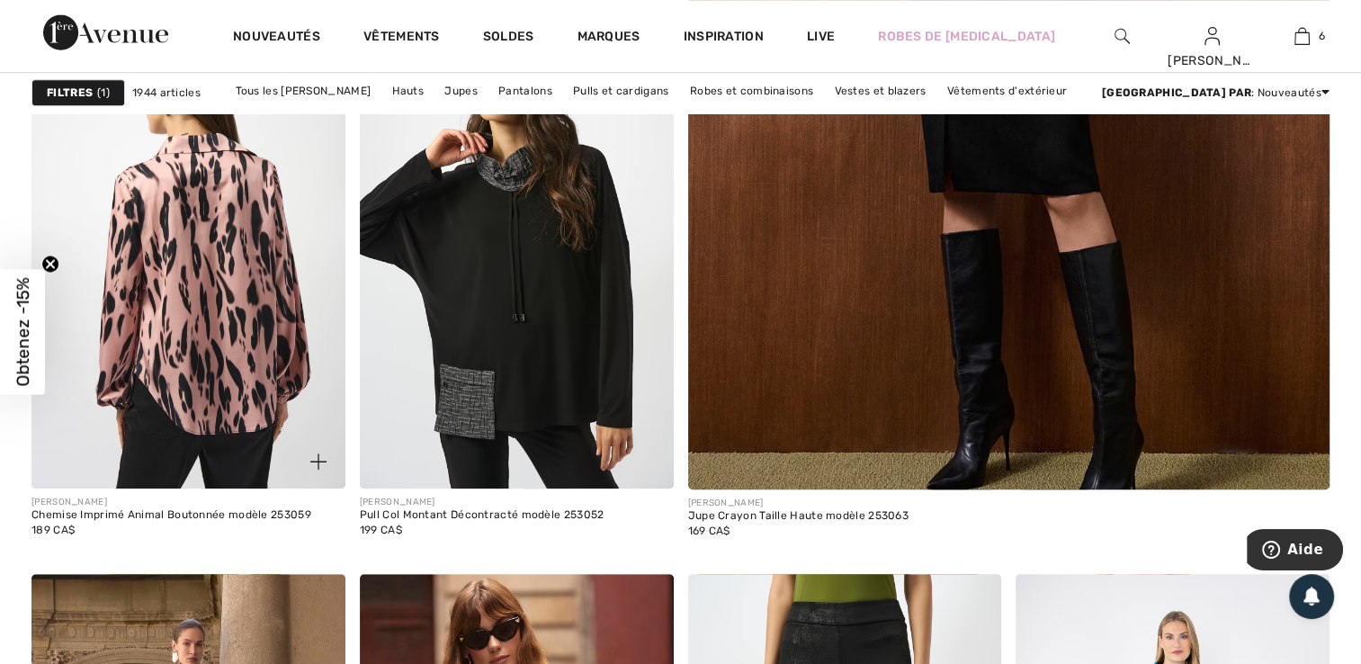
click at [240, 400] on img at bounding box center [188, 253] width 314 height 470
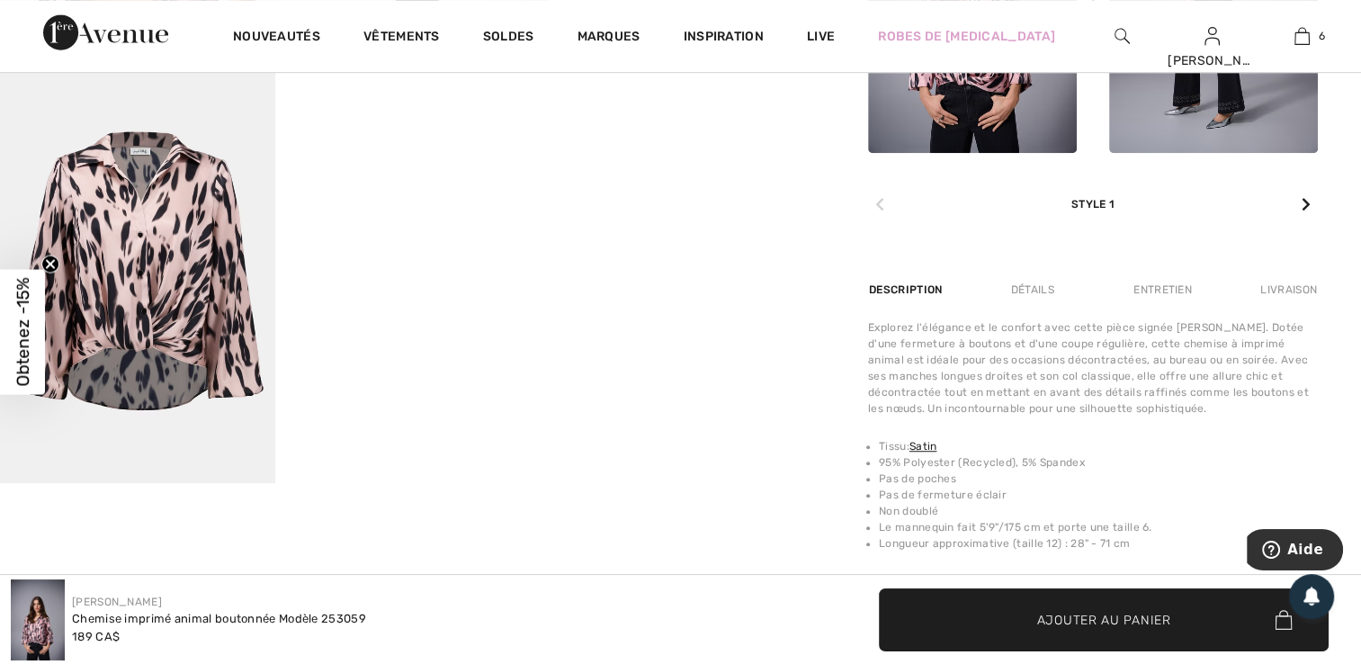
scroll to position [1079, 0]
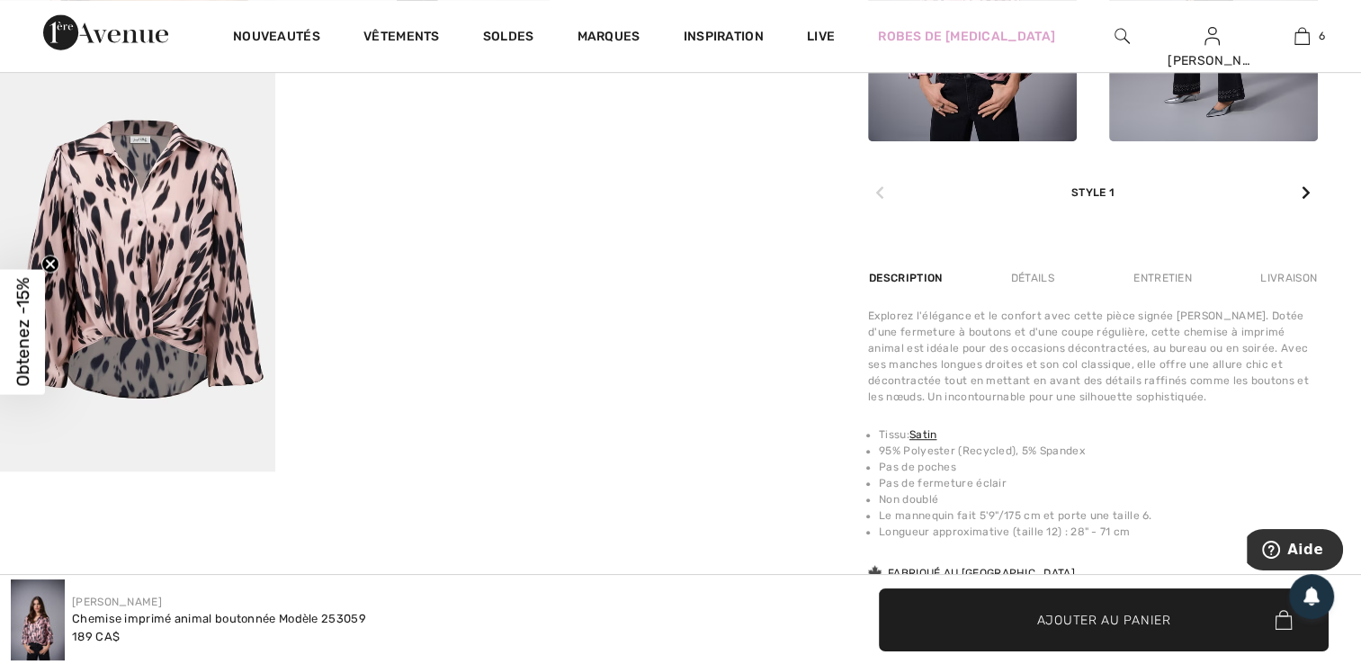
click at [168, 279] on img at bounding box center [137, 264] width 275 height 412
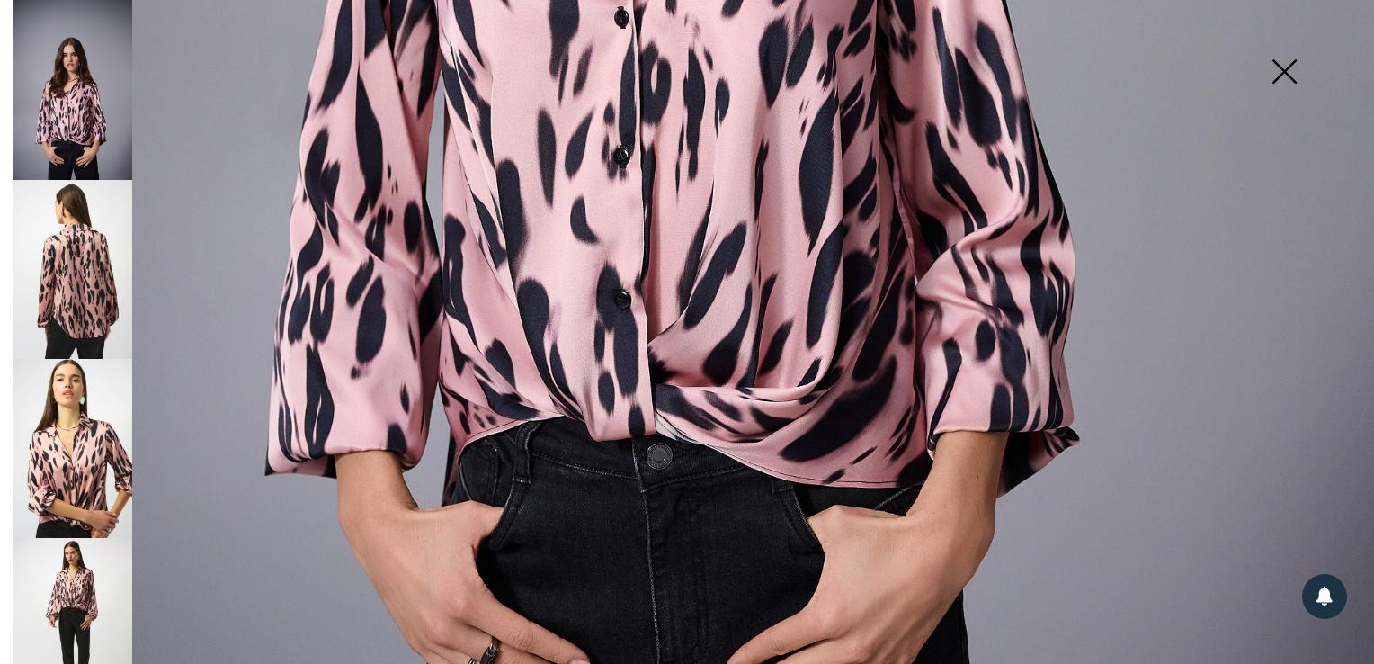
scroll to position [1235, 0]
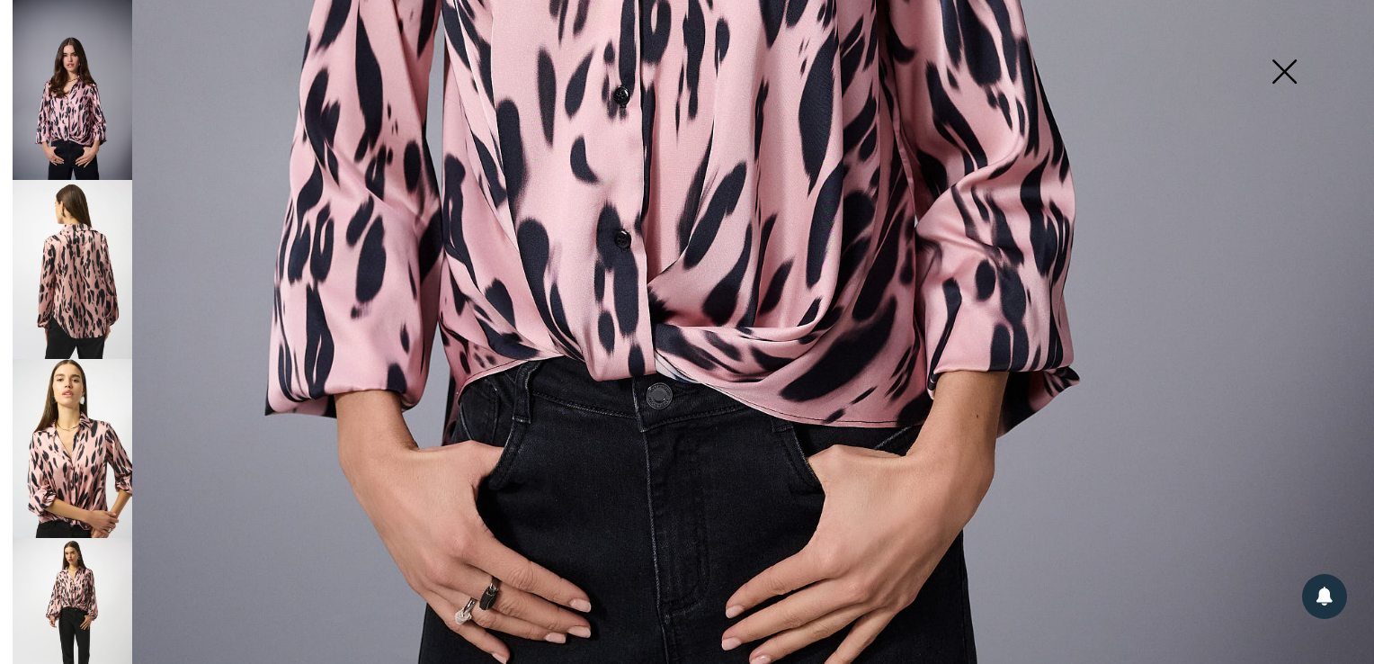
click at [1288, 67] on img at bounding box center [1284, 73] width 90 height 93
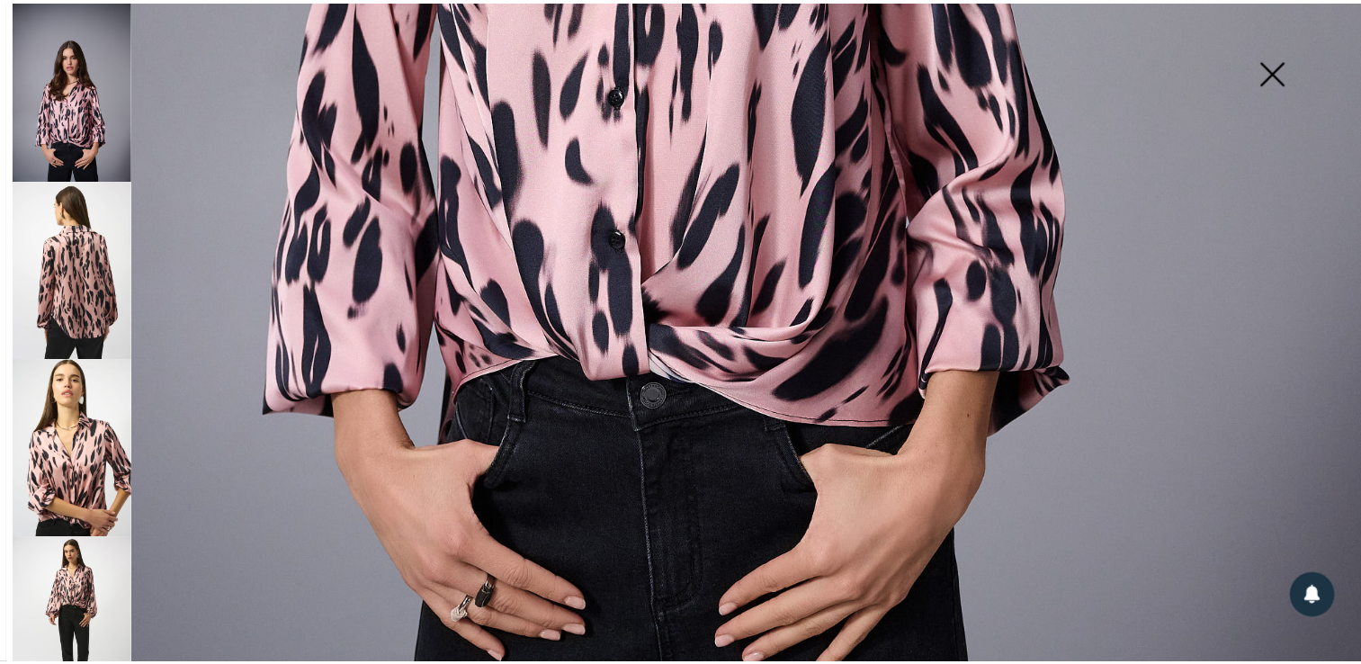
scroll to position [1079, 0]
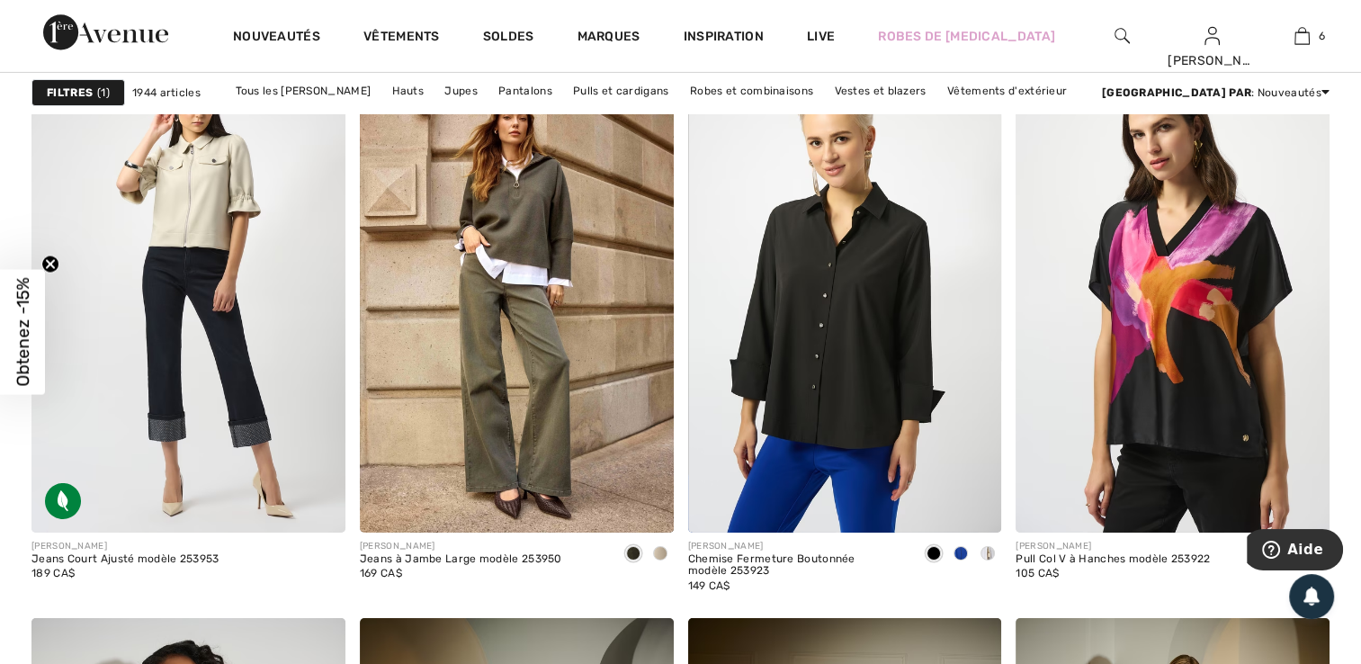
scroll to position [6054, 0]
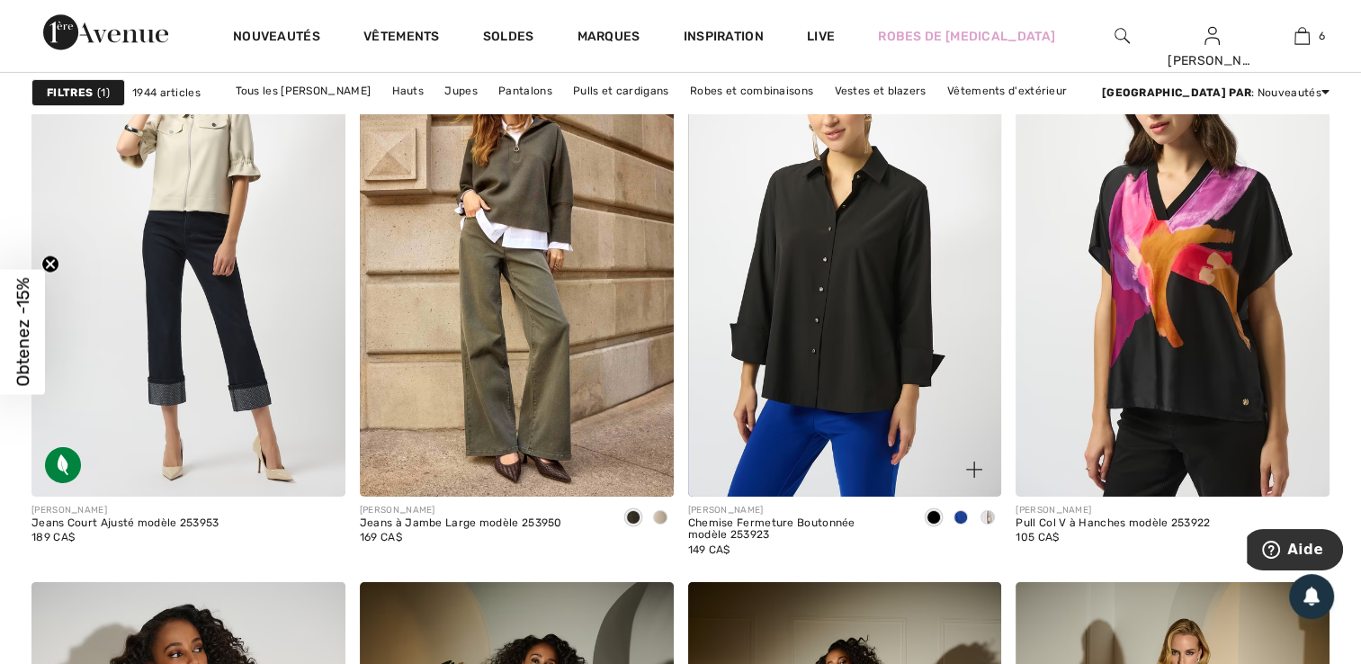
click at [987, 515] on span at bounding box center [987, 517] width 14 height 14
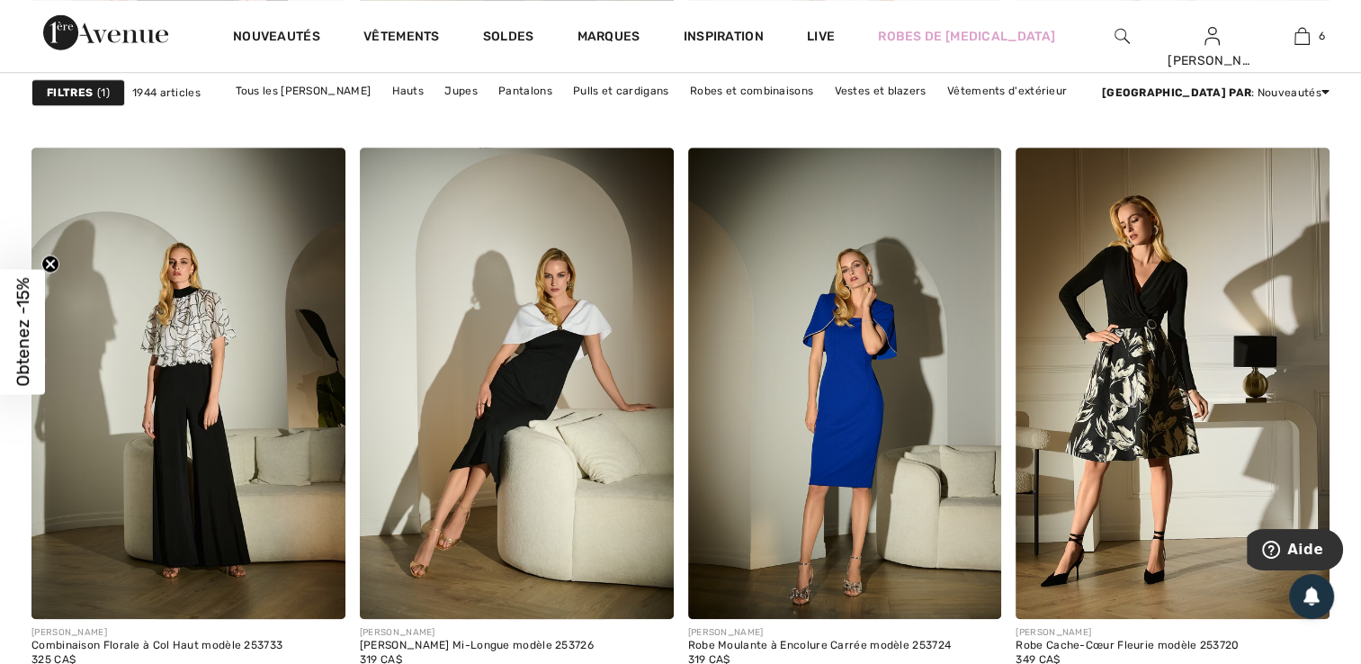
scroll to position [8429, 0]
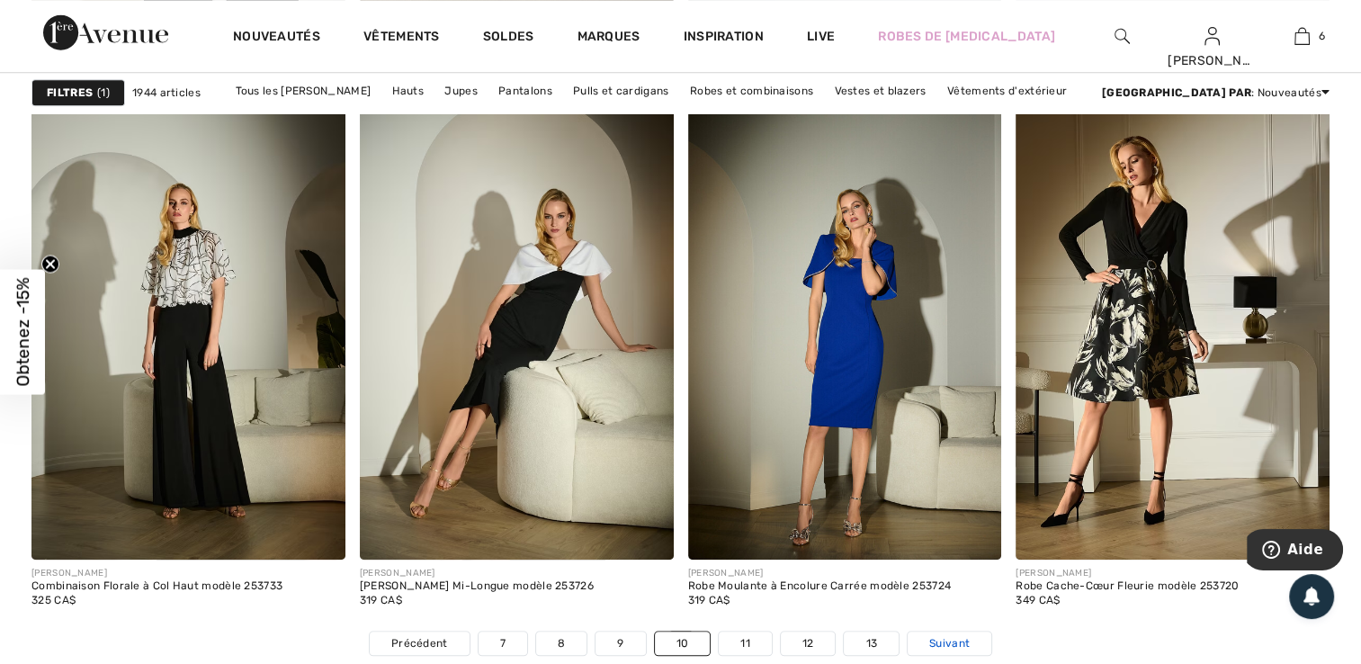
click at [957, 635] on span "Suivant" at bounding box center [949, 643] width 40 height 16
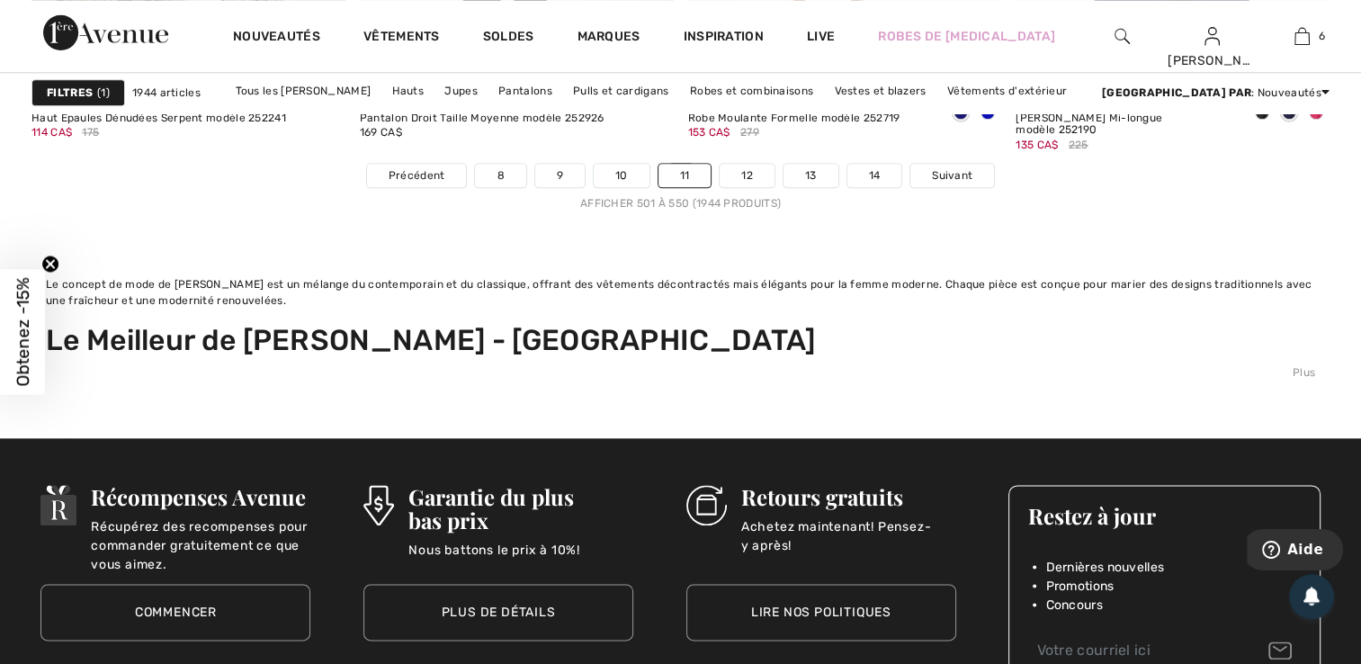
scroll to position [8945, 0]
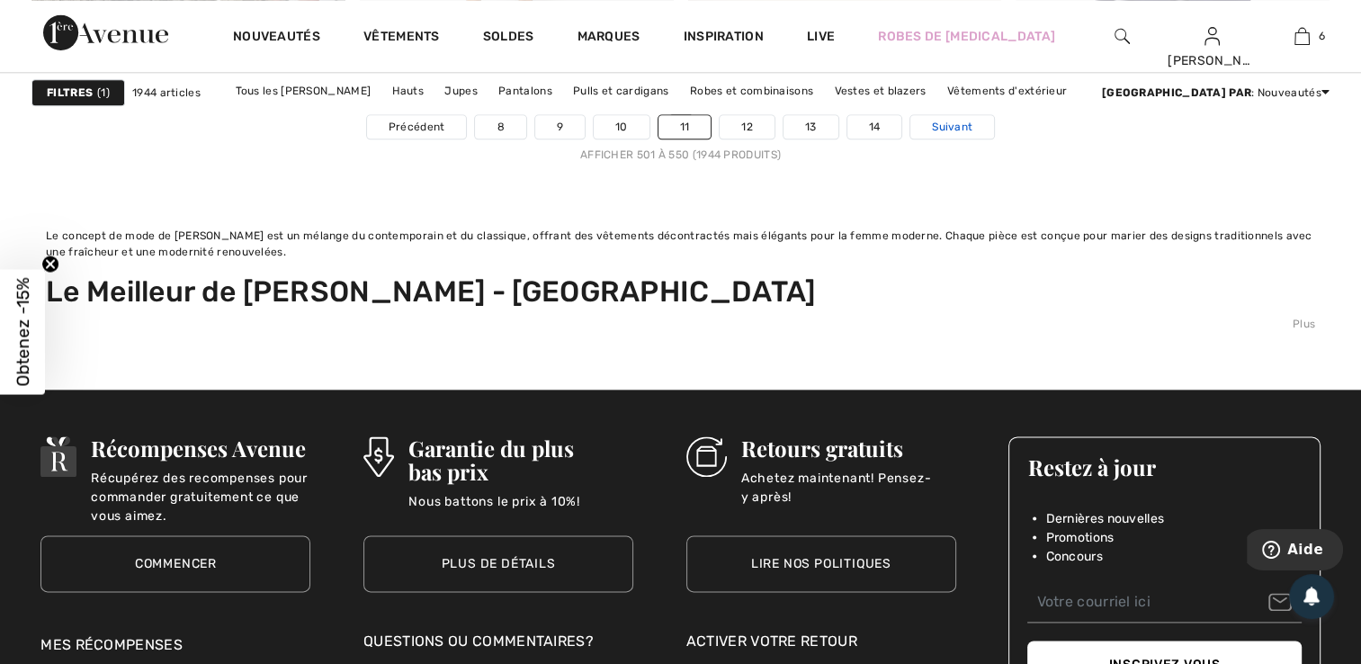
click at [965, 119] on span "Suivant" at bounding box center [952, 127] width 40 height 16
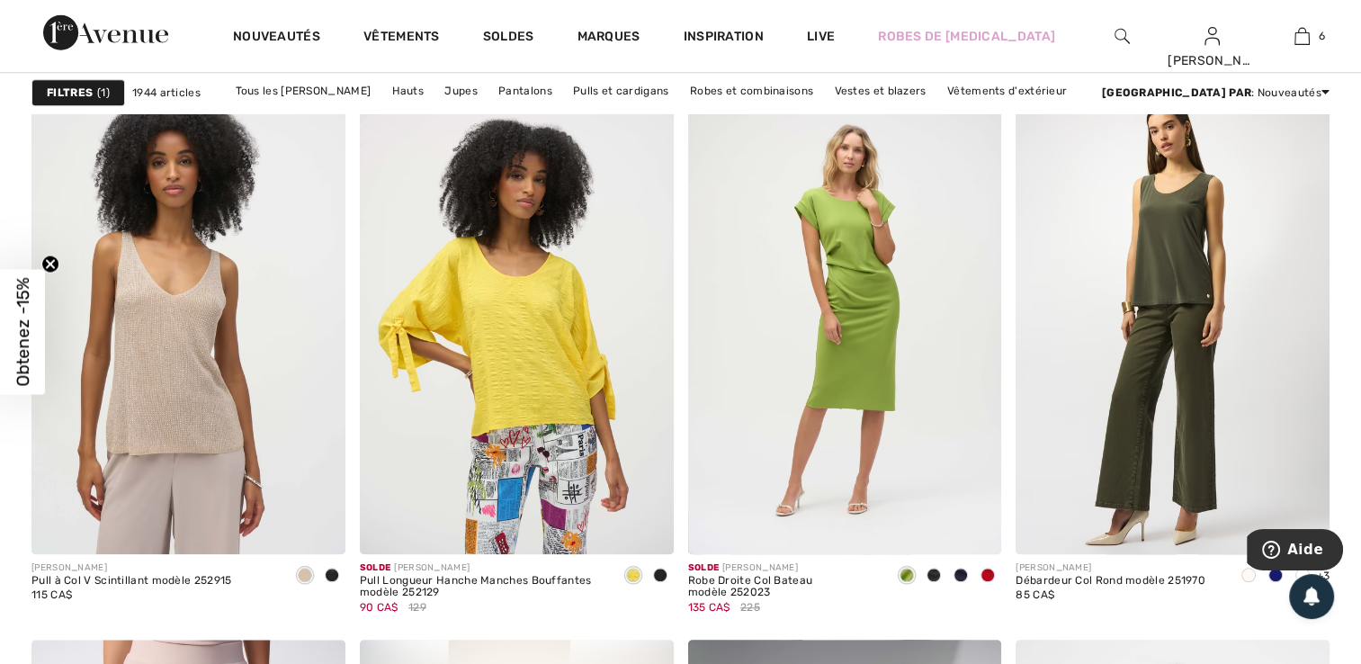
scroll to position [1691, 0]
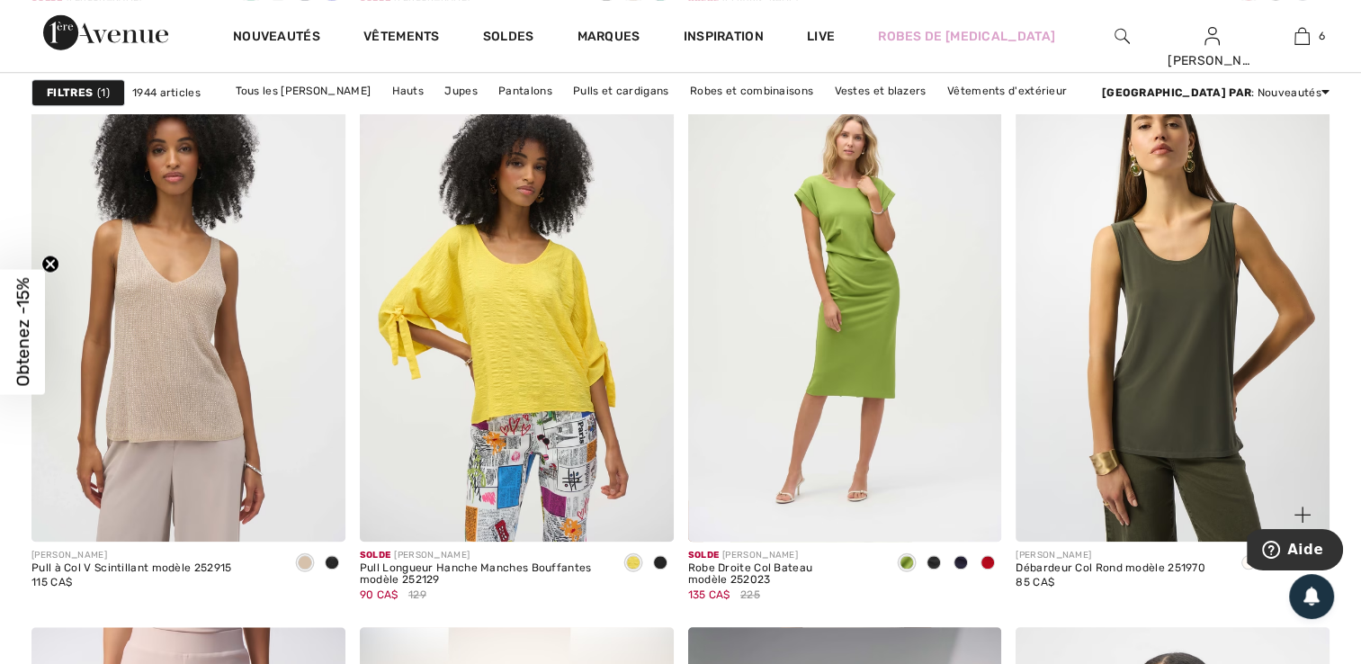
click at [1205, 420] on img at bounding box center [1172, 305] width 314 height 470
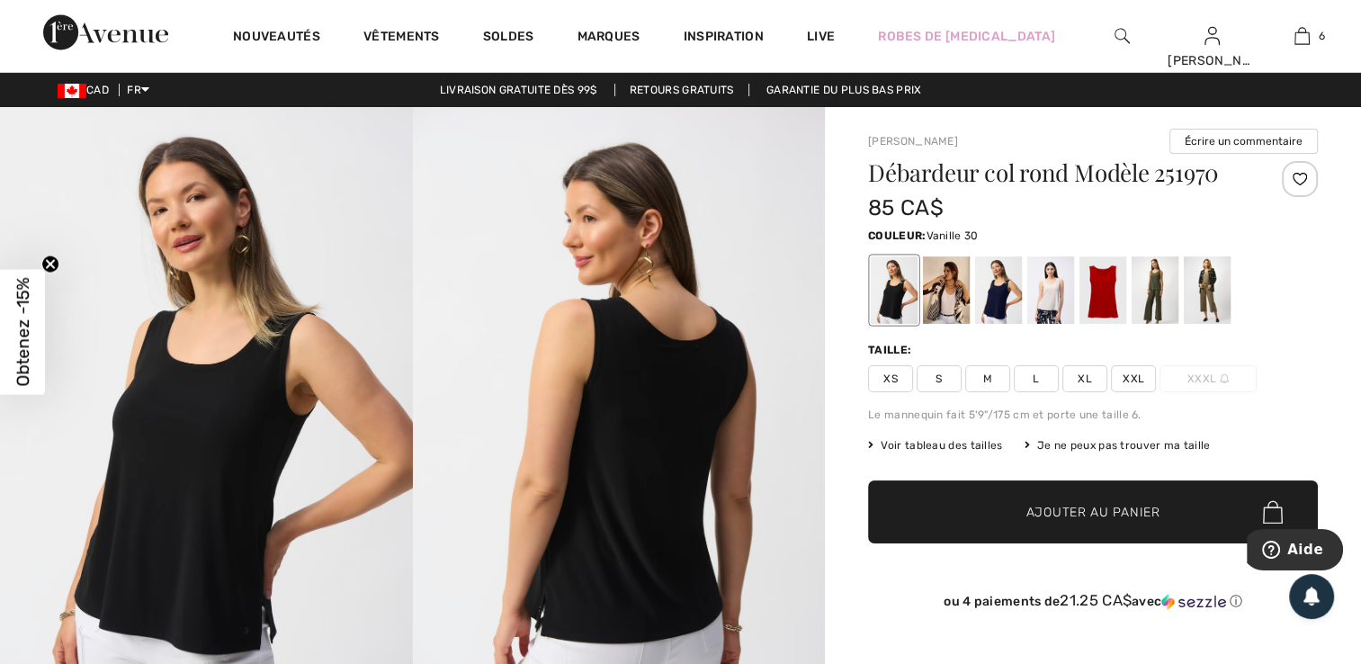
click at [949, 290] on div at bounding box center [946, 289] width 47 height 67
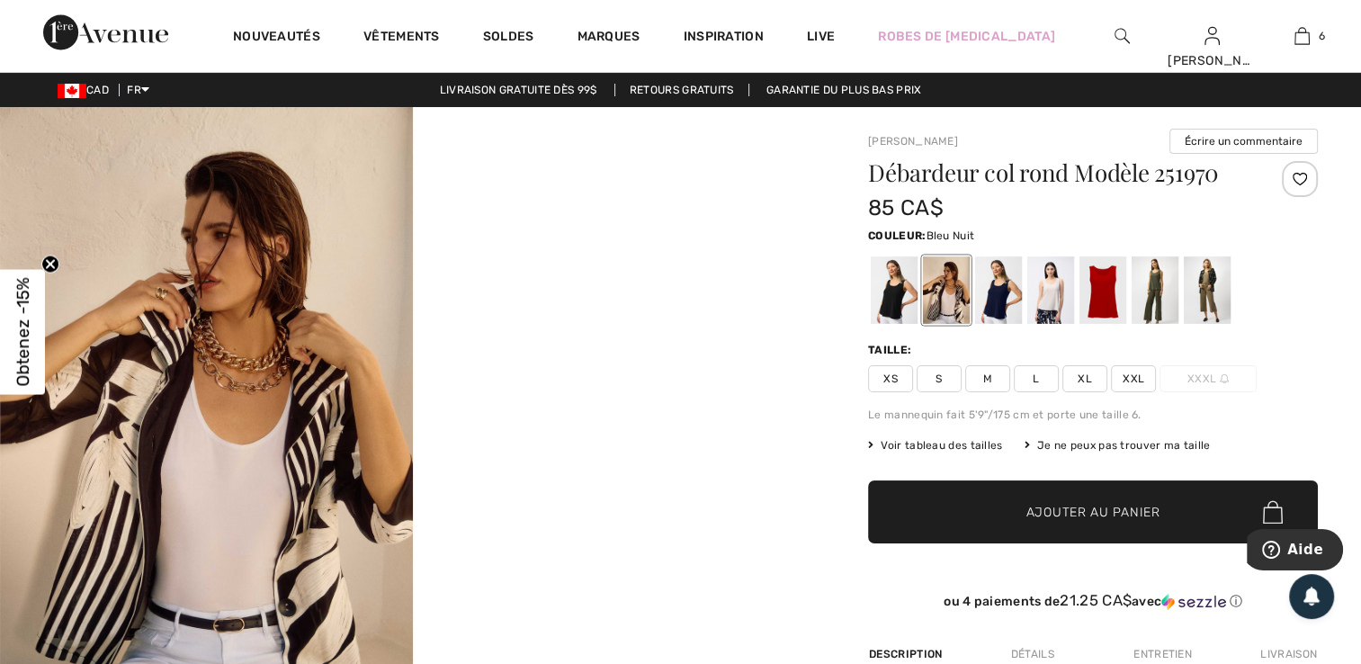
click at [994, 297] on div at bounding box center [998, 289] width 47 height 67
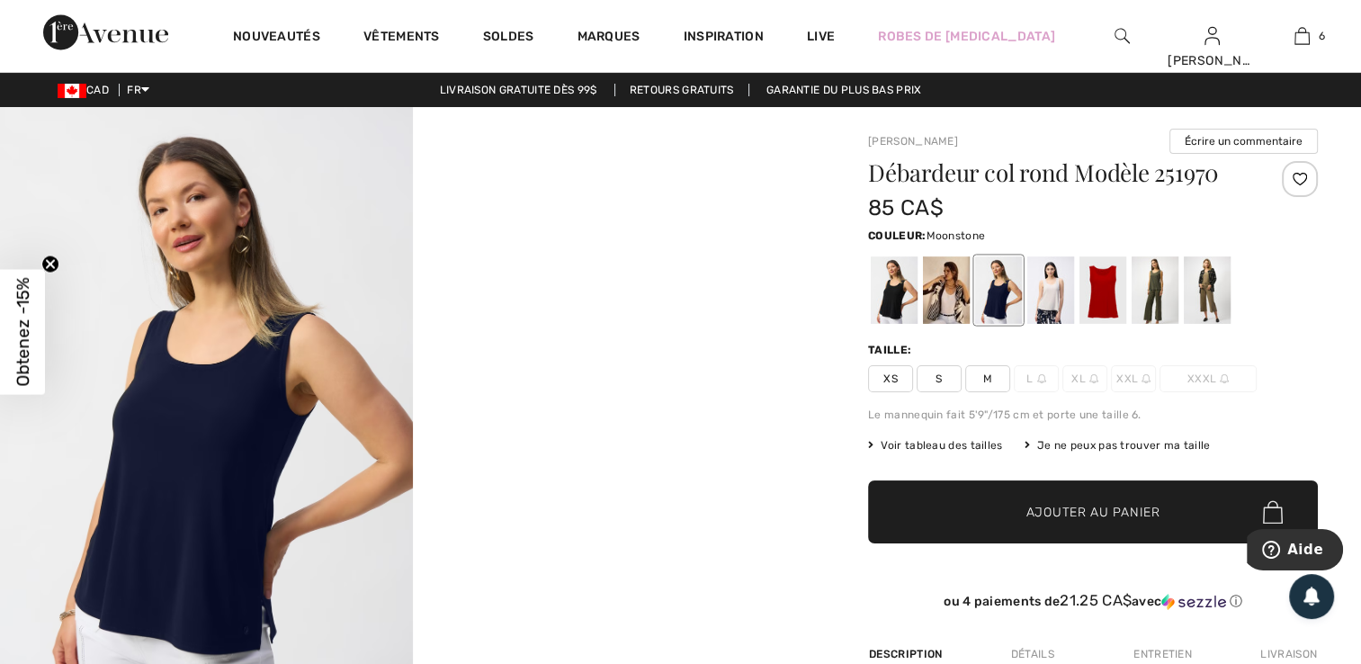
click at [1060, 304] on div at bounding box center [1050, 289] width 47 height 67
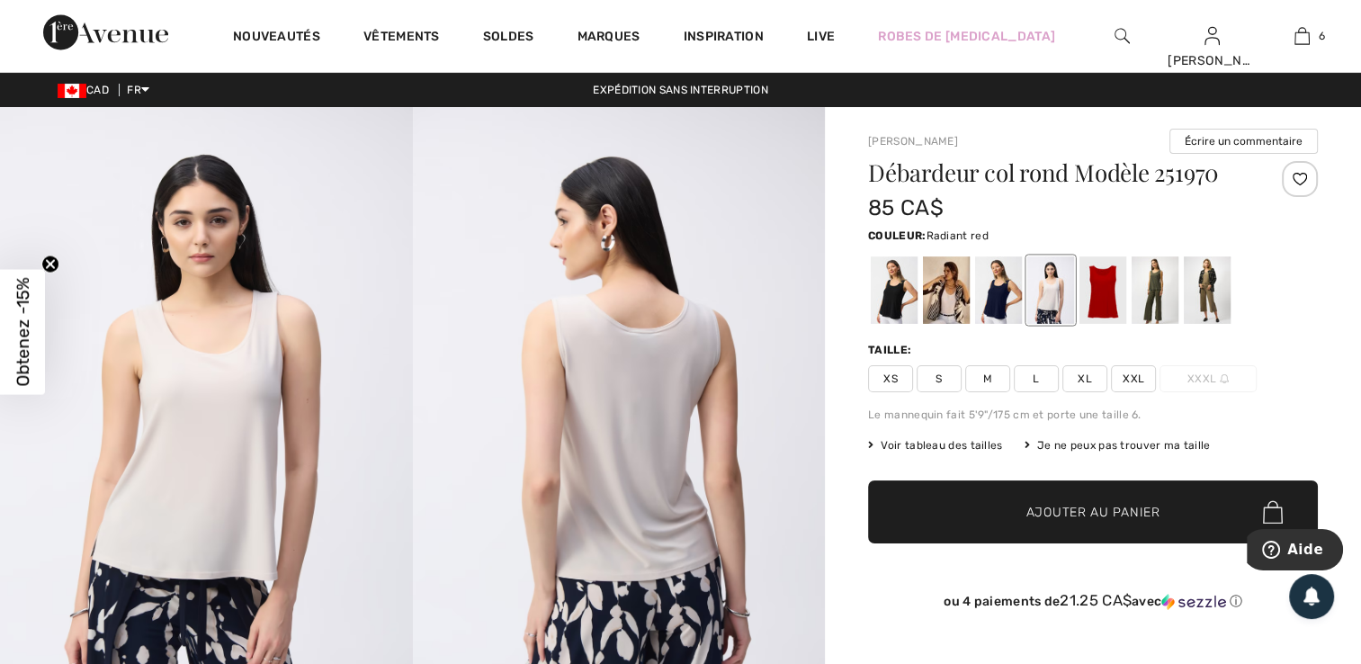
click at [1104, 299] on div at bounding box center [1102, 289] width 47 height 67
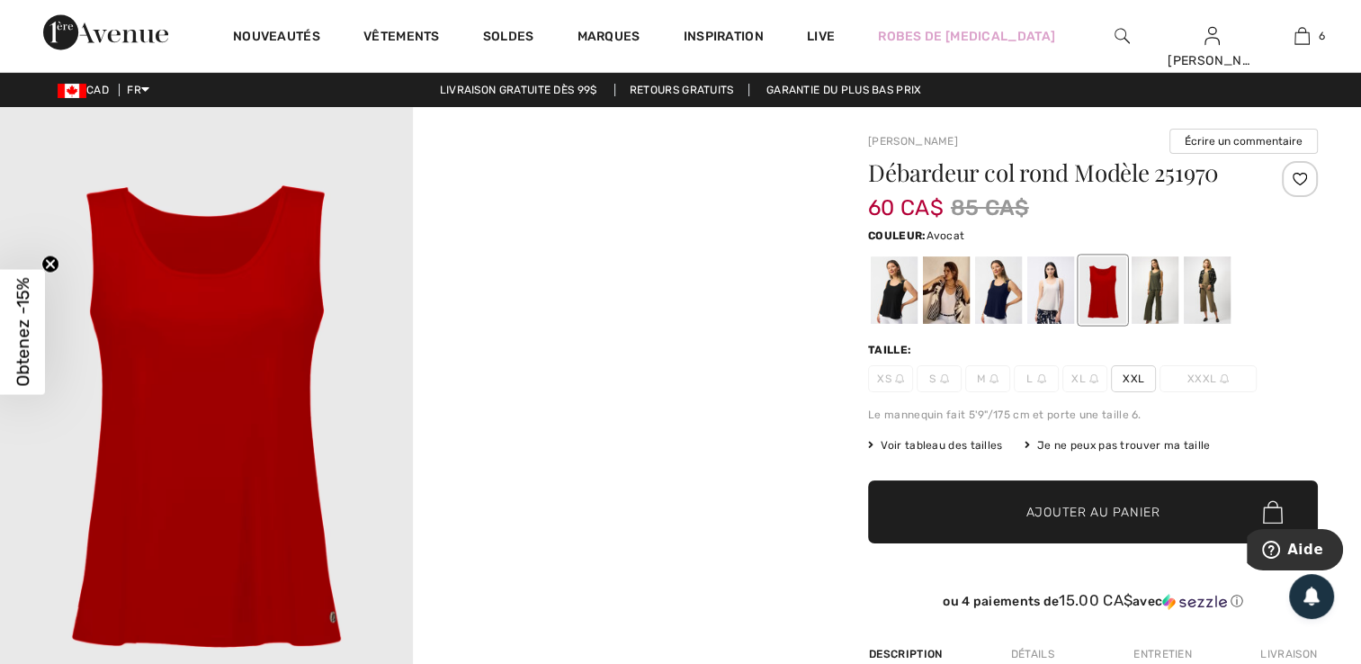
click at [1157, 285] on div at bounding box center [1154, 289] width 47 height 67
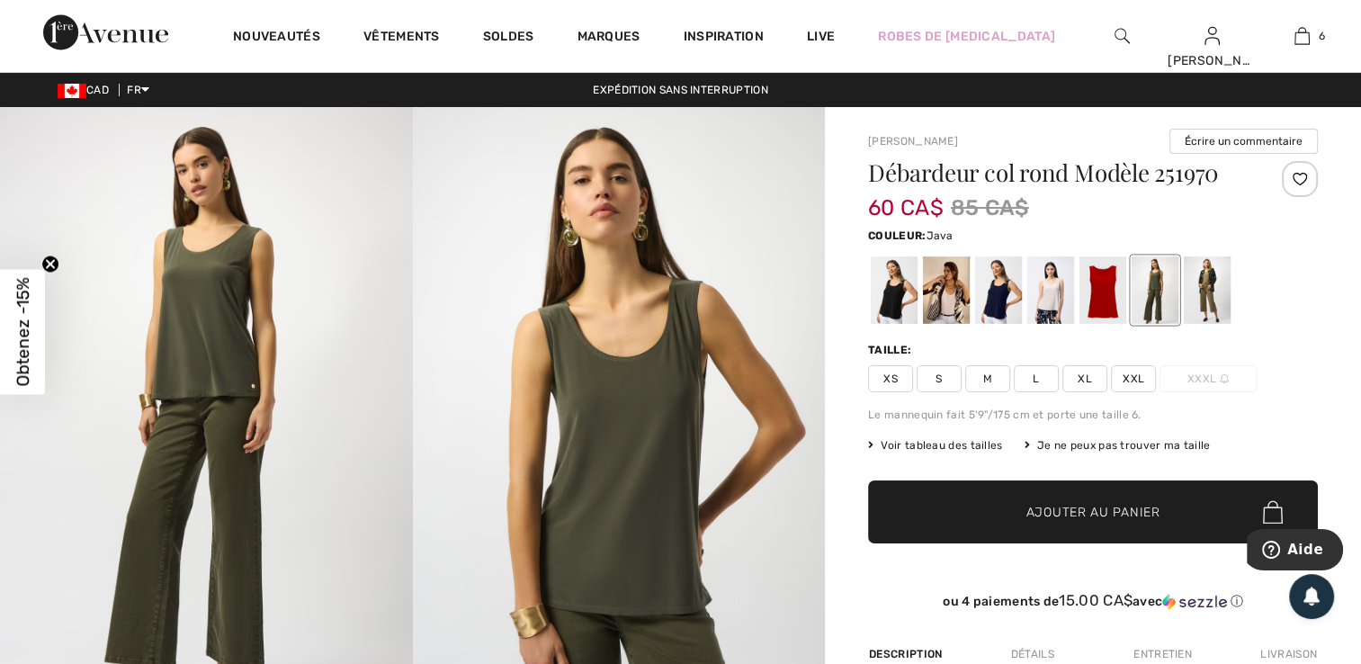
click at [1210, 287] on div at bounding box center [1207, 289] width 47 height 67
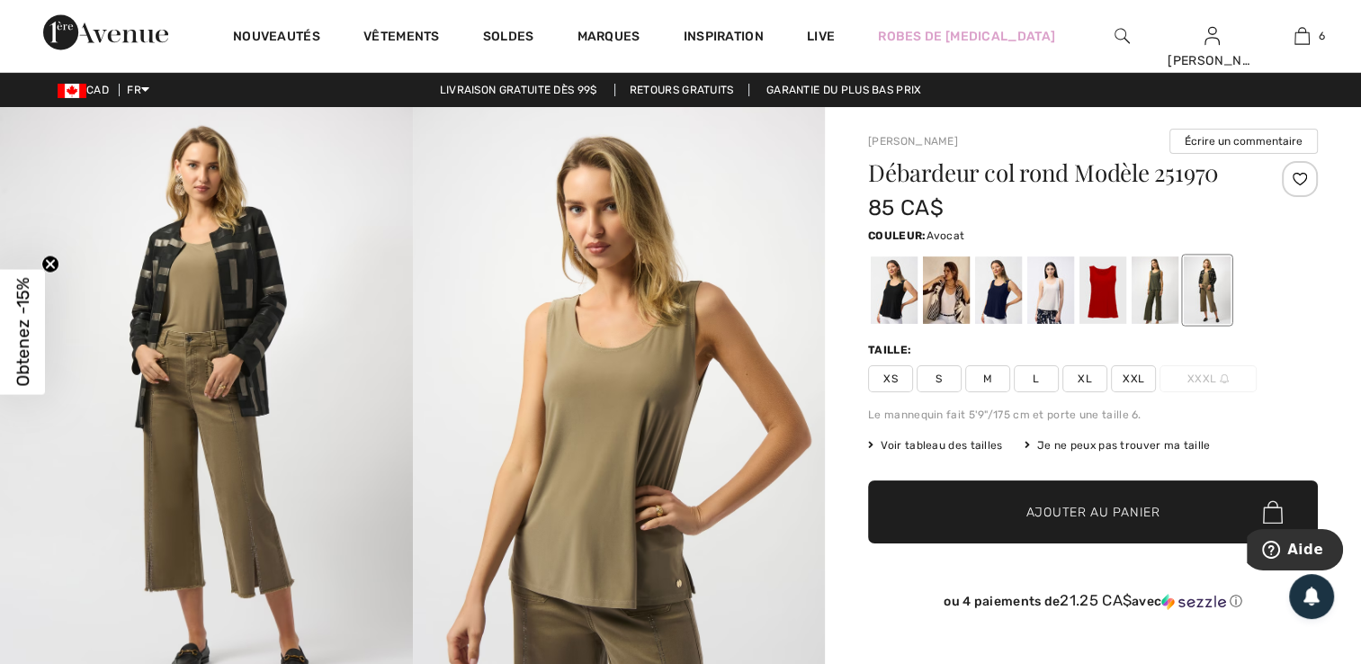
click at [1138, 301] on div at bounding box center [1154, 289] width 47 height 67
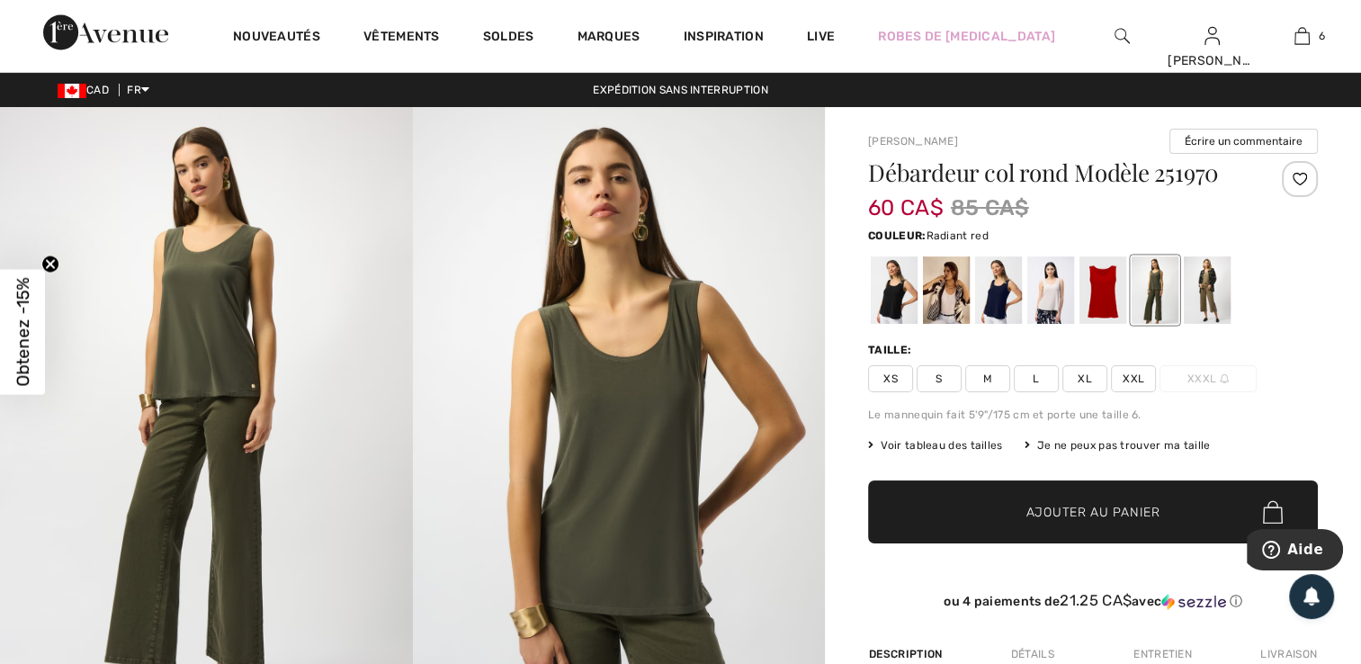
click at [1104, 295] on div at bounding box center [1102, 289] width 47 height 67
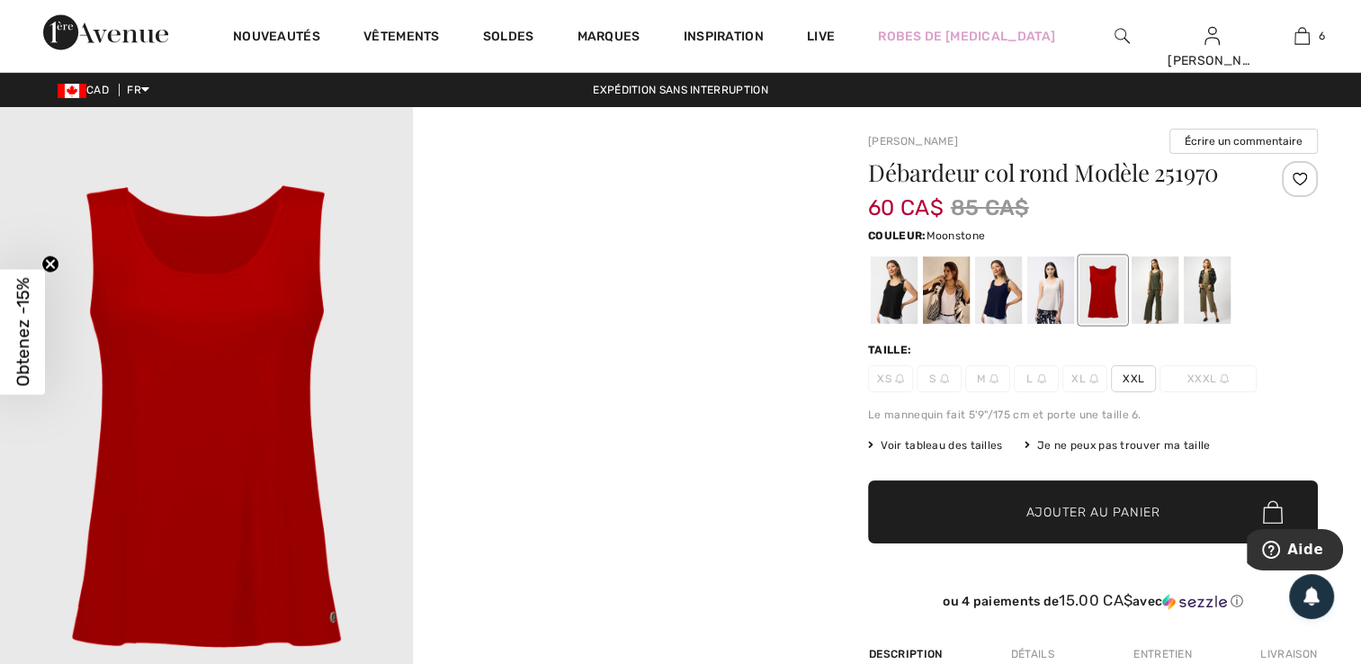
click at [1058, 299] on div at bounding box center [1050, 289] width 47 height 67
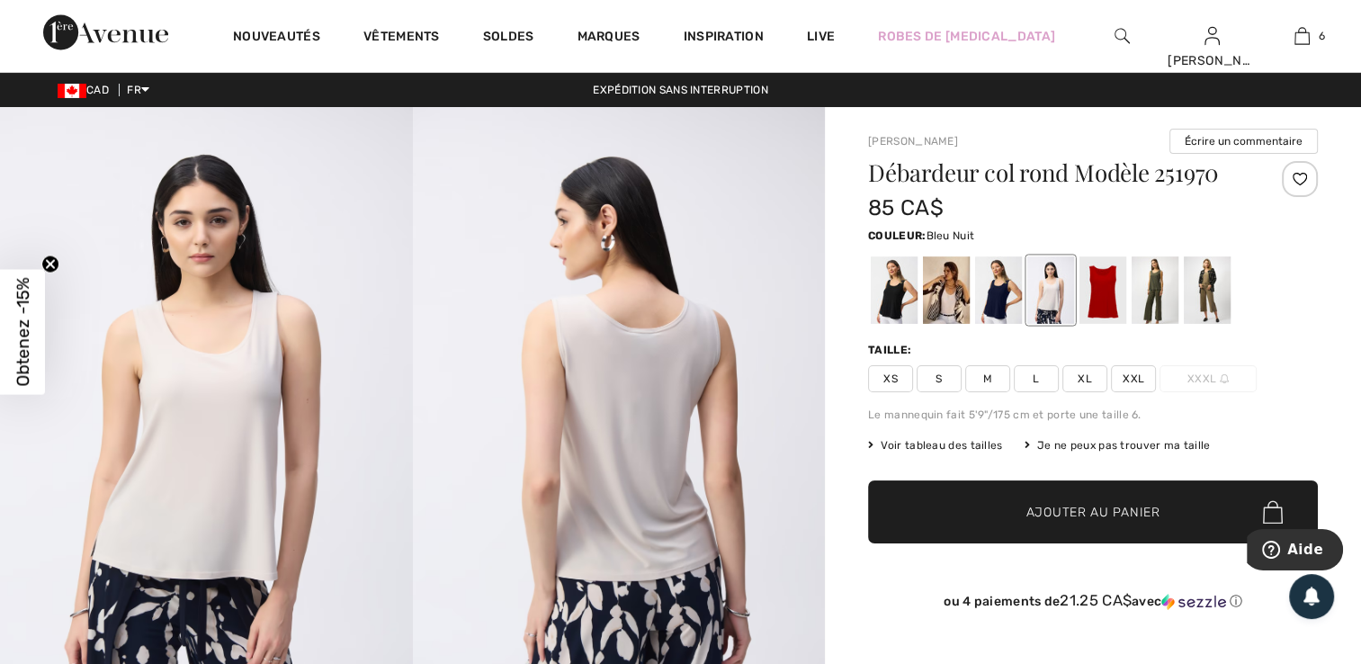
click at [1000, 312] on div at bounding box center [998, 289] width 47 height 67
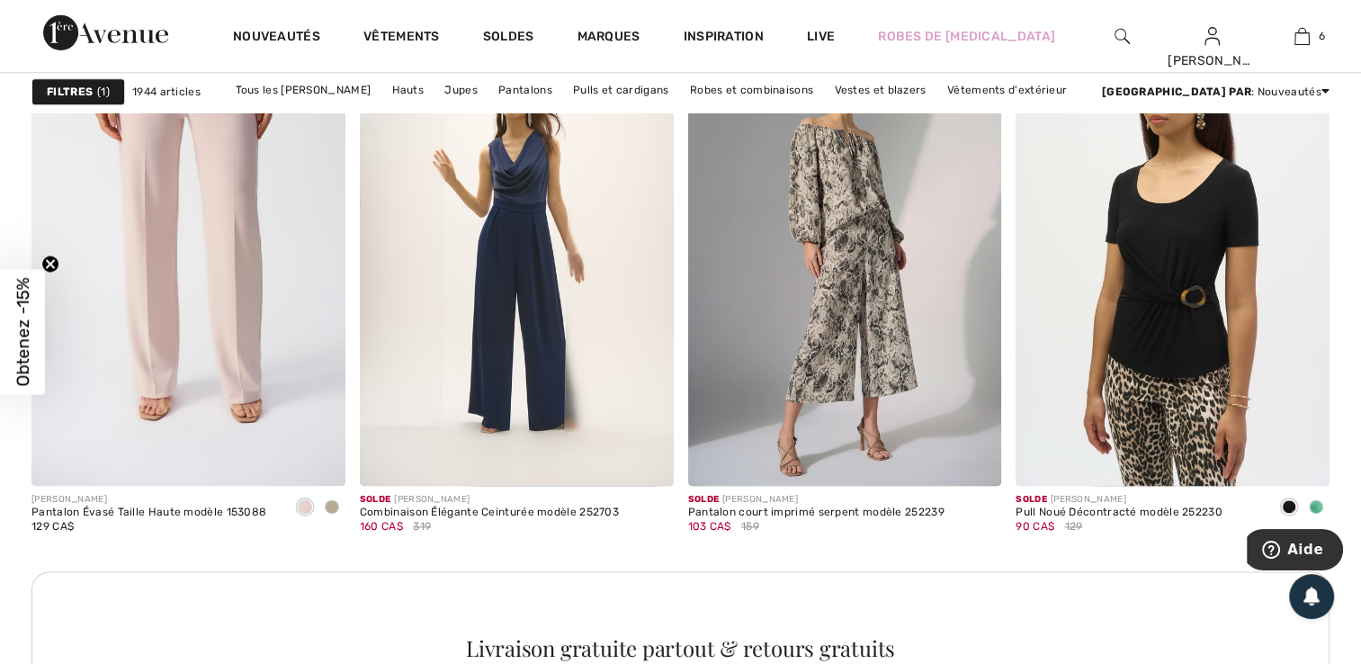
scroll to position [2350, 0]
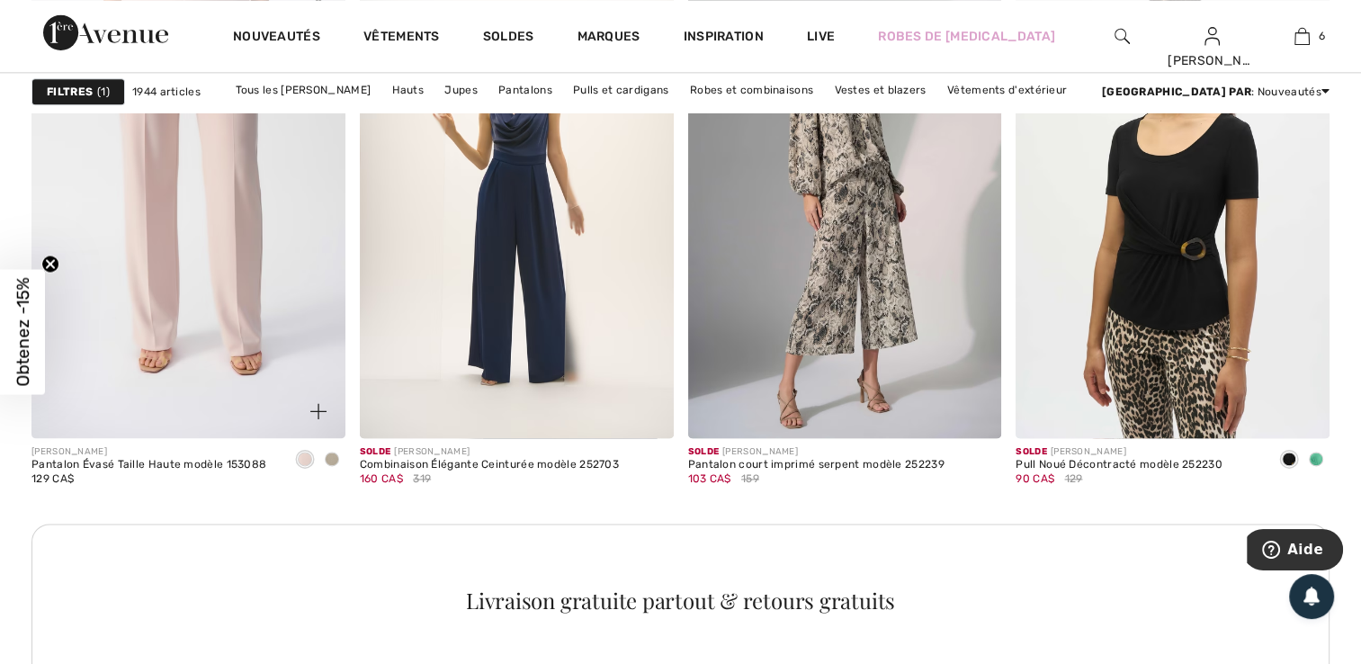
click at [328, 455] on span at bounding box center [332, 458] width 14 height 14
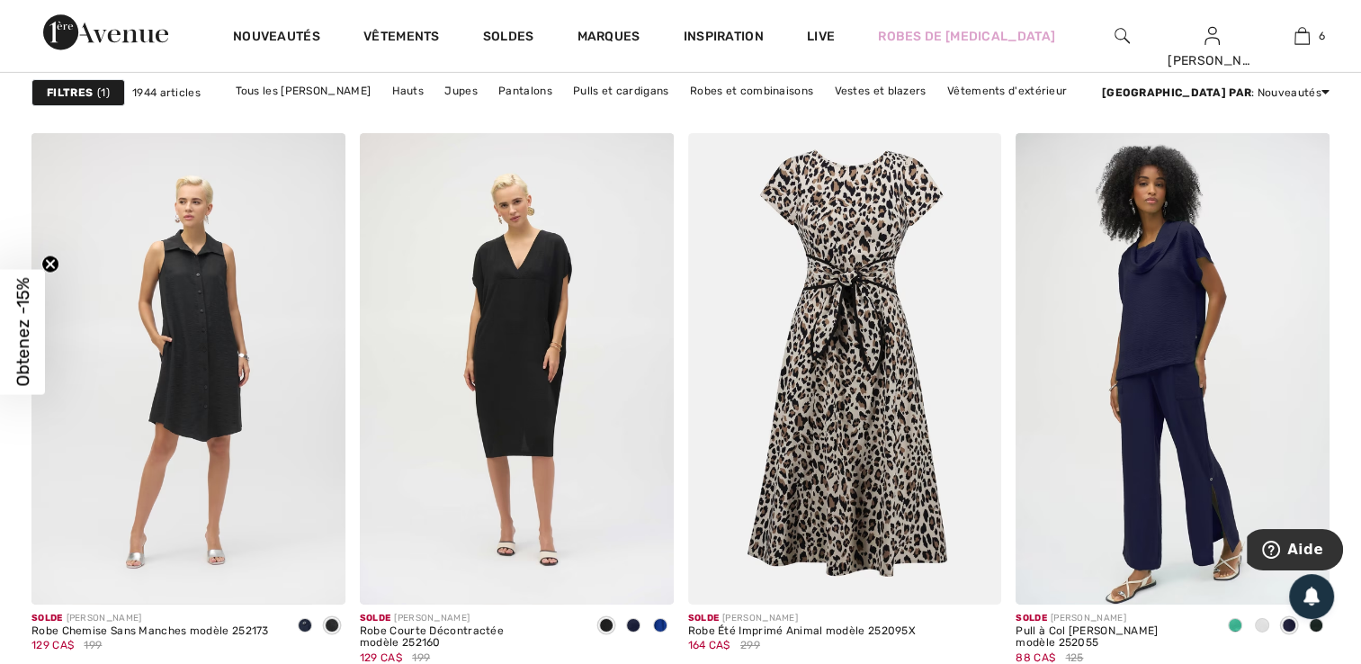
scroll to position [5958, 0]
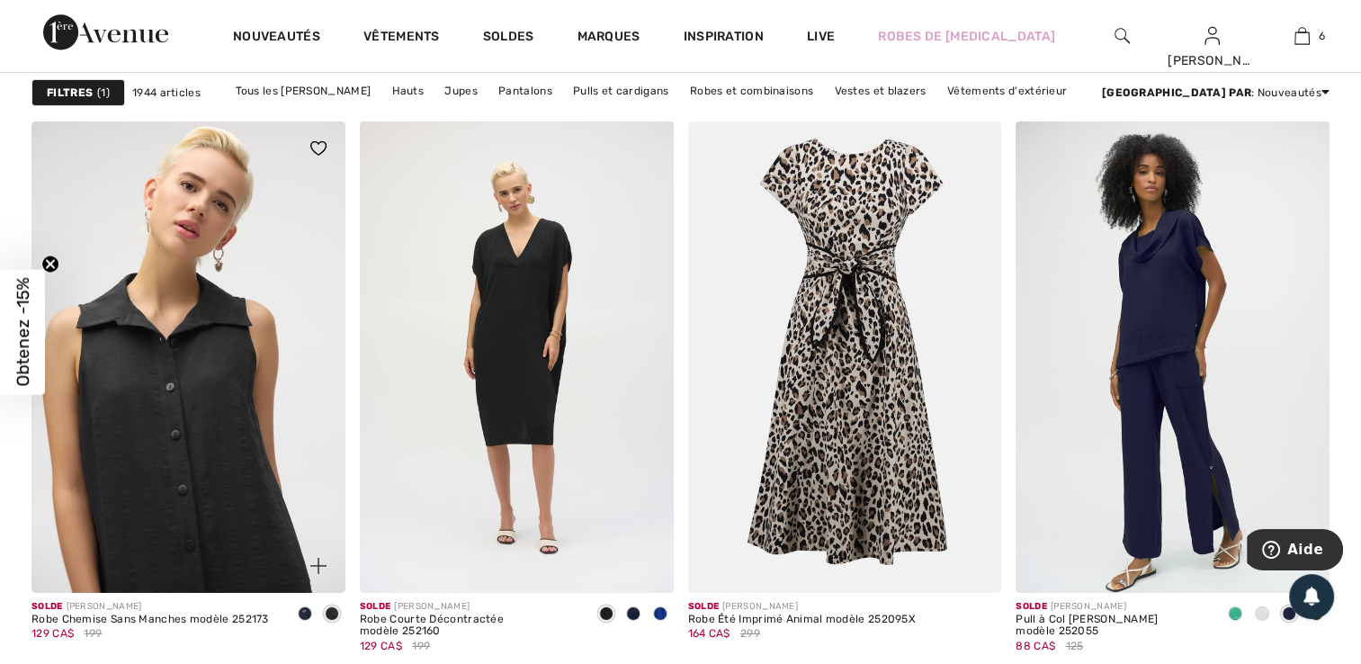
click at [212, 461] on img at bounding box center [188, 356] width 314 height 470
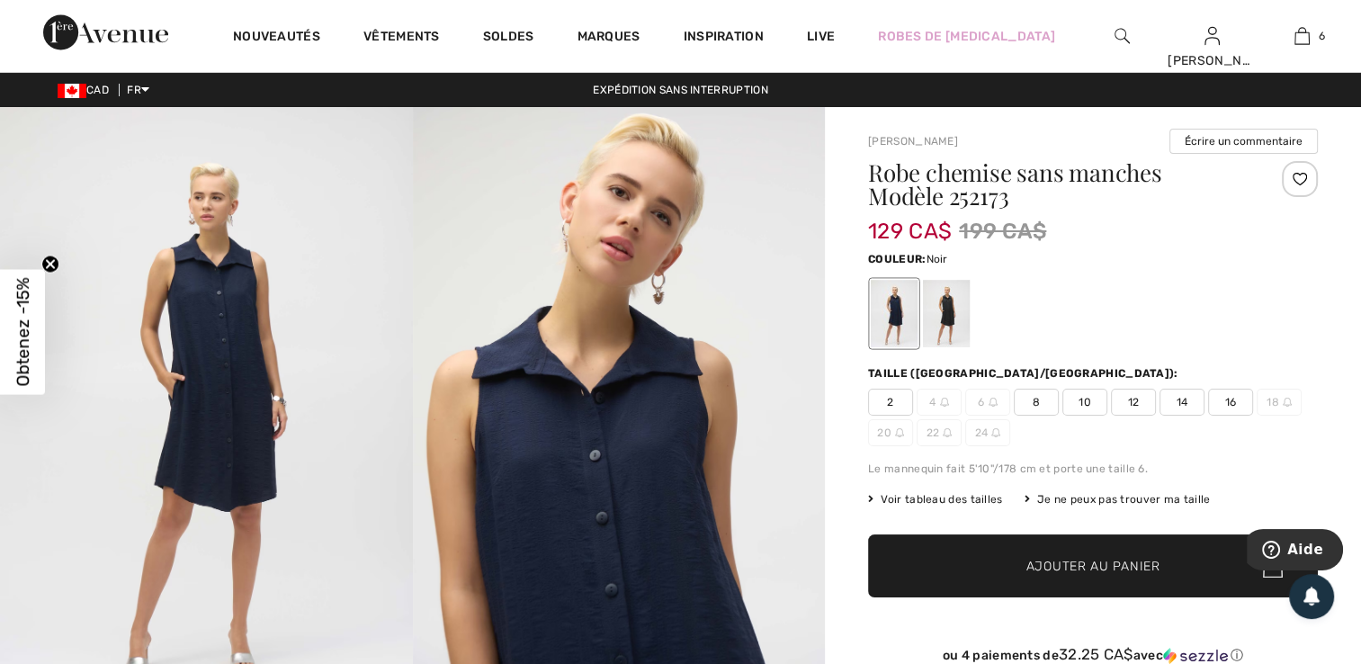
click at [950, 314] on div at bounding box center [946, 313] width 47 height 67
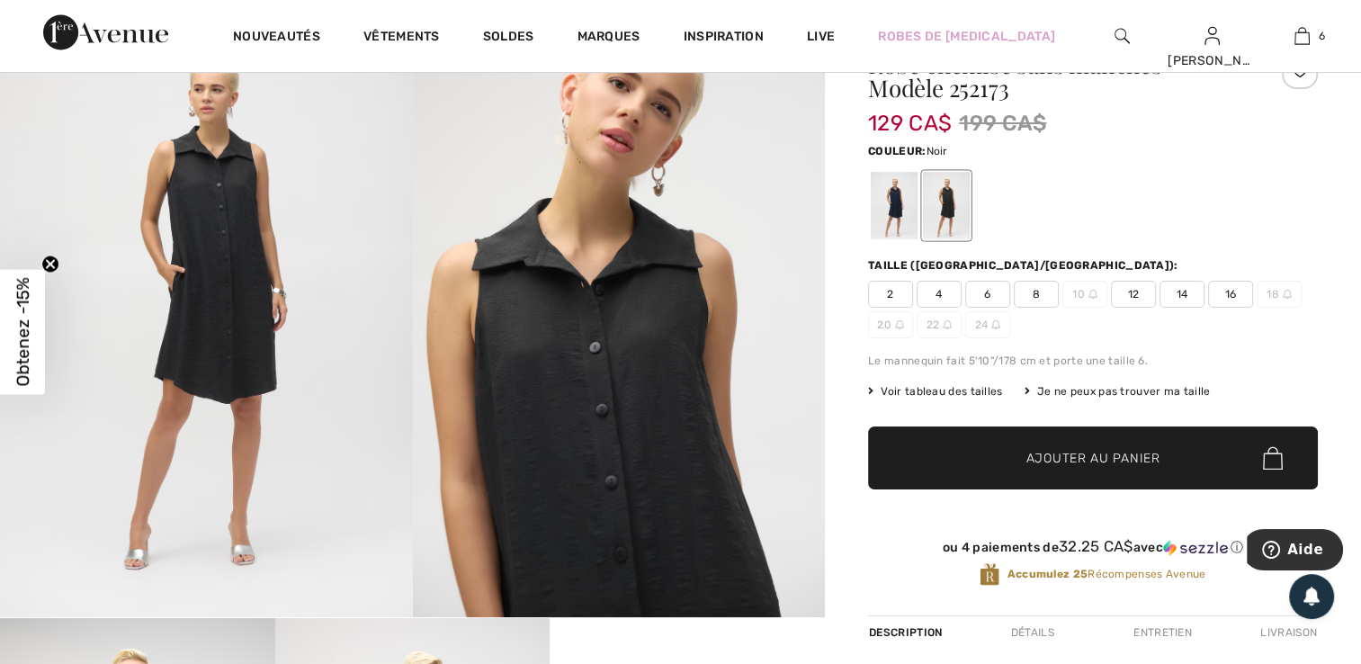
scroll to position [60, 0]
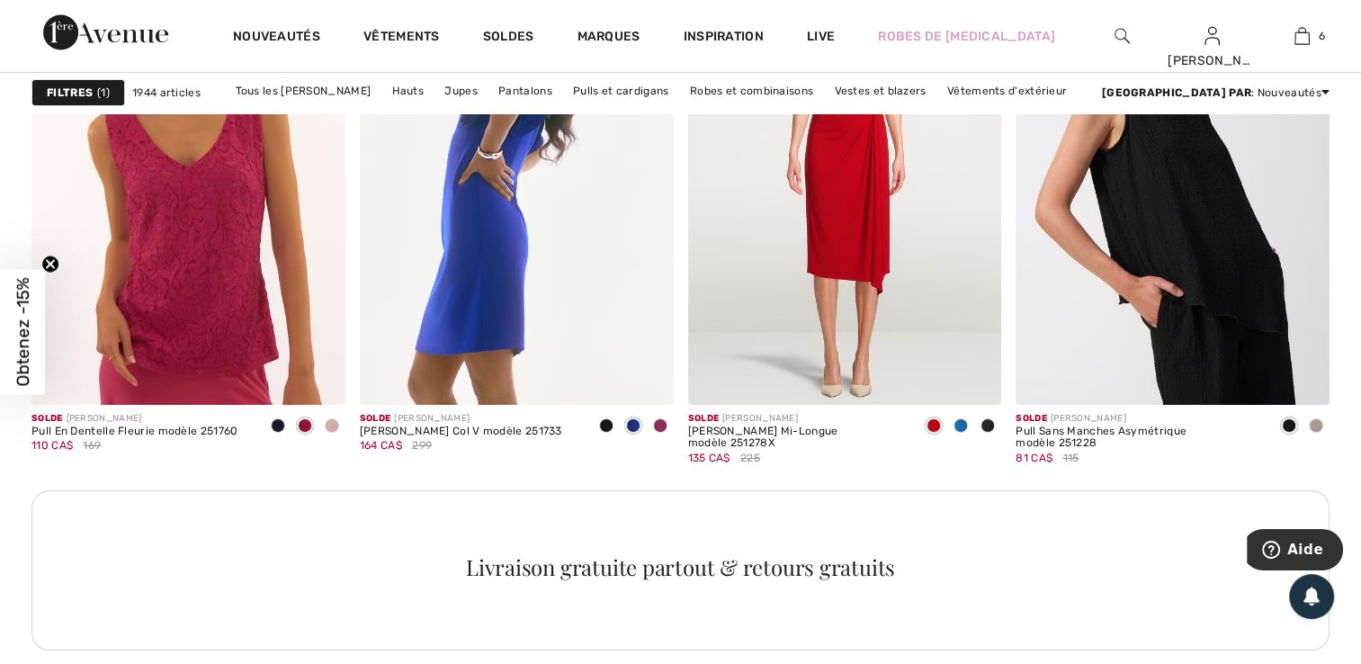
scroll to position [6725, 0]
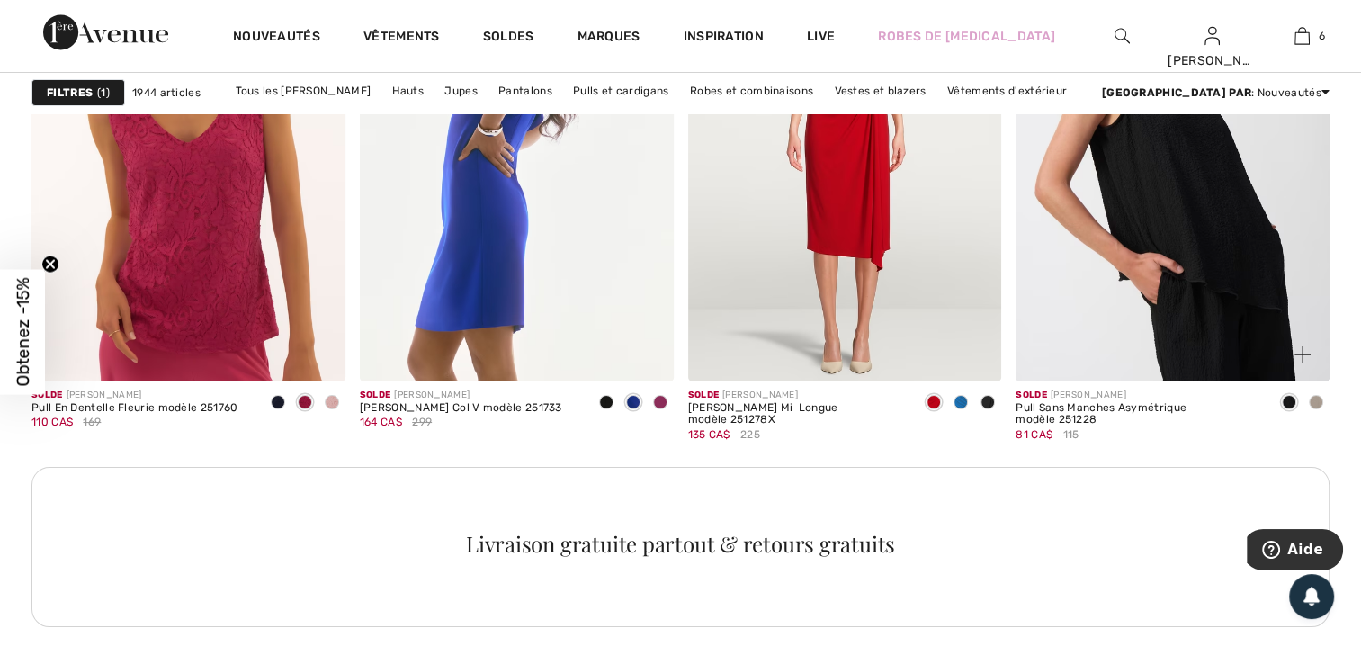
click at [1318, 398] on span at bounding box center [1316, 402] width 14 height 14
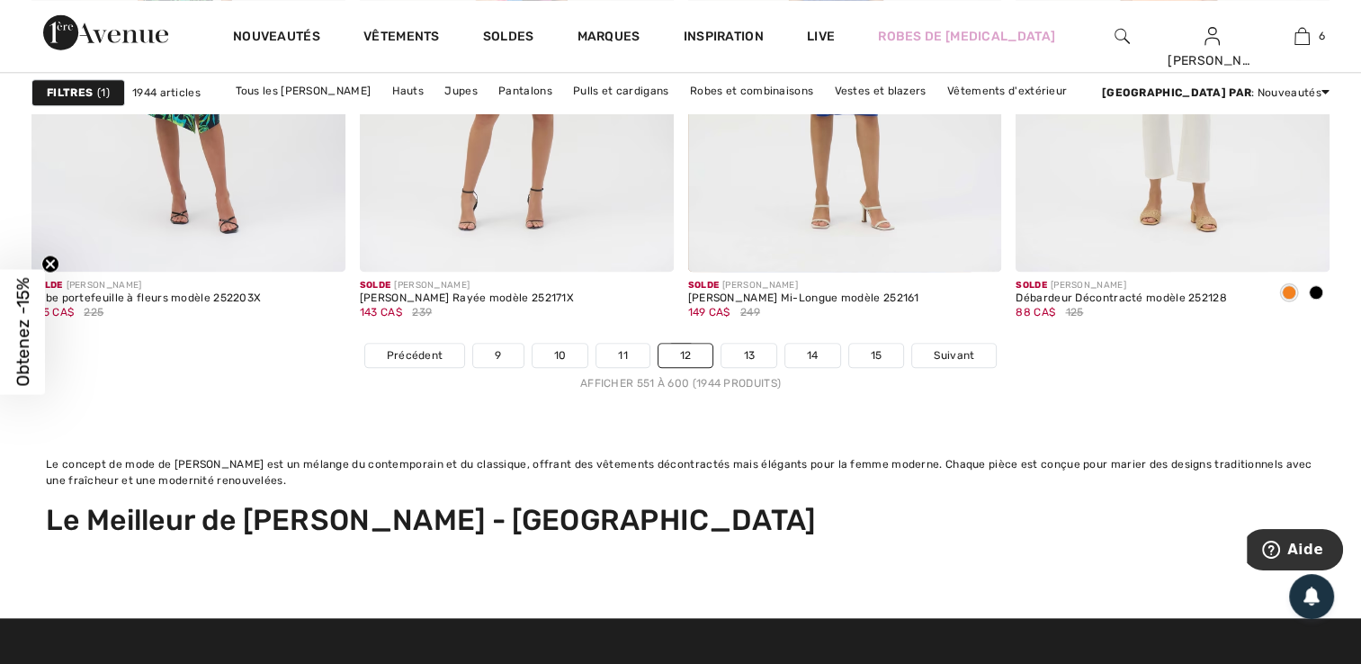
scroll to position [8799, 0]
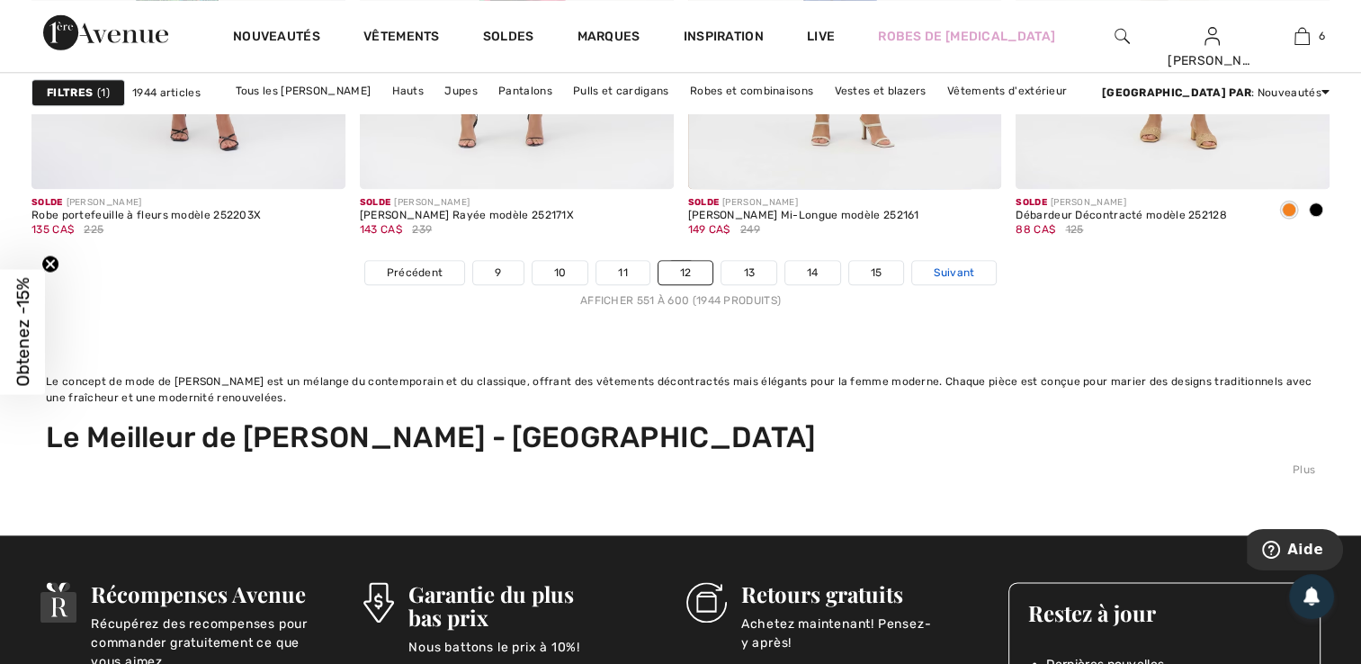
click at [953, 270] on span "Suivant" at bounding box center [954, 272] width 40 height 16
